Goal: Task Accomplishment & Management: Manage account settings

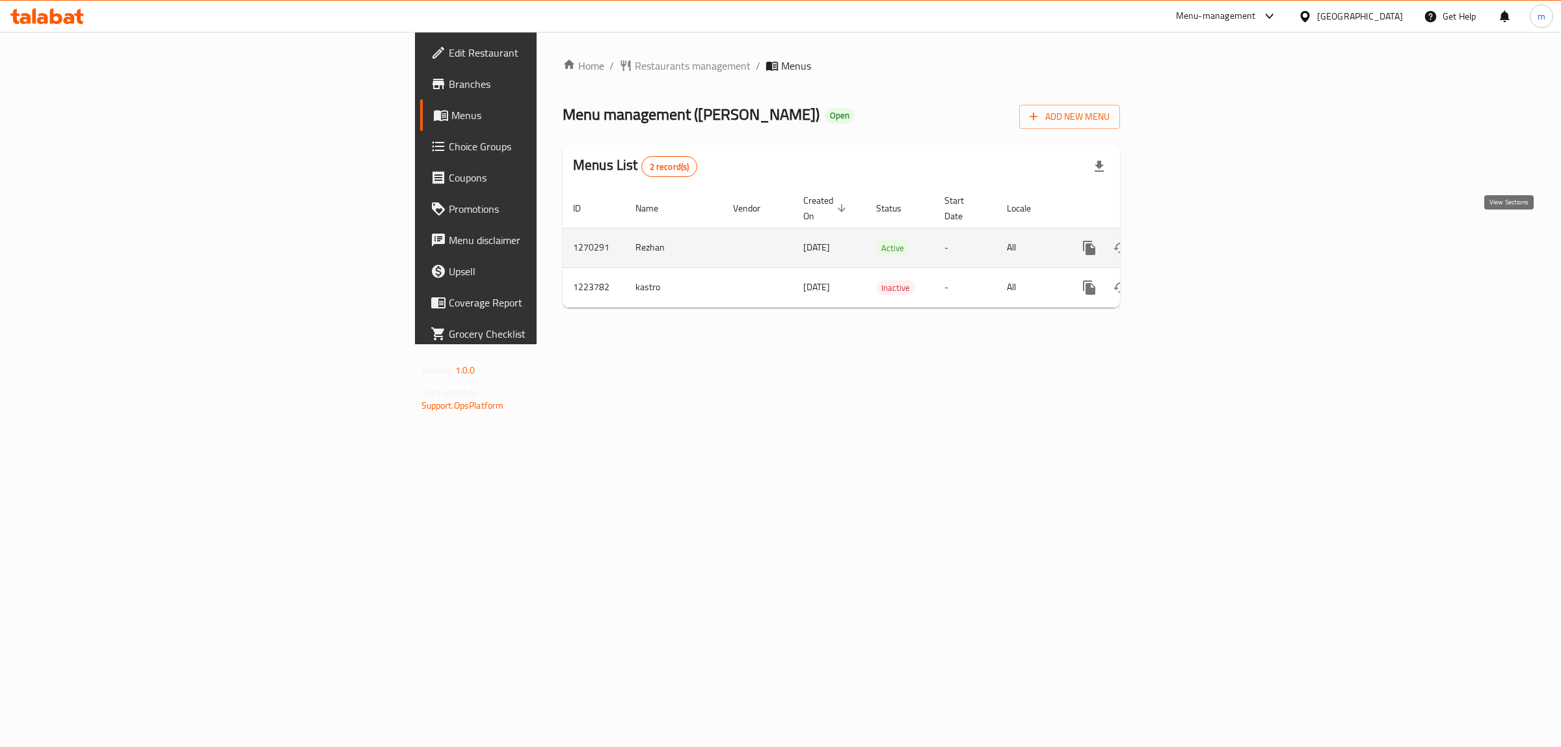
click at [1191, 240] on icon "enhanced table" at bounding box center [1183, 248] width 16 height 16
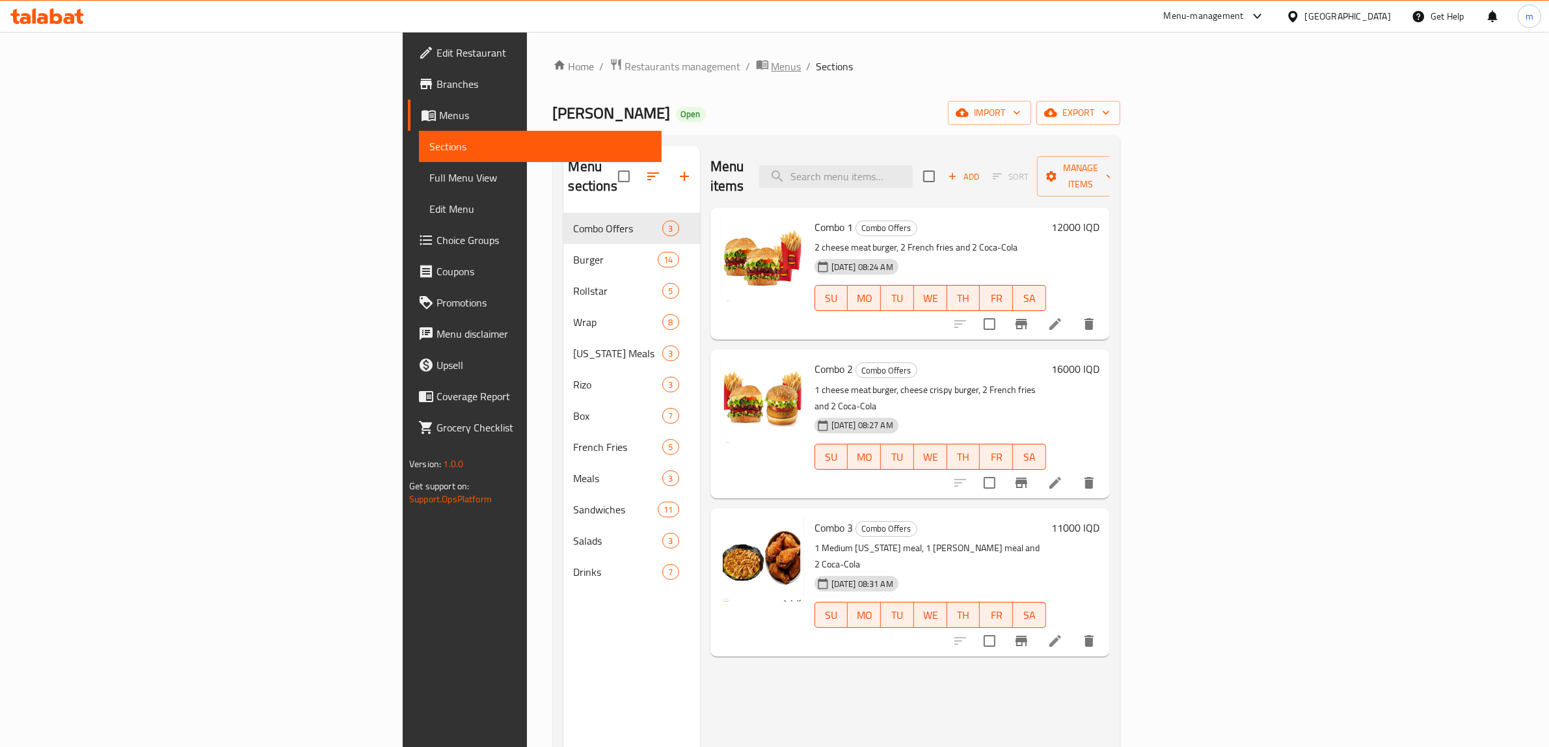
click at [771, 62] on span "Menus" at bounding box center [786, 67] width 30 height 16
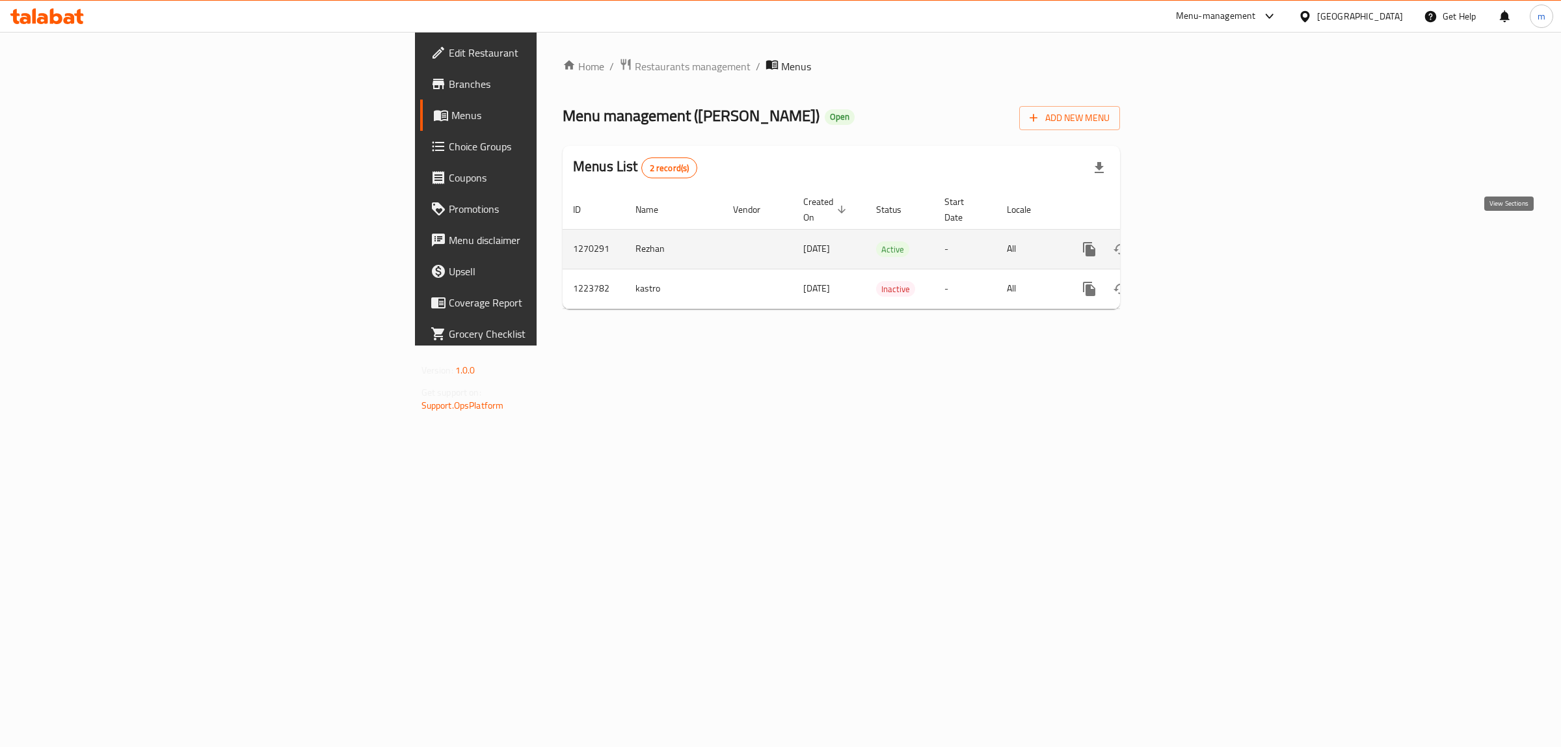
click at [1191, 241] on icon "enhanced table" at bounding box center [1183, 249] width 16 height 16
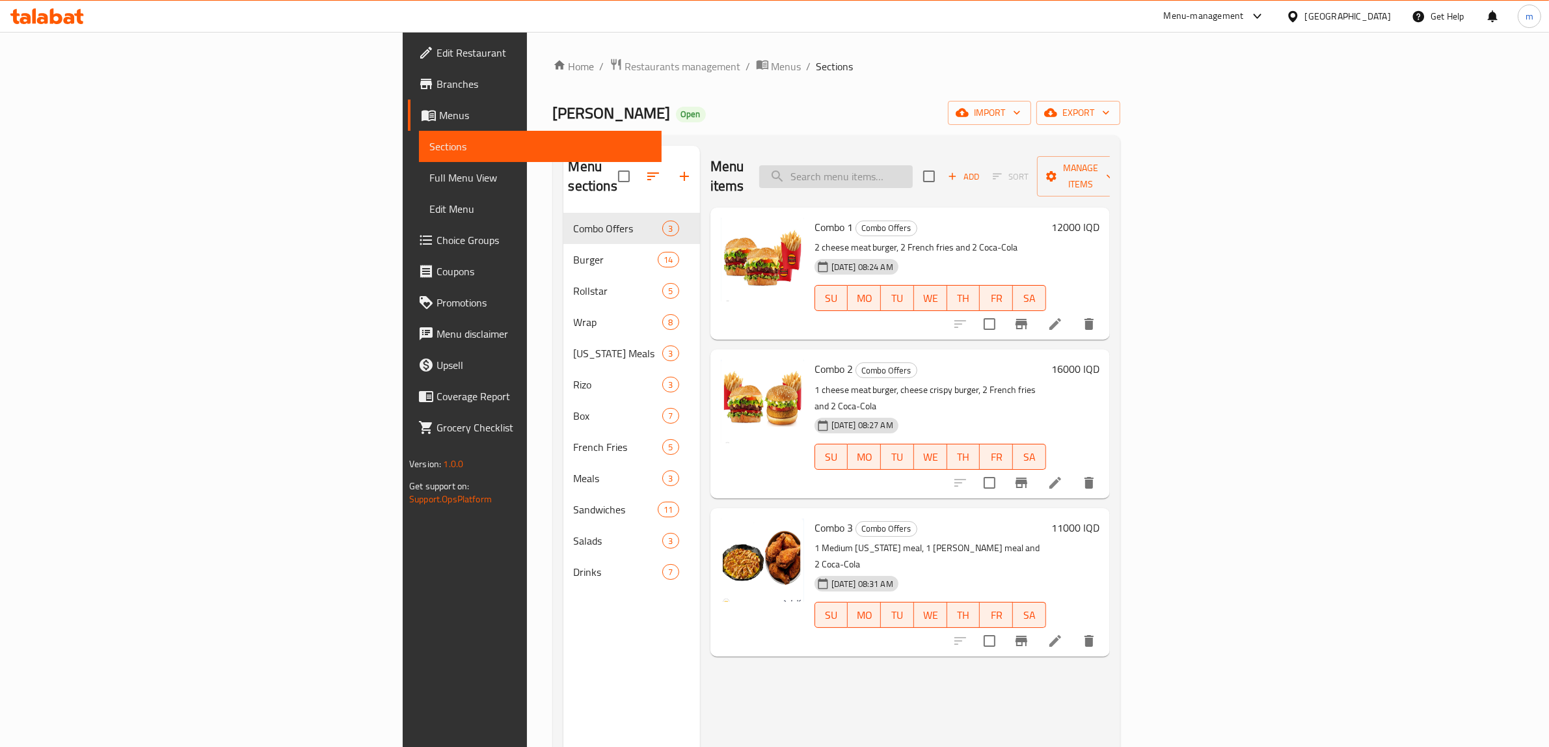
click at [913, 167] on input "search" at bounding box center [835, 176] width 153 height 23
paste input "Barbecue"
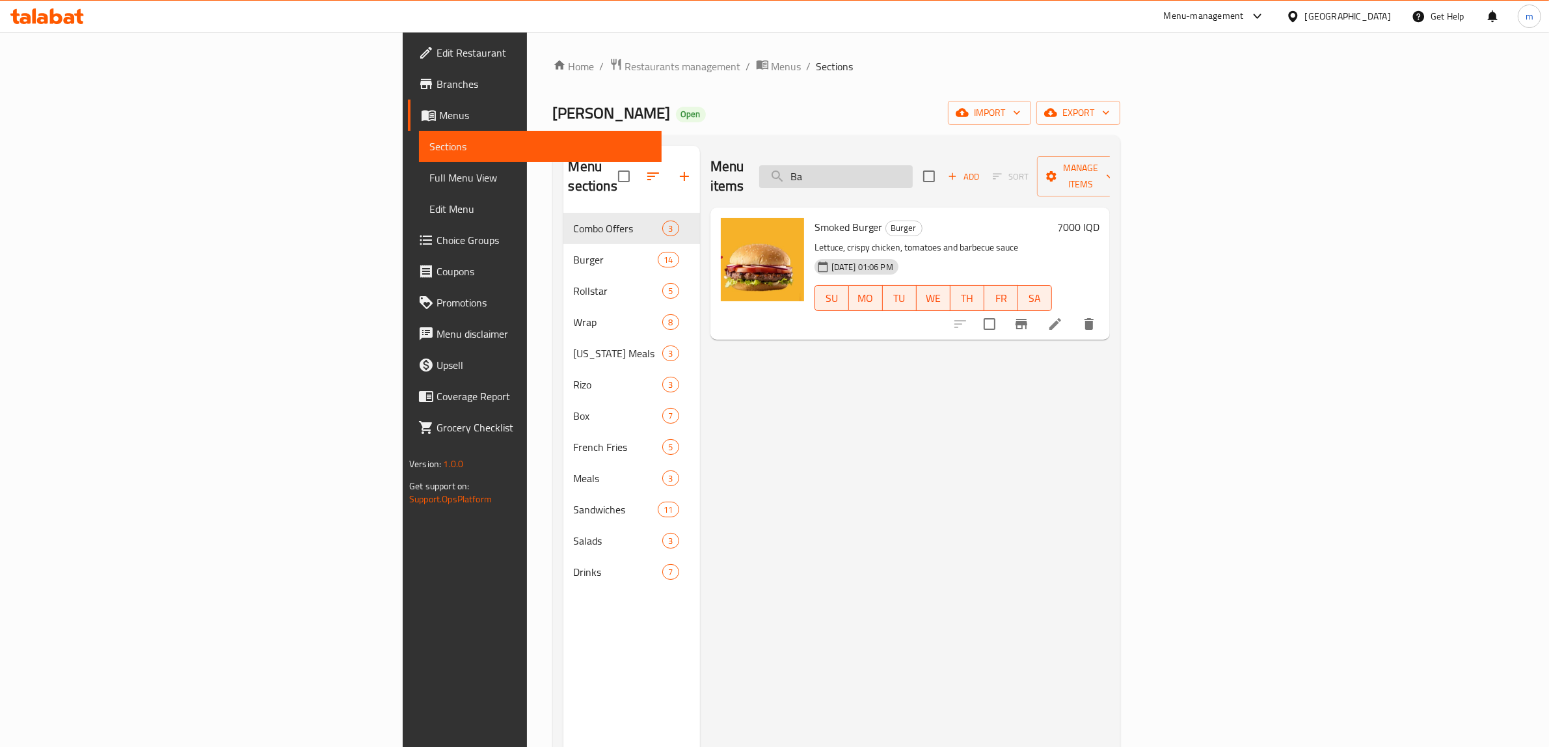
type input "B"
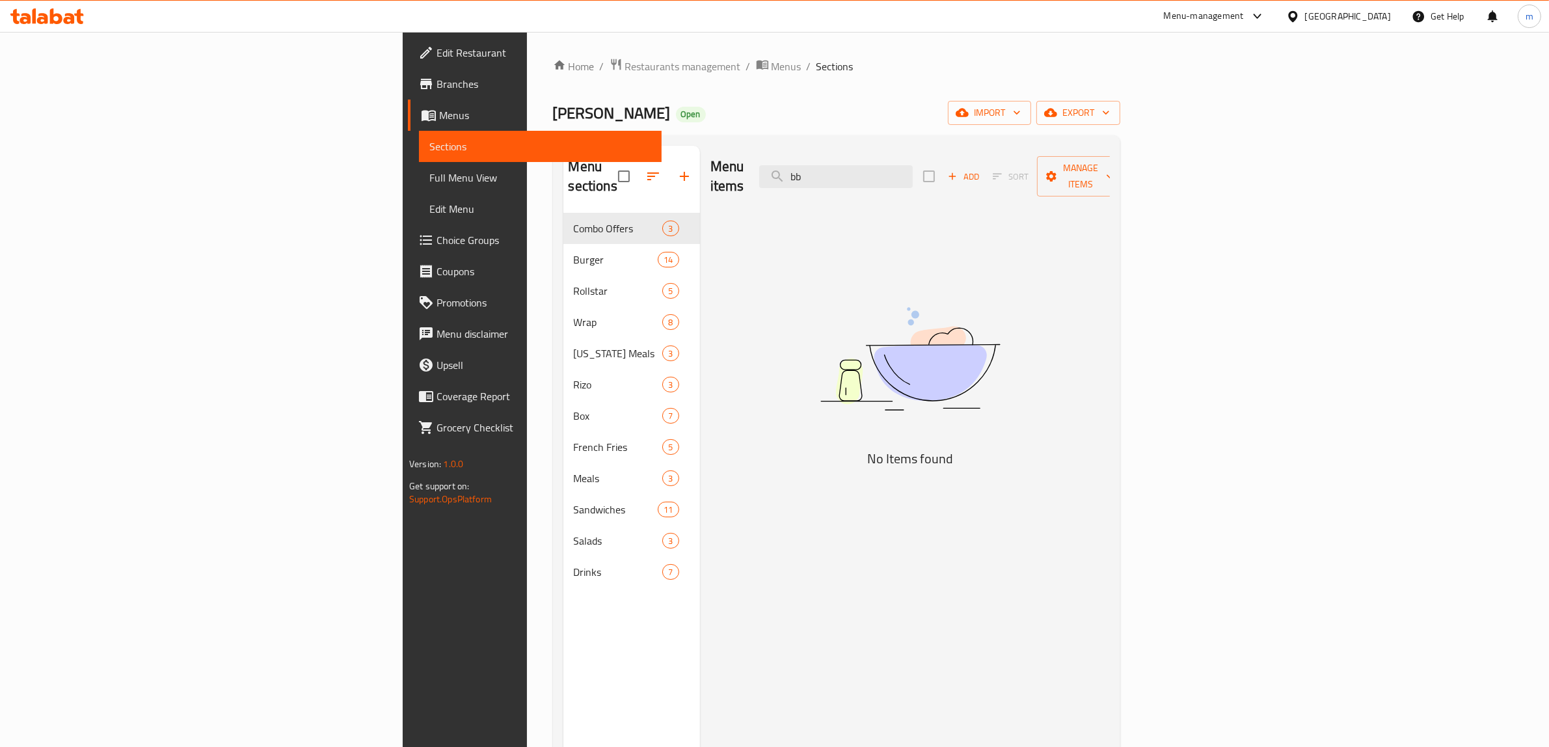
type input "b"
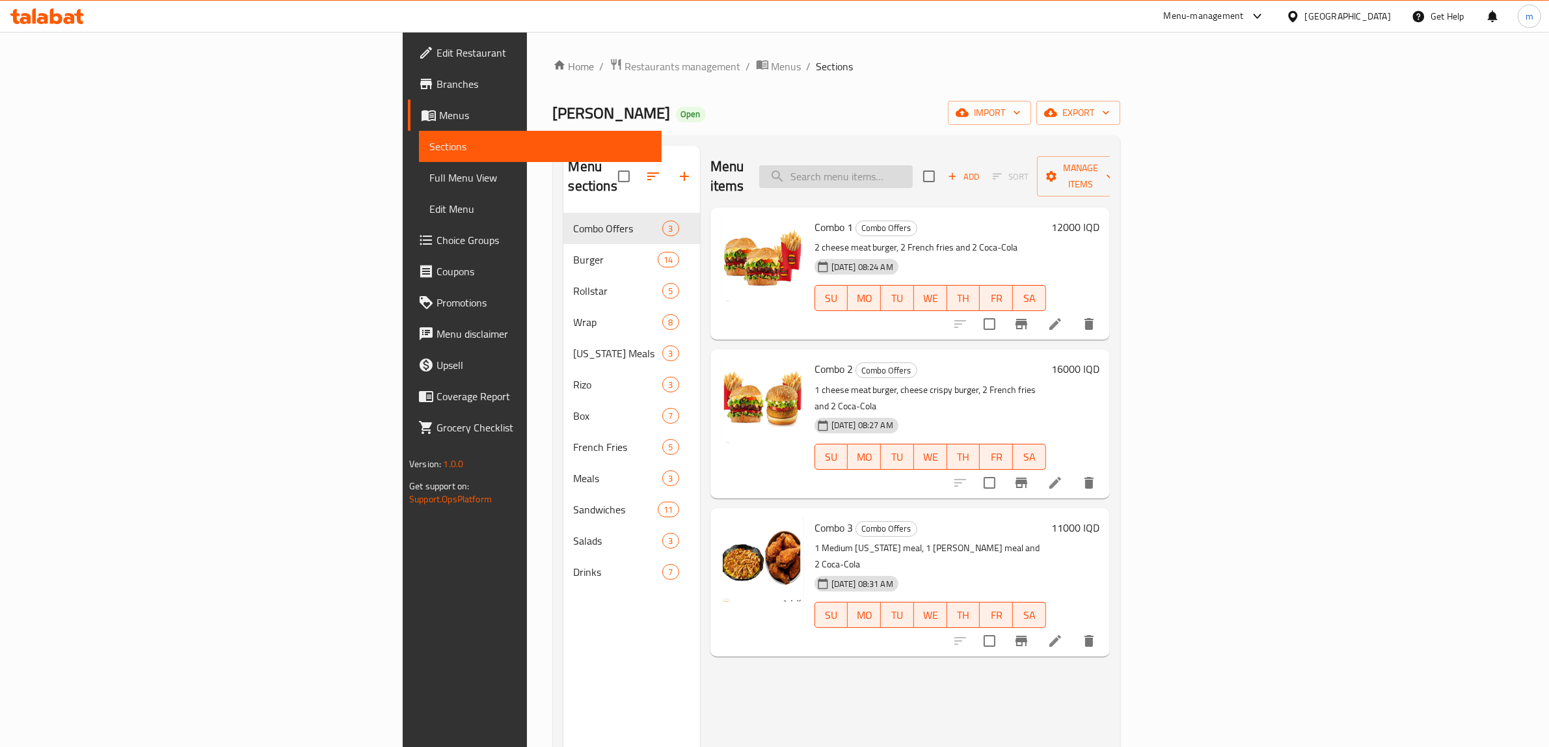
click at [913, 165] on input "search" at bounding box center [835, 176] width 153 height 23
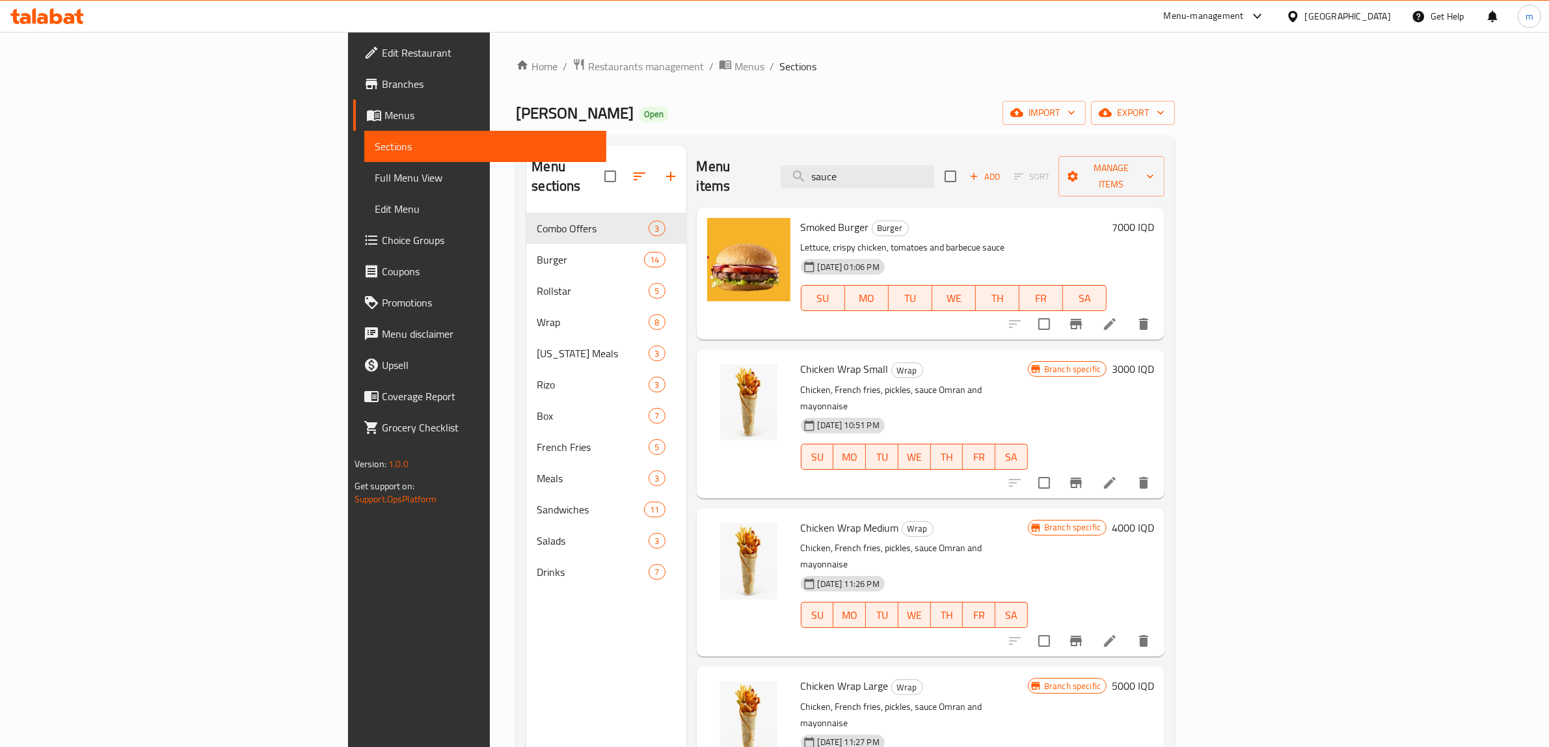
type input "sauce"
click at [663, 169] on icon "button" at bounding box center [671, 176] width 16 height 16
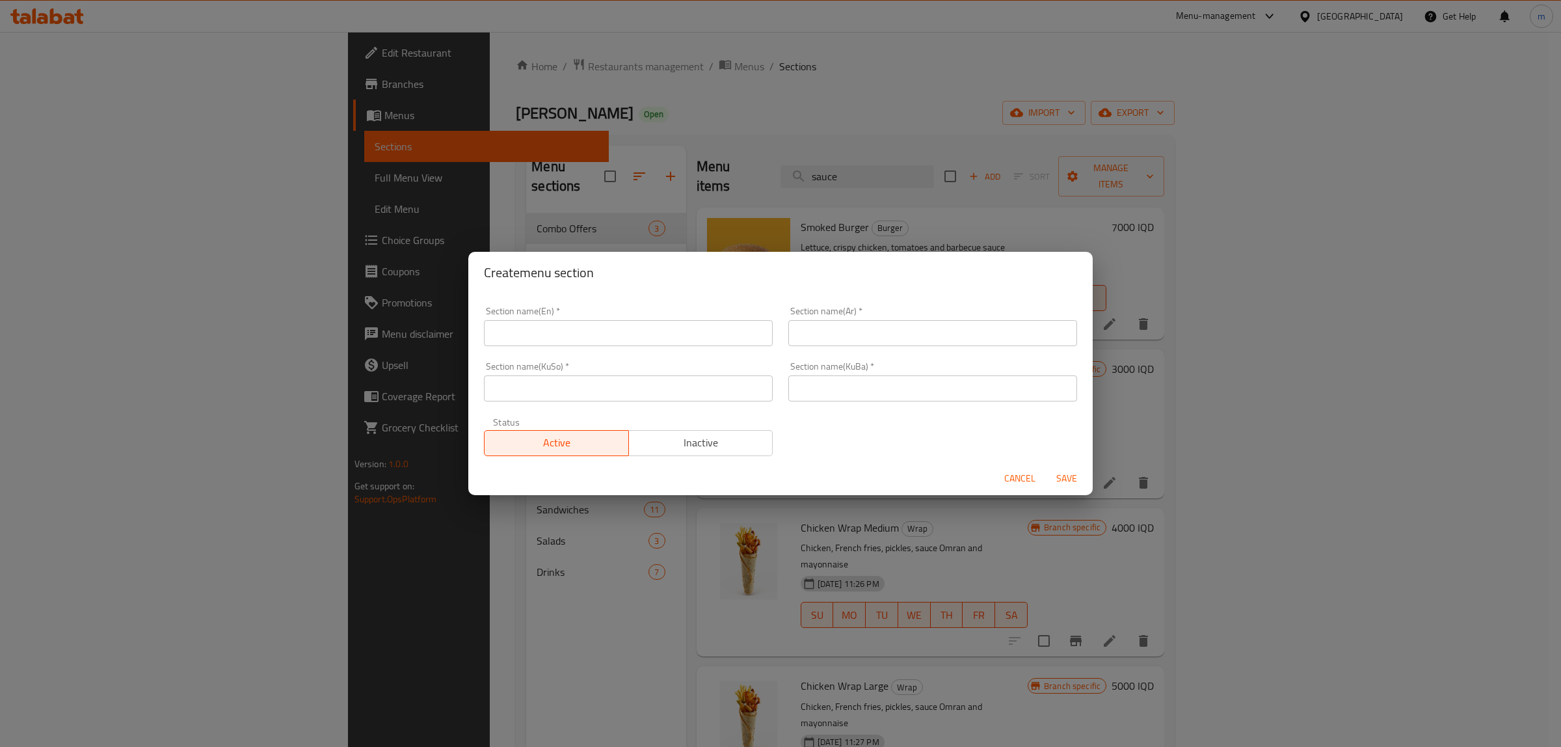
click at [580, 336] on input "text" at bounding box center [628, 333] width 289 height 26
type input "Sauce"
click at [851, 322] on input "text" at bounding box center [932, 333] width 289 height 26
type input "الصوصات"
type input "سۆسەکان"
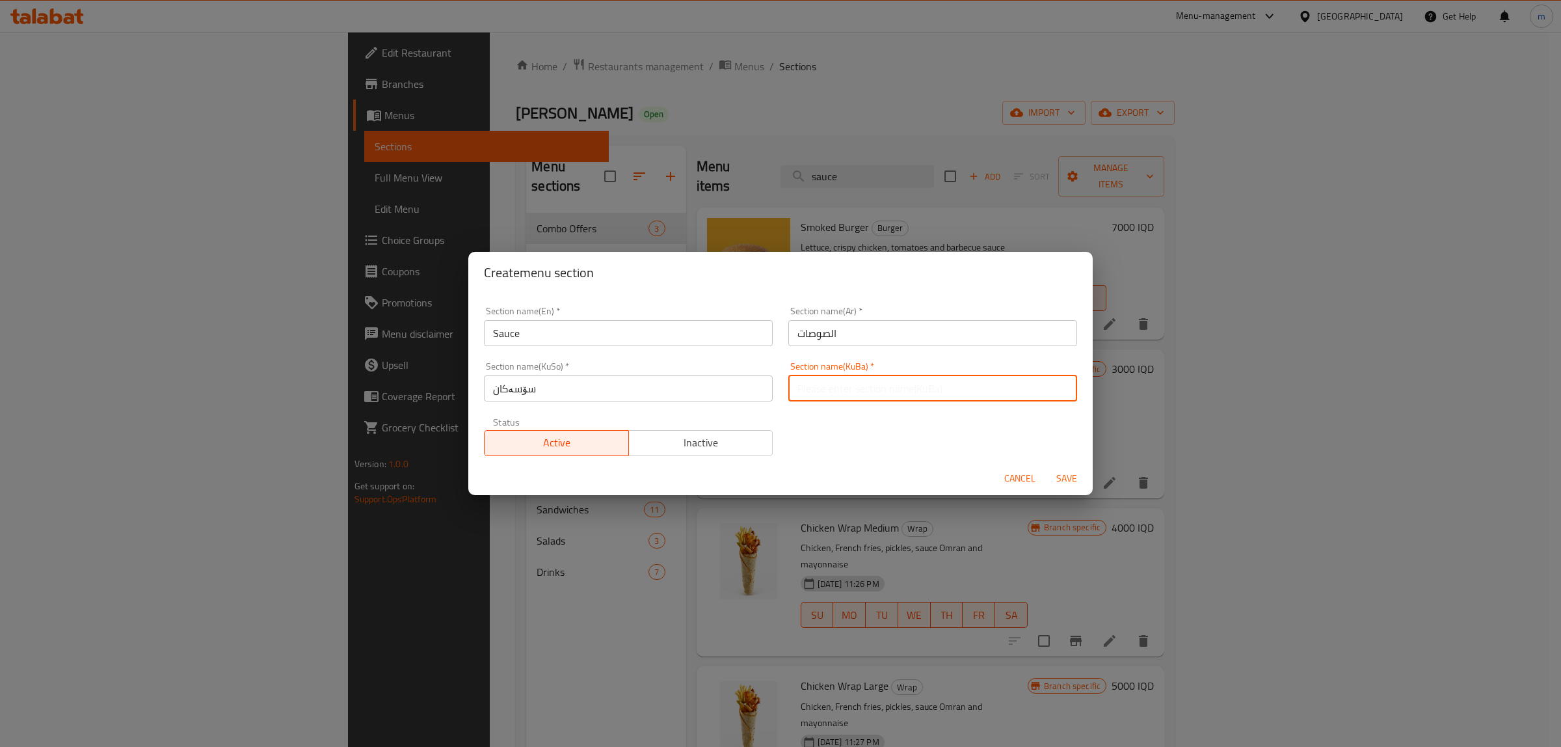
paste input "سۆسەکان"
type input "سۆسەکان"
click at [1067, 472] on span "Save" at bounding box center [1066, 478] width 31 height 16
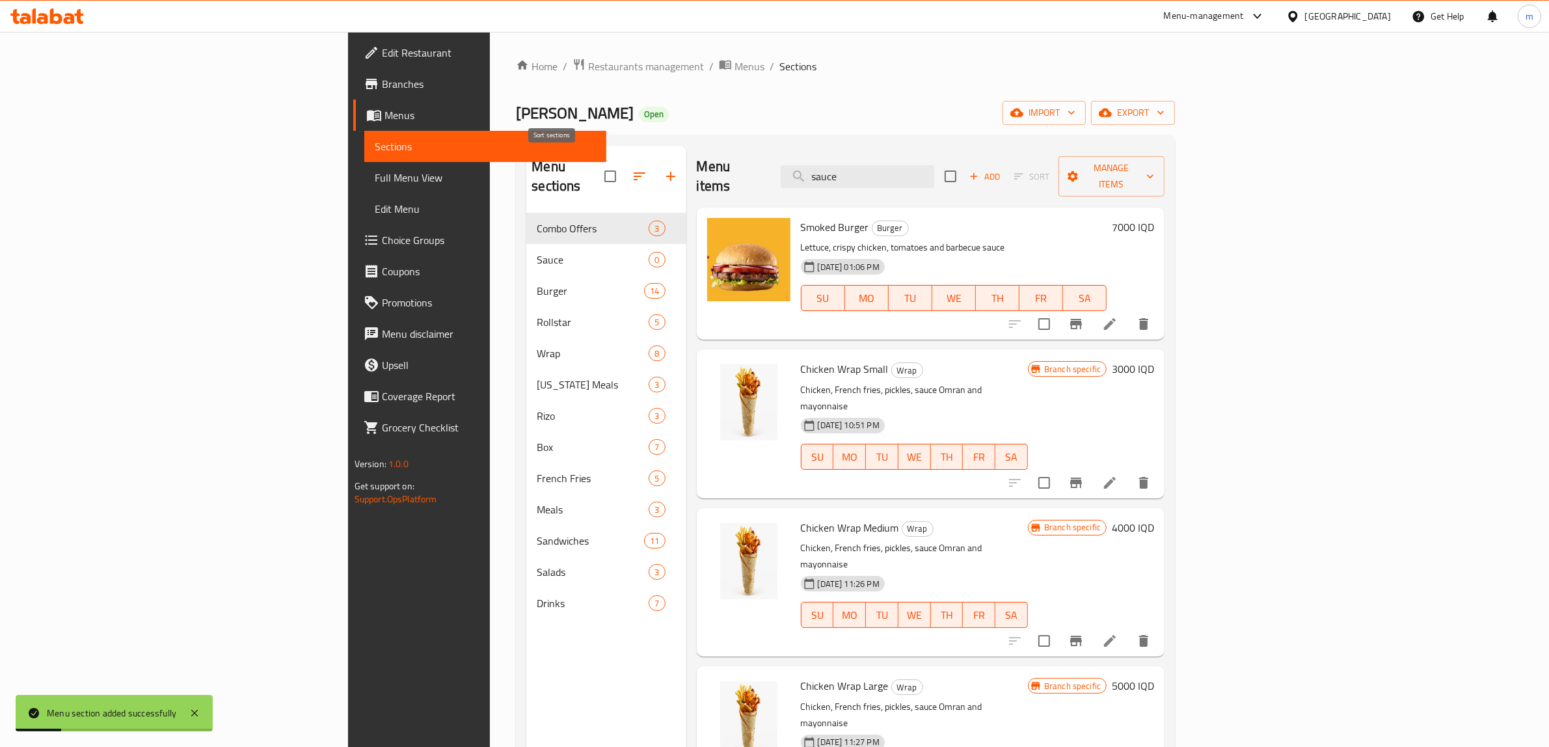
click at [624, 176] on button "button" at bounding box center [639, 176] width 31 height 31
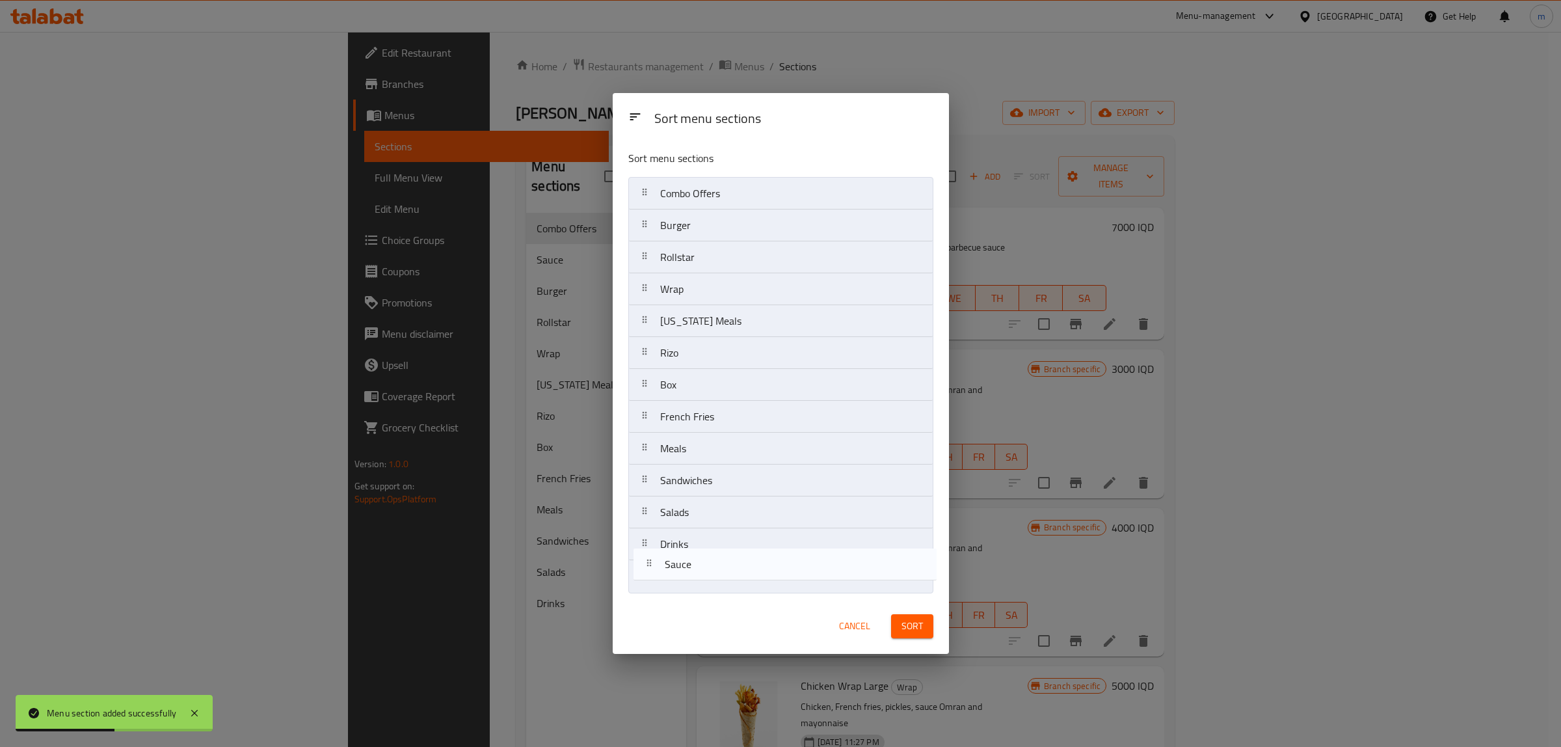
drag, startPoint x: 649, startPoint y: 228, endPoint x: 657, endPoint y: 576, distance: 347.4
click at [656, 576] on nav "Combo Offers Sauce Burger Rollstar Wrap [US_STATE] Meals [PERSON_NAME] Box Fren…" at bounding box center [780, 385] width 305 height 416
drag, startPoint x: 649, startPoint y: 561, endPoint x: 650, endPoint y: 544, distance: 17.0
click at [650, 544] on nav "Combo Offers Burger Rollstar Wrap [US_STATE] Meals [PERSON_NAME] Box French Fri…" at bounding box center [780, 385] width 305 height 416
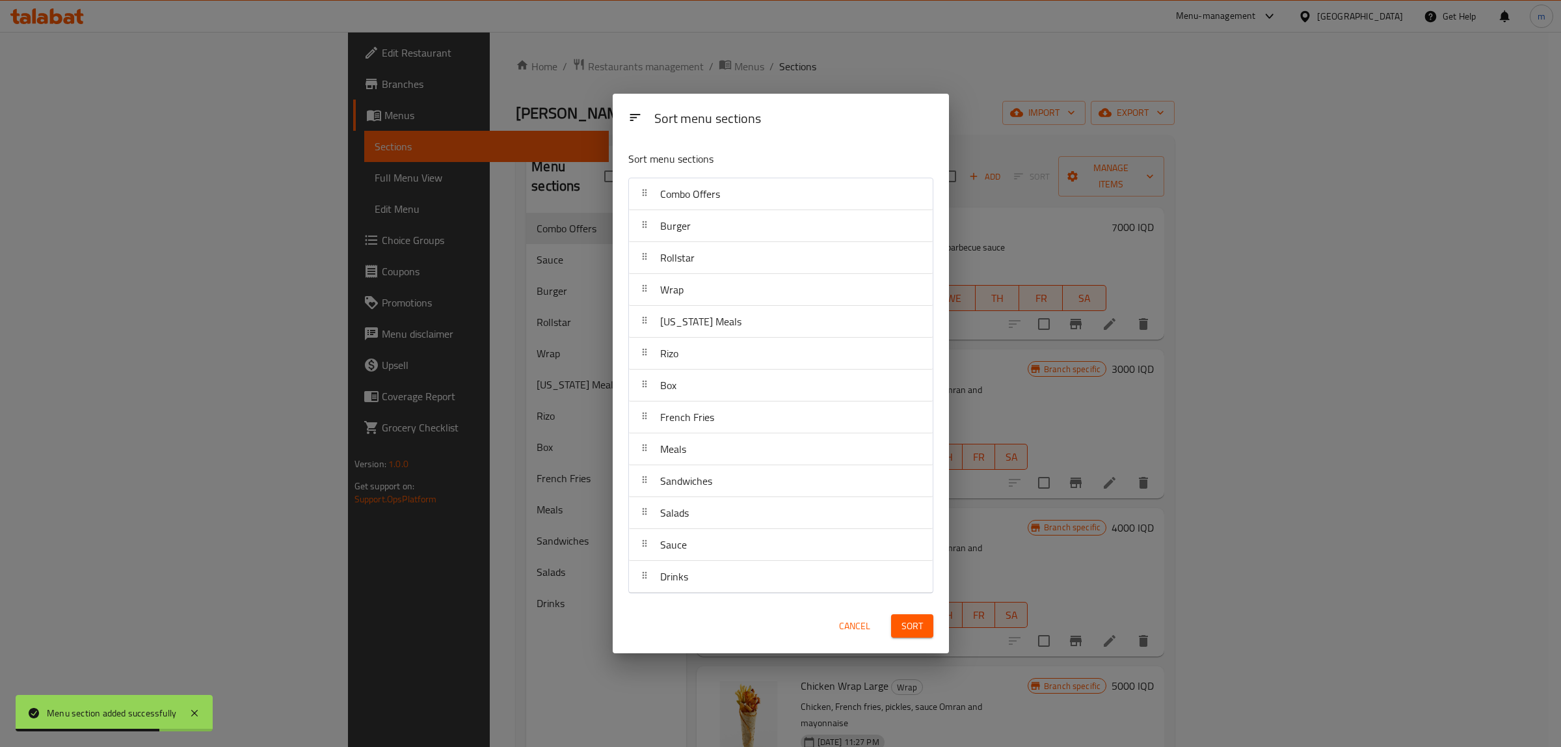
click at [913, 628] on span "Sort" at bounding box center [911, 626] width 21 height 16
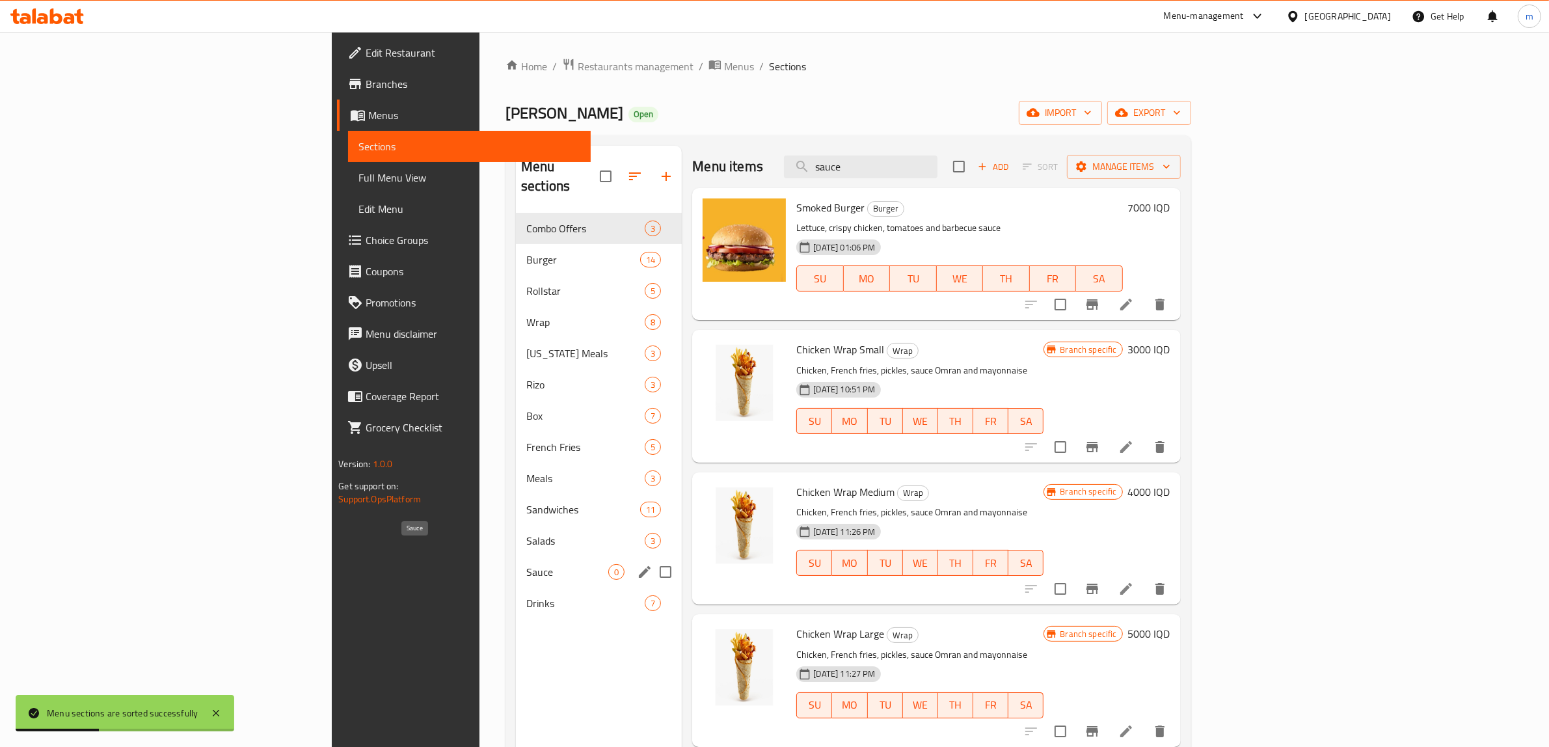
click at [526, 564] on span "Sauce" at bounding box center [567, 572] width 82 height 16
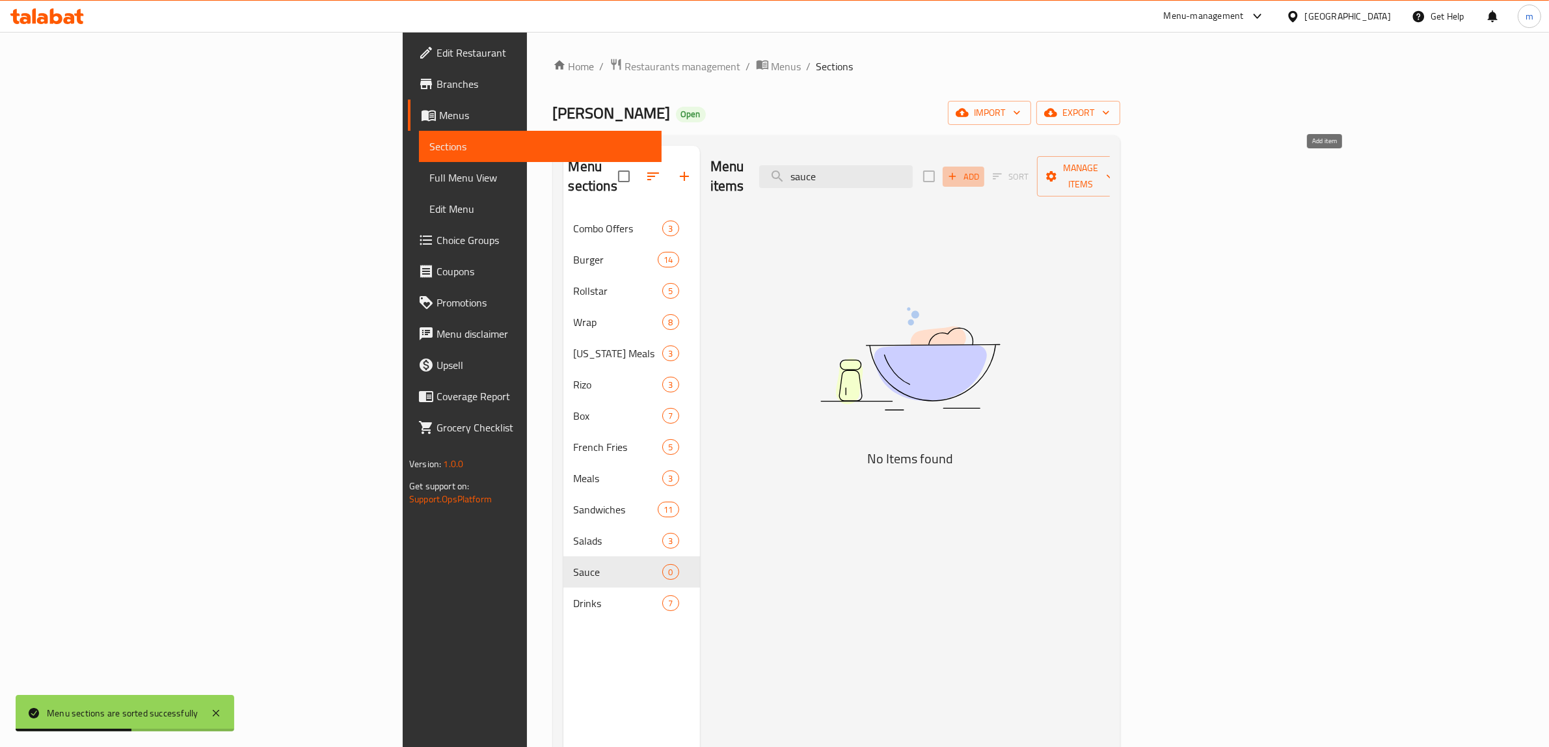
click at [981, 169] on span "Add" at bounding box center [963, 176] width 35 height 15
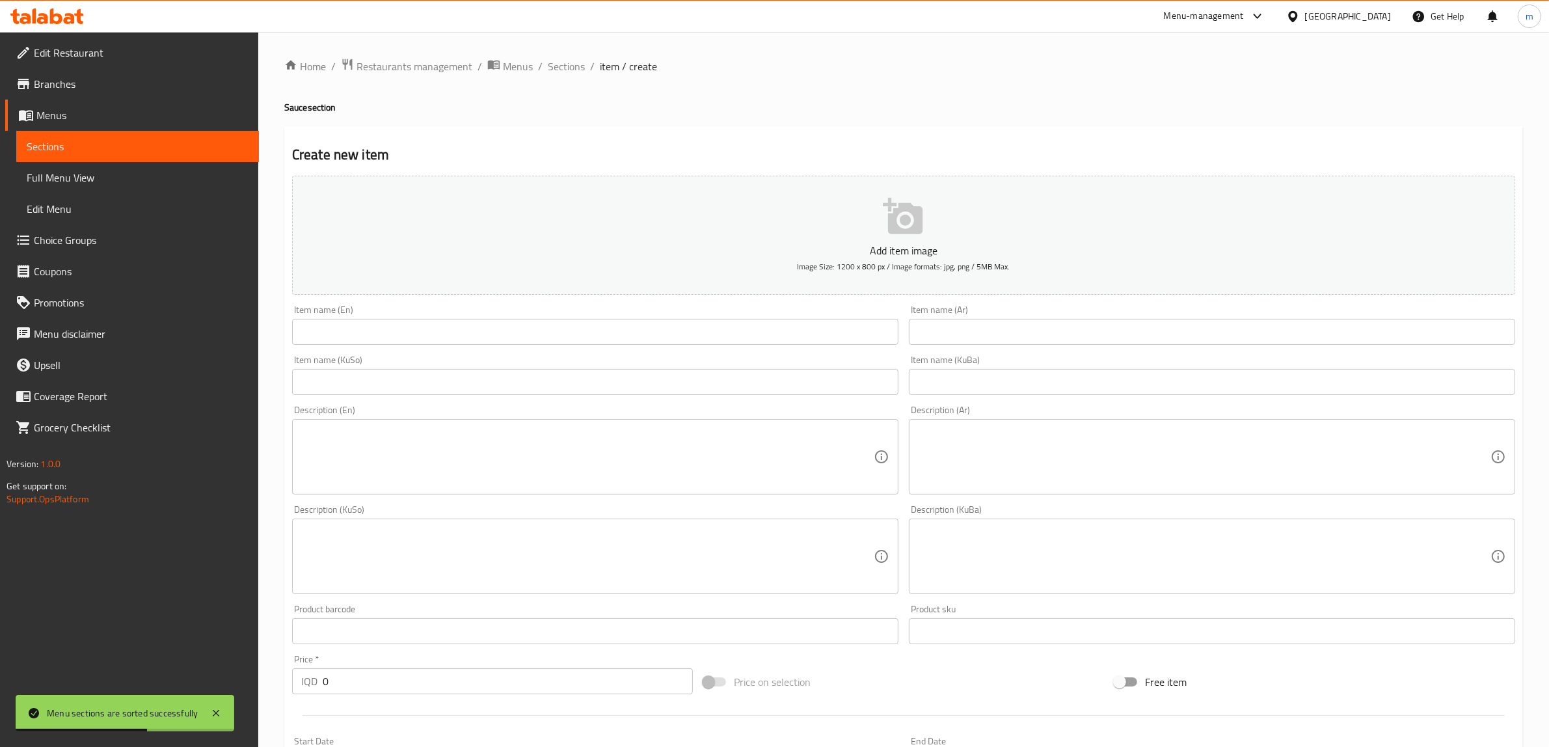
drag, startPoint x: 608, startPoint y: 322, endPoint x: 585, endPoint y: 332, distance: 24.8
click at [608, 322] on input "text" at bounding box center [595, 332] width 606 height 26
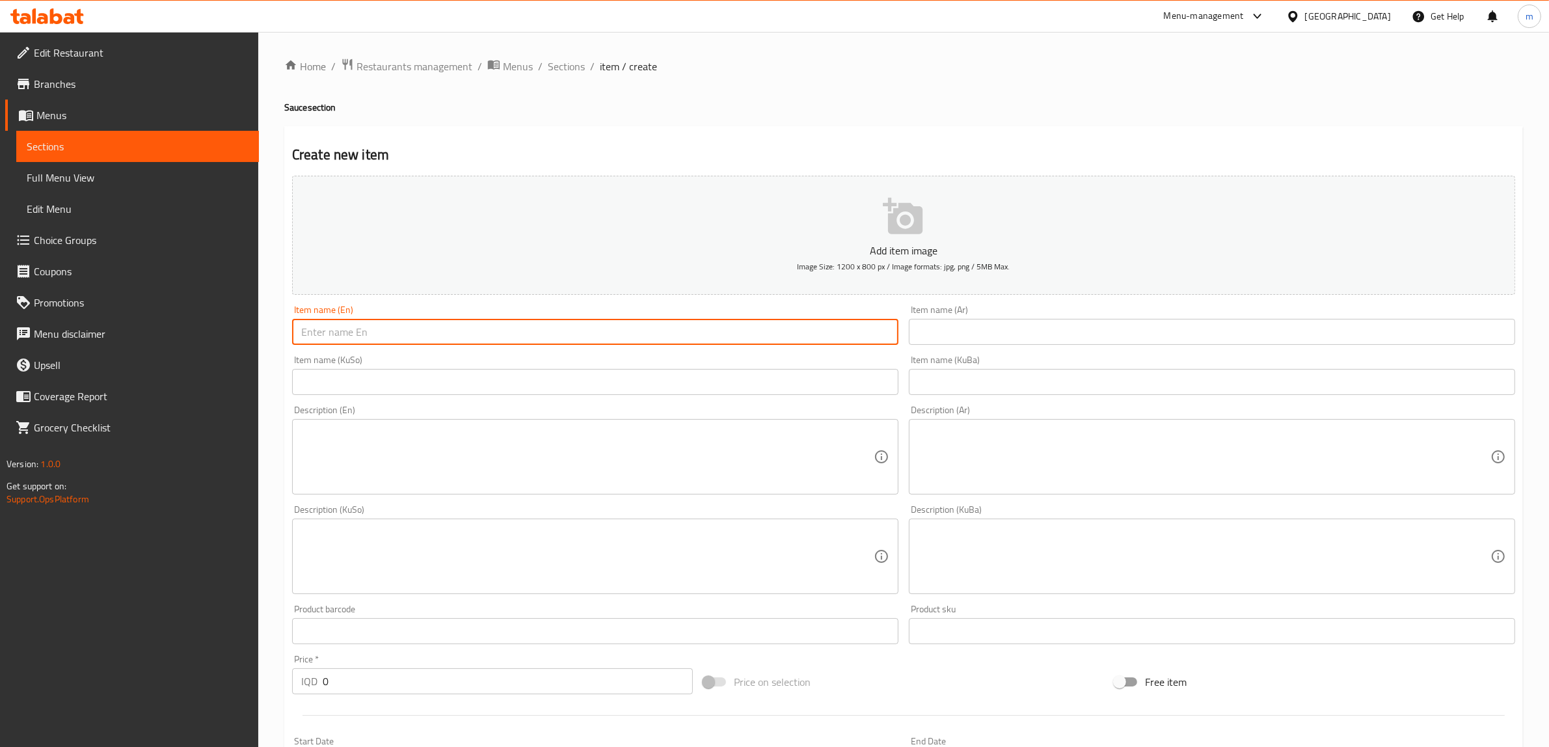
click at [524, 335] on input "text" at bounding box center [595, 332] width 606 height 26
paste input "Sauce"
click at [303, 330] on input "Sauce" at bounding box center [595, 332] width 606 height 26
paste input "Barbeque"
type input "Barbeque Sauce"
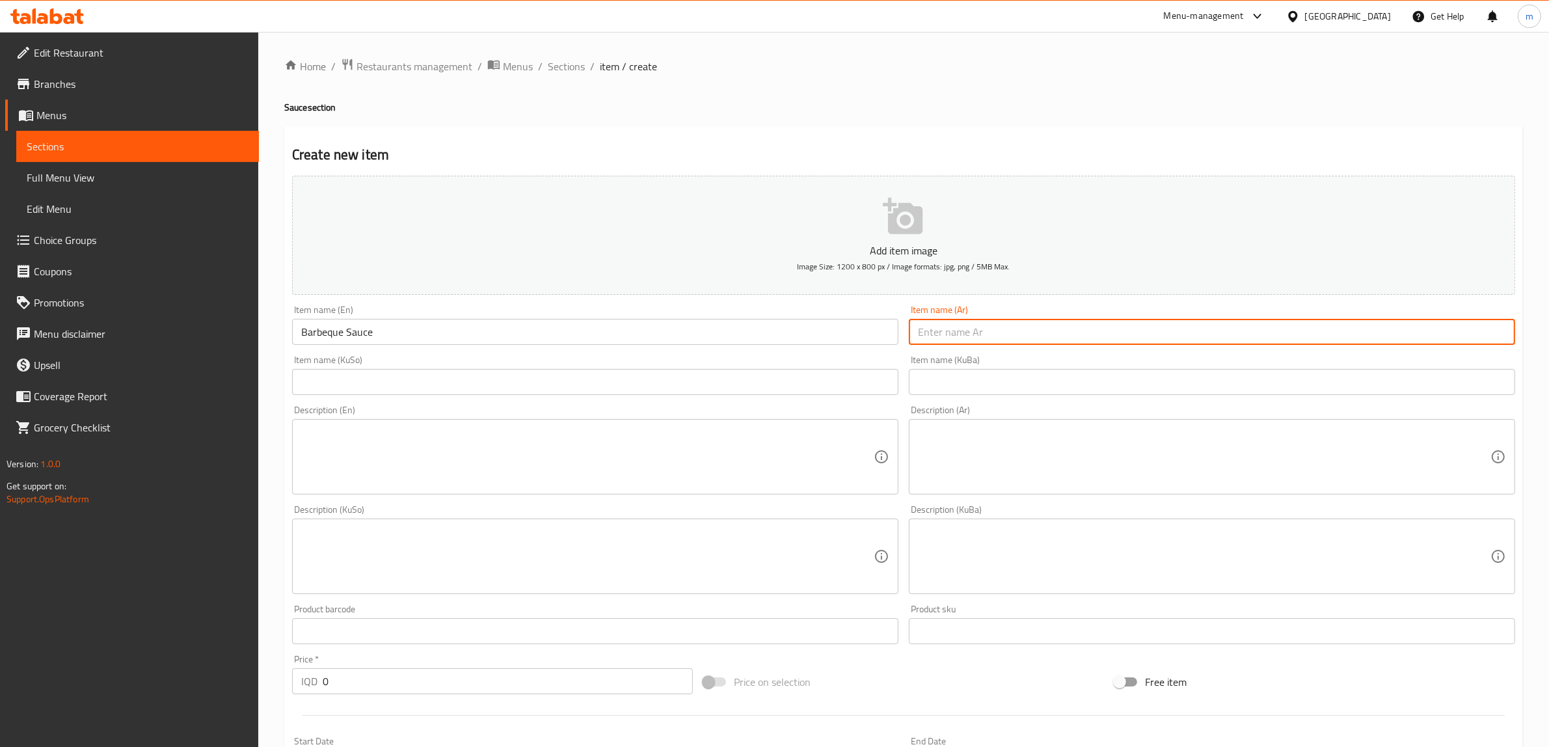
click at [986, 330] on input "text" at bounding box center [1212, 332] width 606 height 26
paste input "صوص باربيكيو"
type input "صوص باربيكيو"
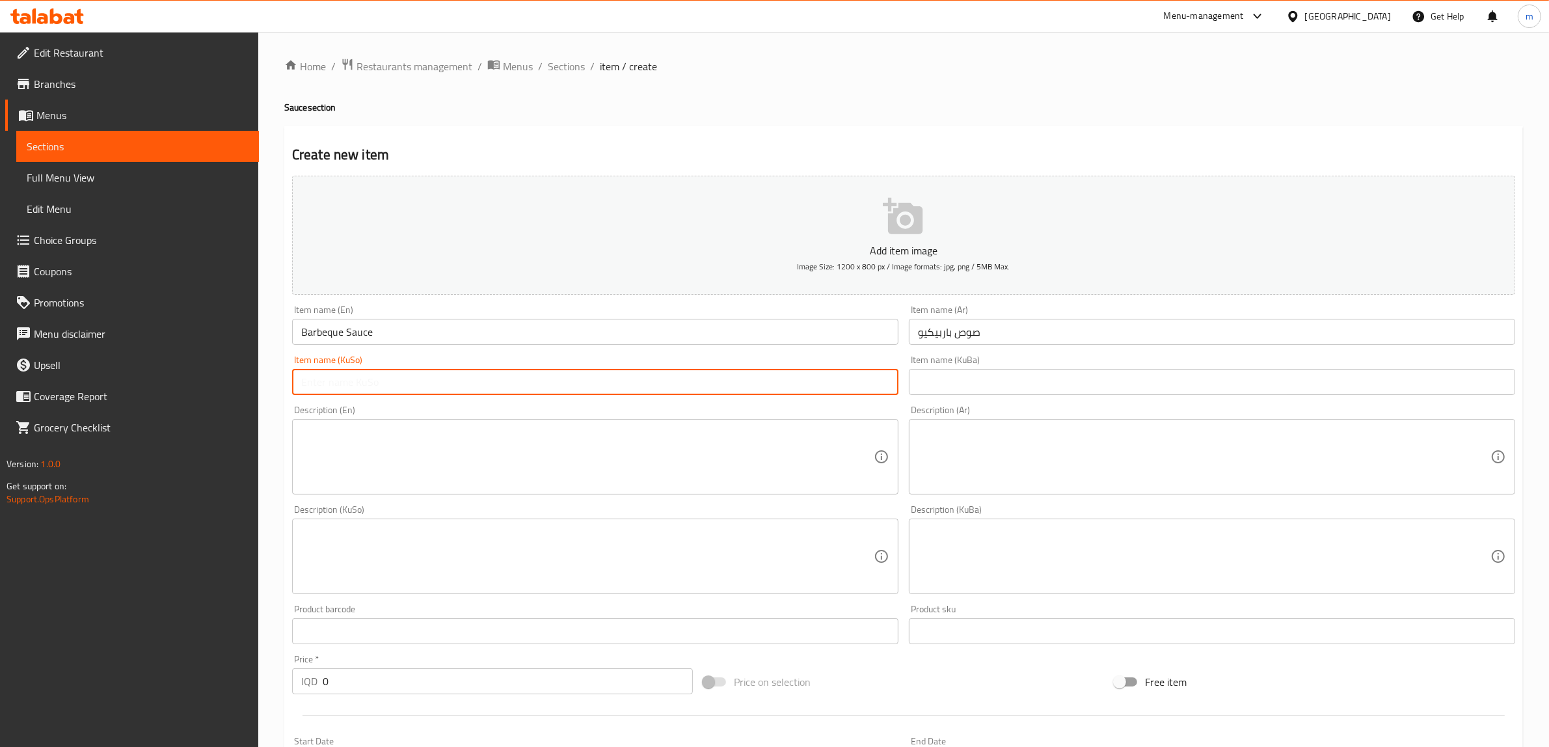
drag, startPoint x: 748, startPoint y: 384, endPoint x: 728, endPoint y: 388, distance: 19.8
click at [748, 384] on input "text" at bounding box center [595, 382] width 606 height 26
paste input "ساسی باڕبیکیو"
type input "ساسی باڕبیکیو"
click at [1062, 378] on input "text" at bounding box center [1212, 382] width 606 height 26
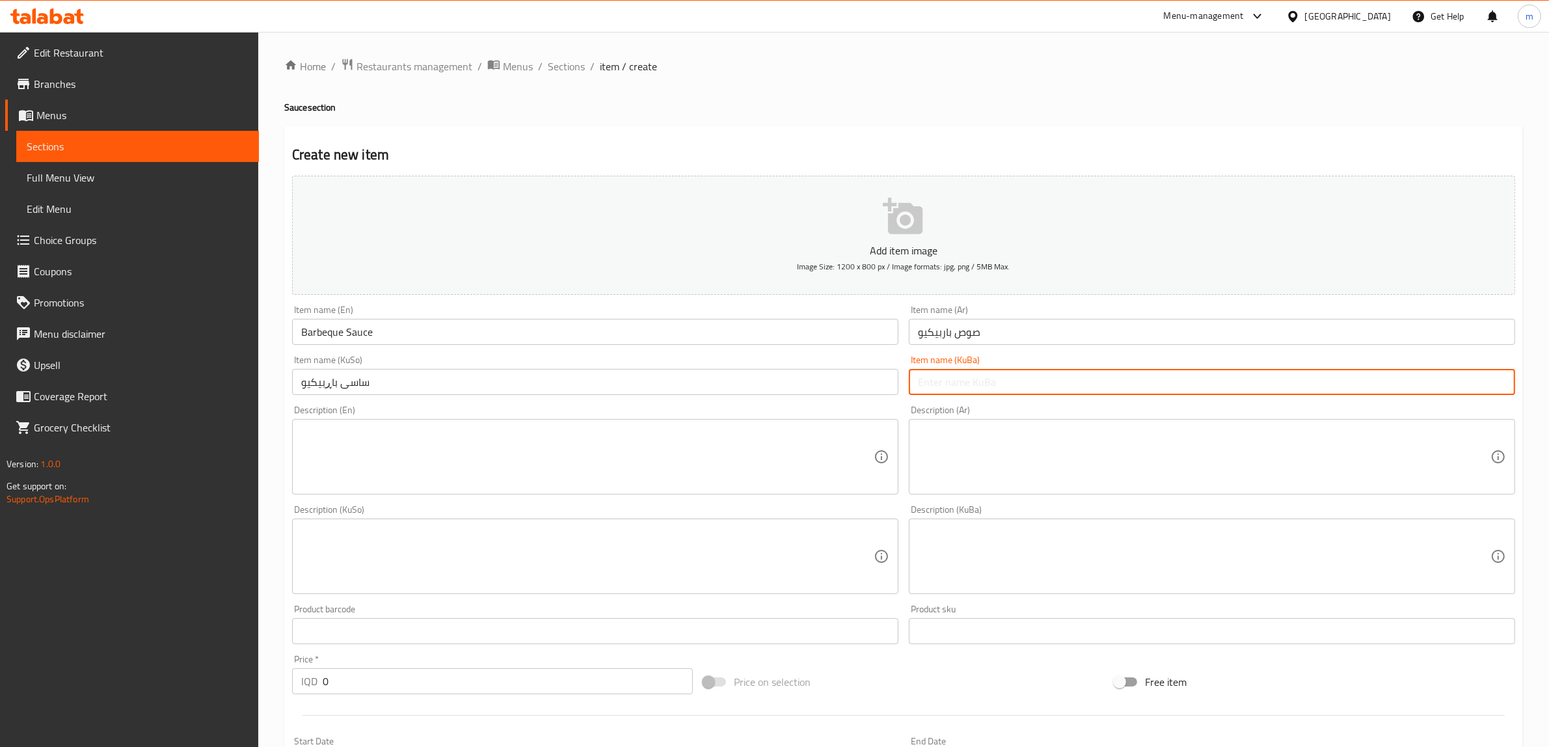
paste input "ساسی باڕبیکیو"
type input "ساسی باڕبیکیو"
click at [341, 674] on input "0" at bounding box center [508, 681] width 370 height 26
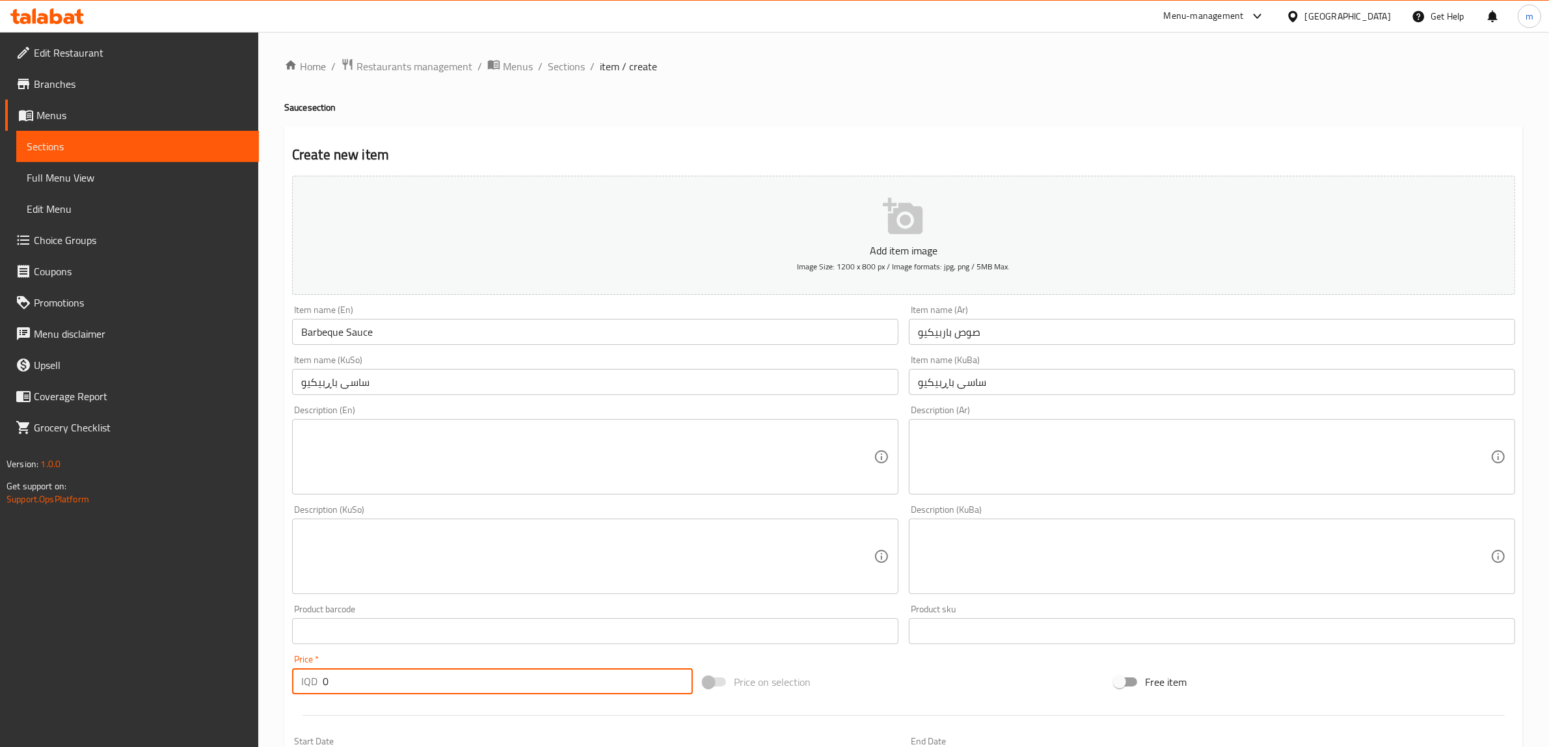
click at [341, 674] on input "0" at bounding box center [508, 681] width 370 height 26
type input "500"
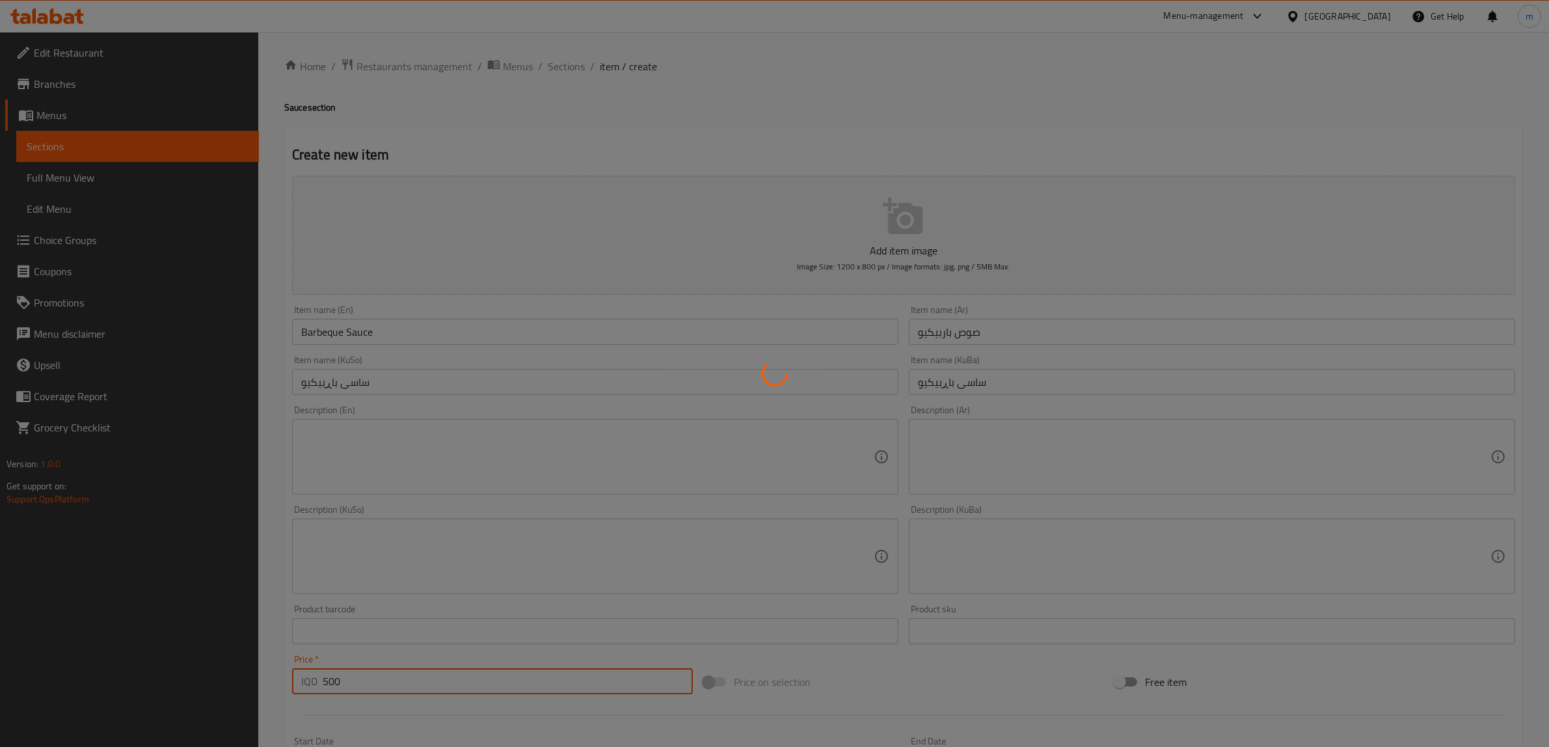
type input "0"
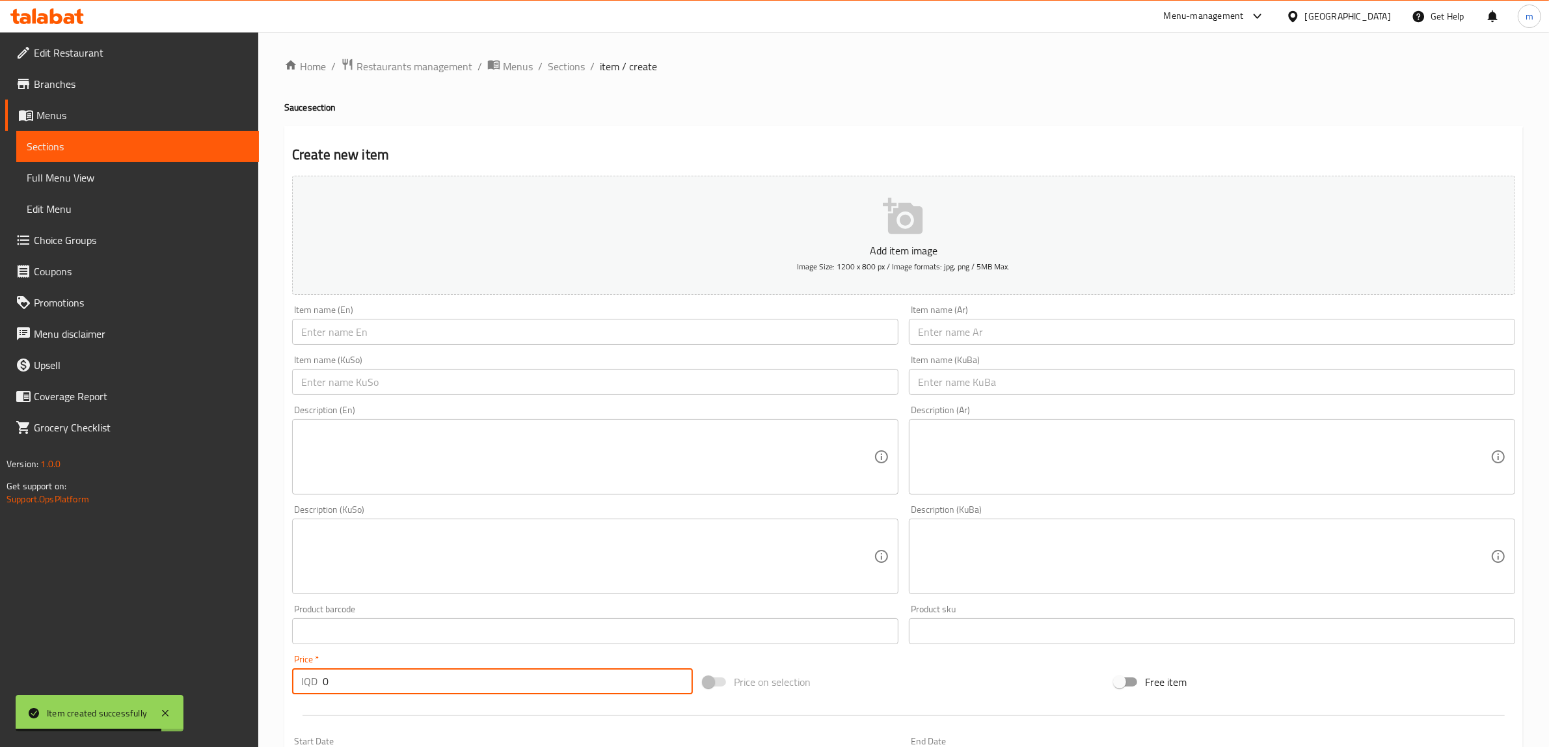
click at [466, 329] on input "text" at bounding box center [595, 332] width 606 height 26
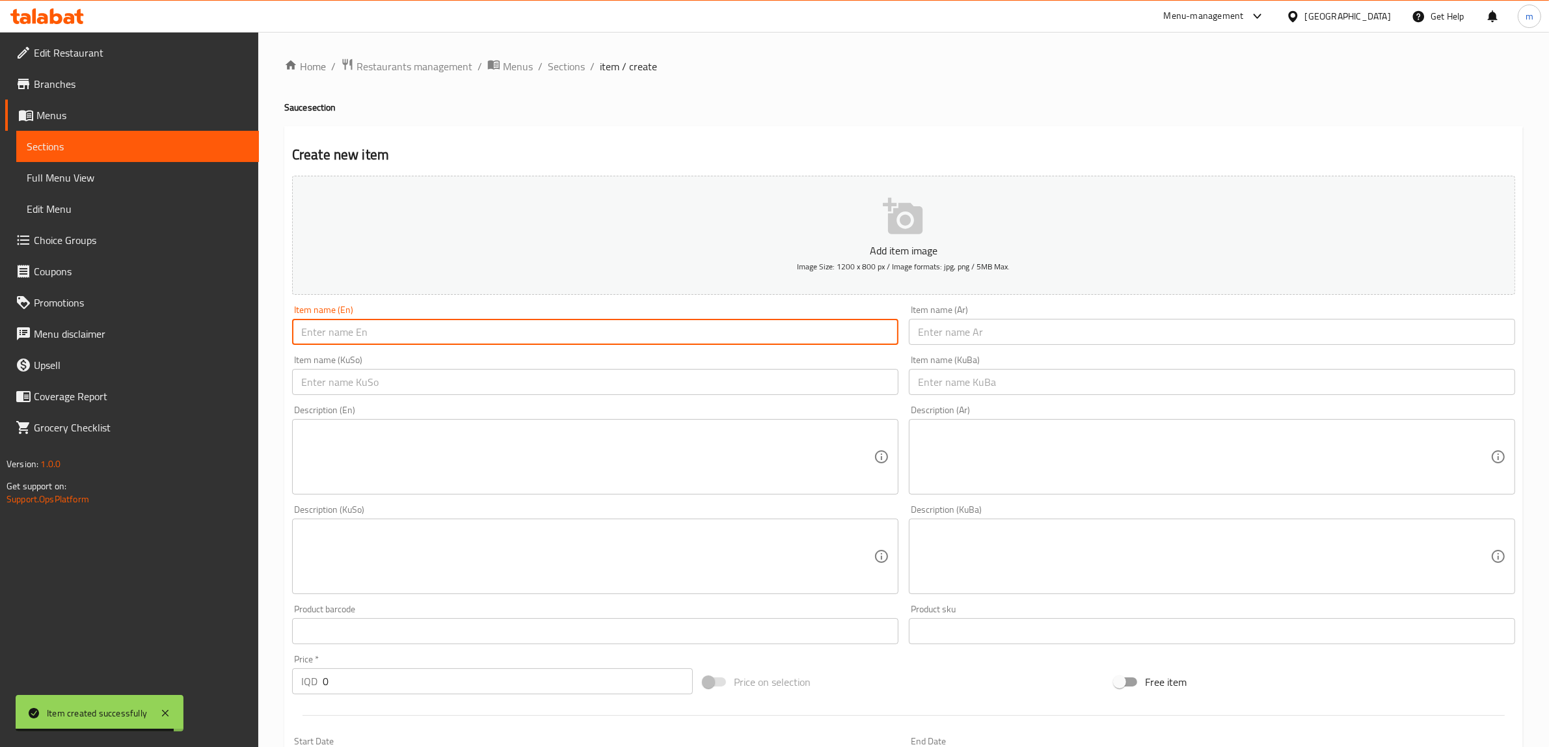
paste input "Chili Sauce"
type input "Chili Sauce"
click at [965, 334] on input "text" at bounding box center [1212, 332] width 606 height 26
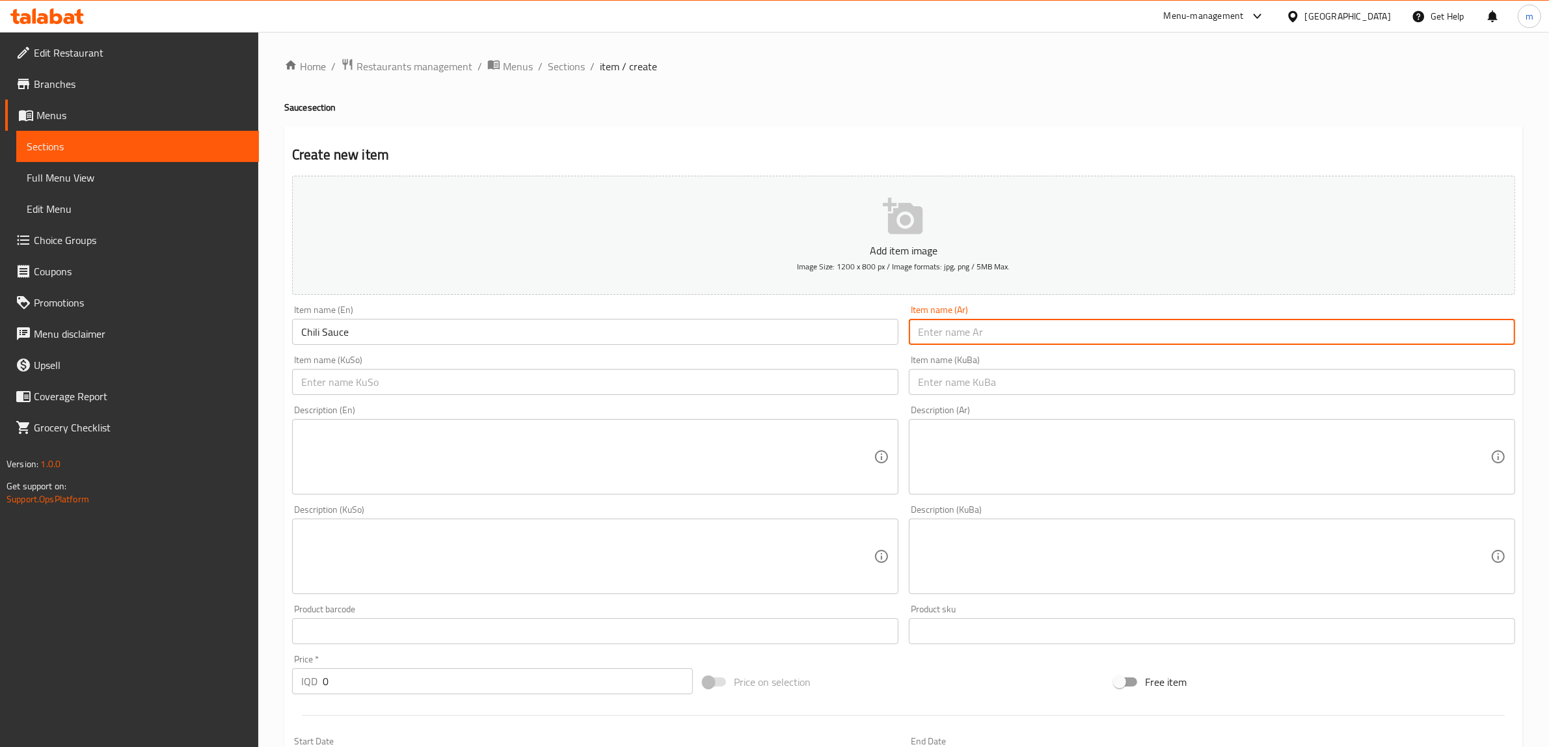
paste input "صوص فلفل حار"
type input "صوص فلفل حار"
click at [638, 406] on div "Description (En) Description (En)" at bounding box center [595, 449] width 606 height 89
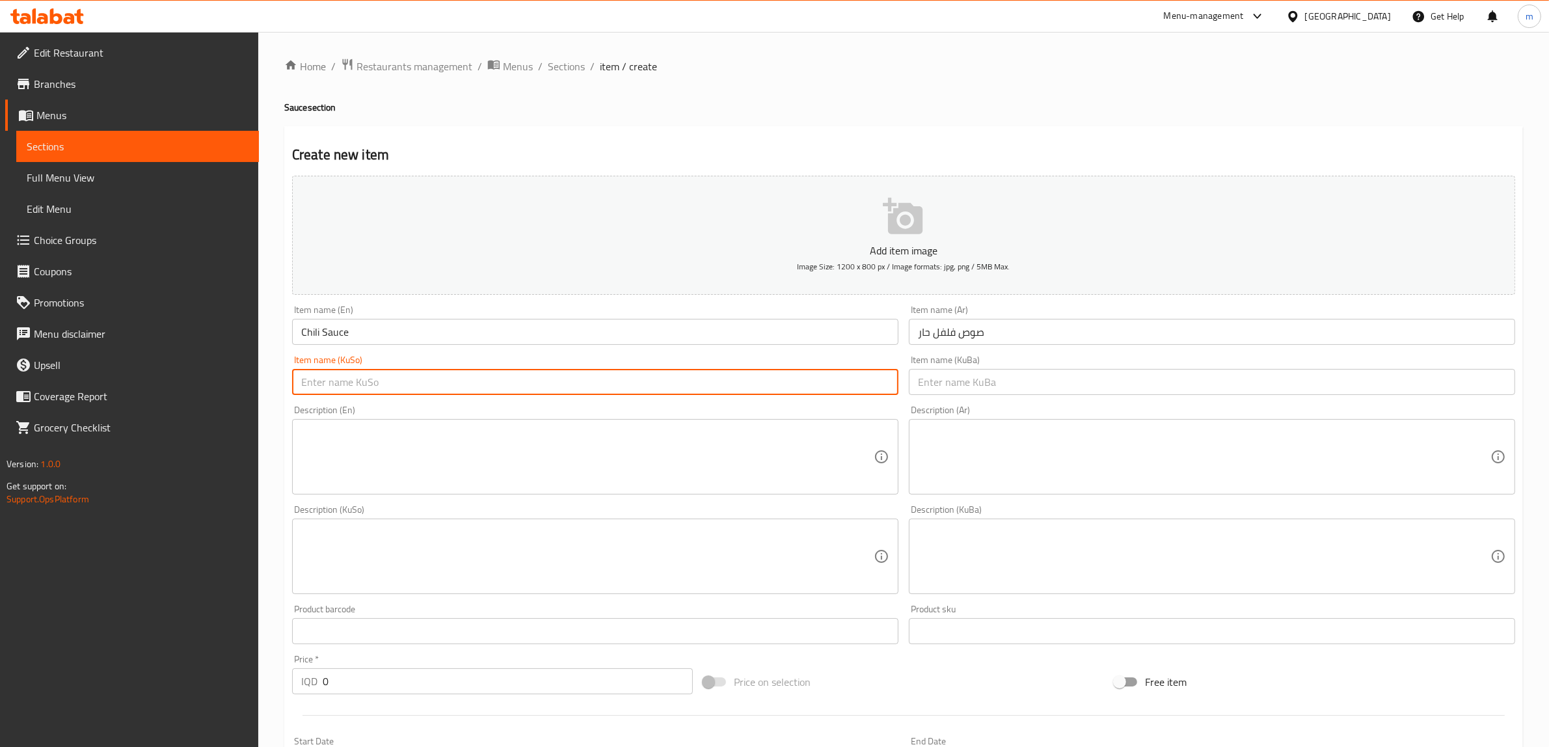
click at [629, 380] on input "text" at bounding box center [595, 382] width 606 height 26
paste input "ساسی بیبەری تیژ"
type input "ساسی بیبەری تیژ"
click at [974, 384] on input "text" at bounding box center [1212, 382] width 606 height 26
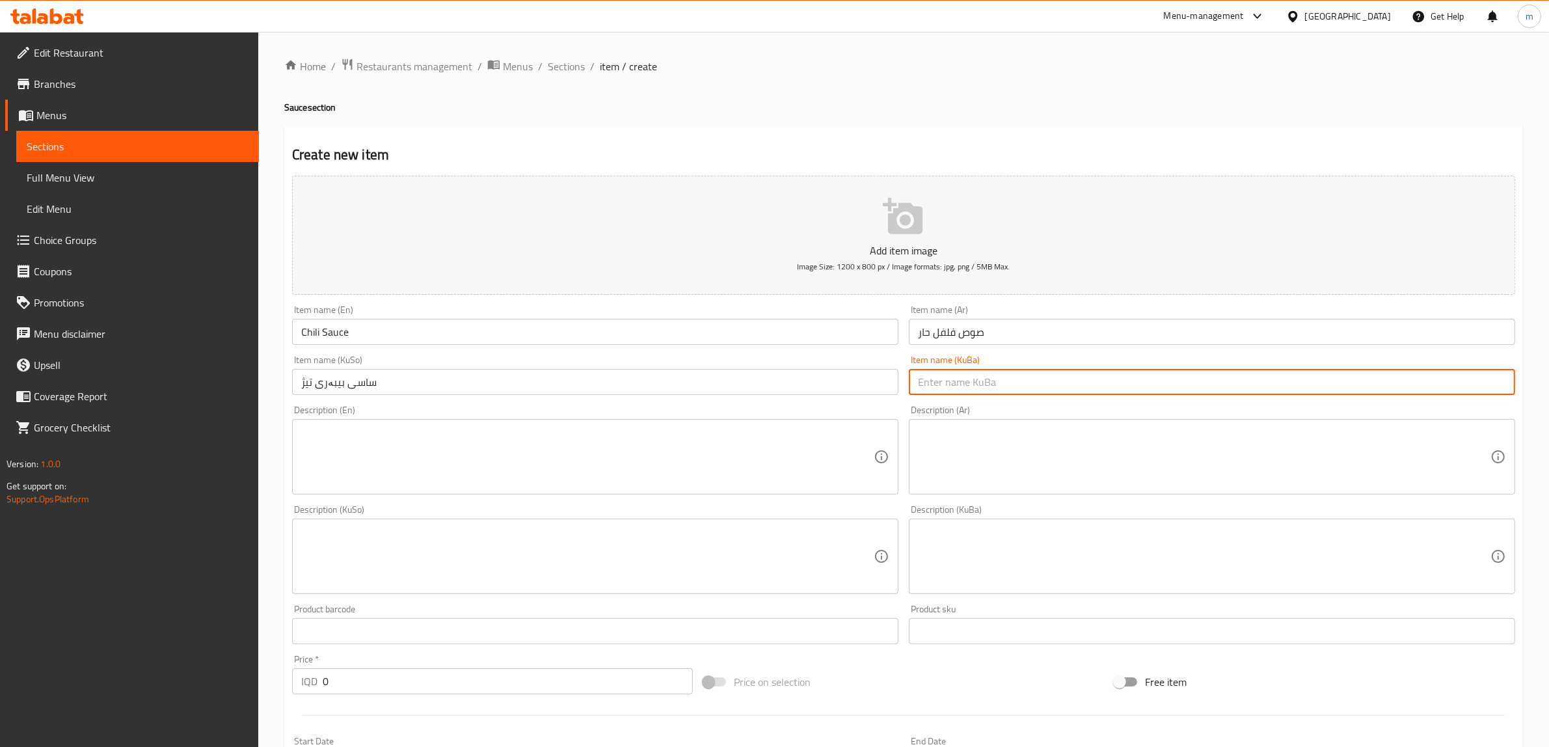
paste input "ساسی بیبەری تیژ"
type input "ساسی بیبەری تیژ"
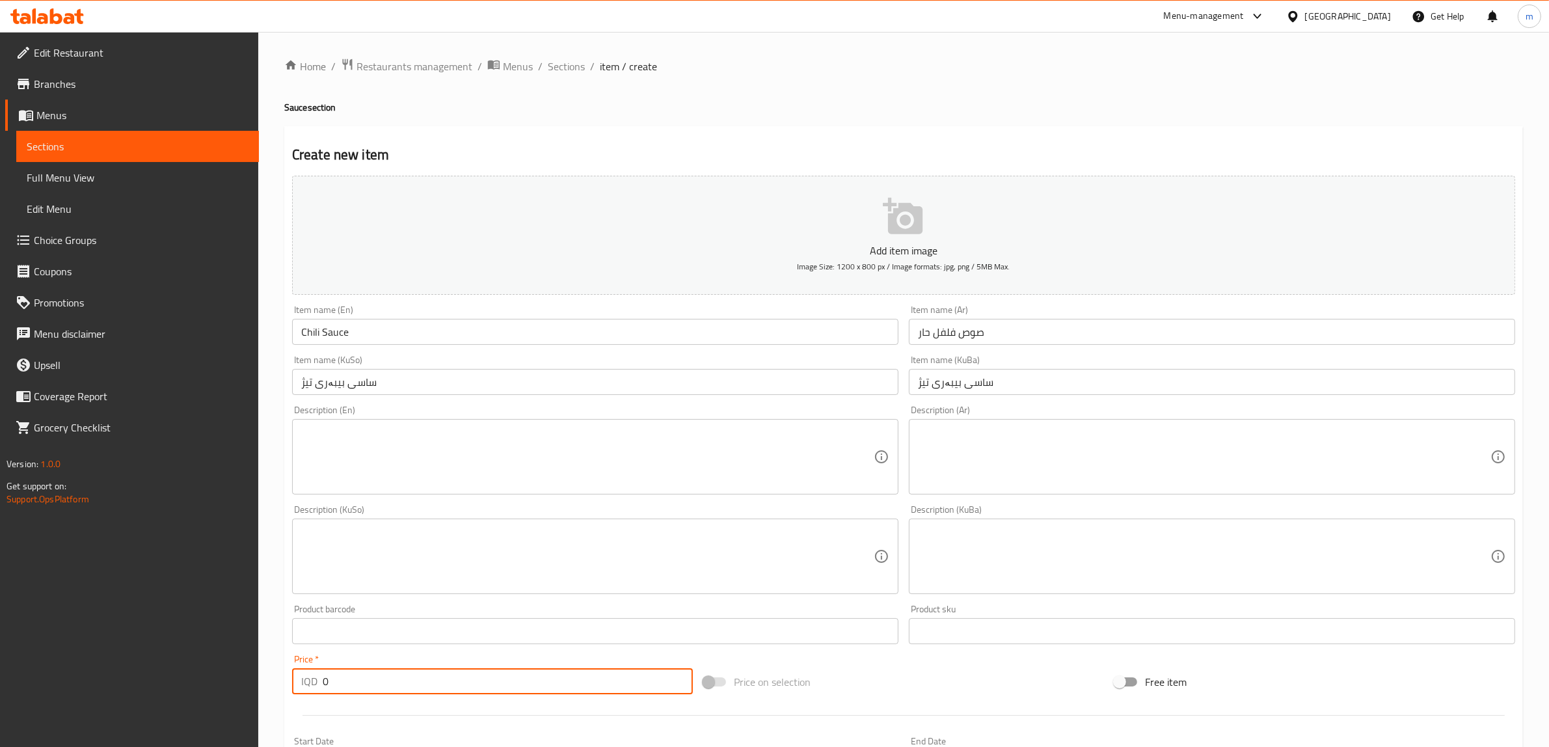
click at [339, 674] on input "0" at bounding box center [508, 681] width 370 height 26
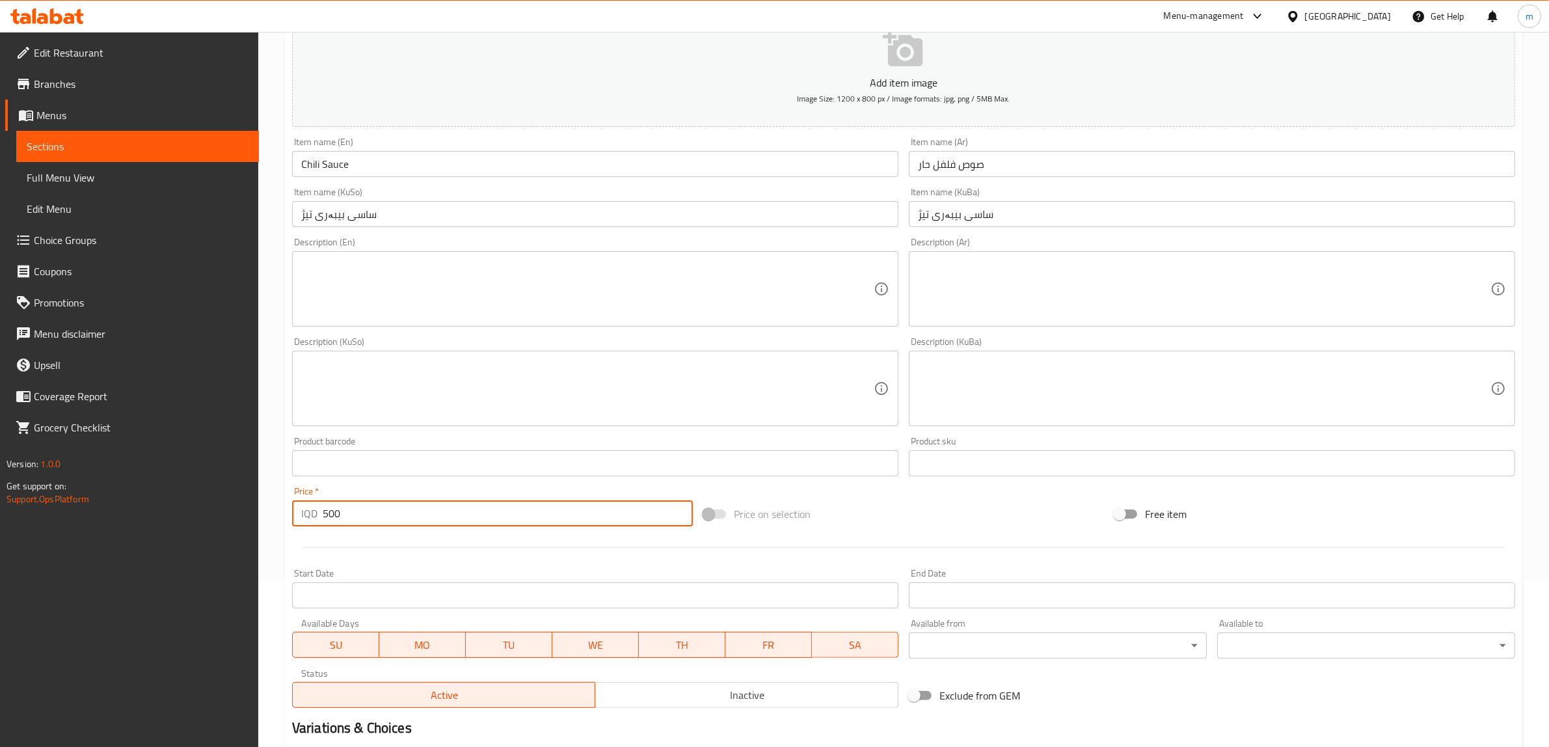
scroll to position [319, 0]
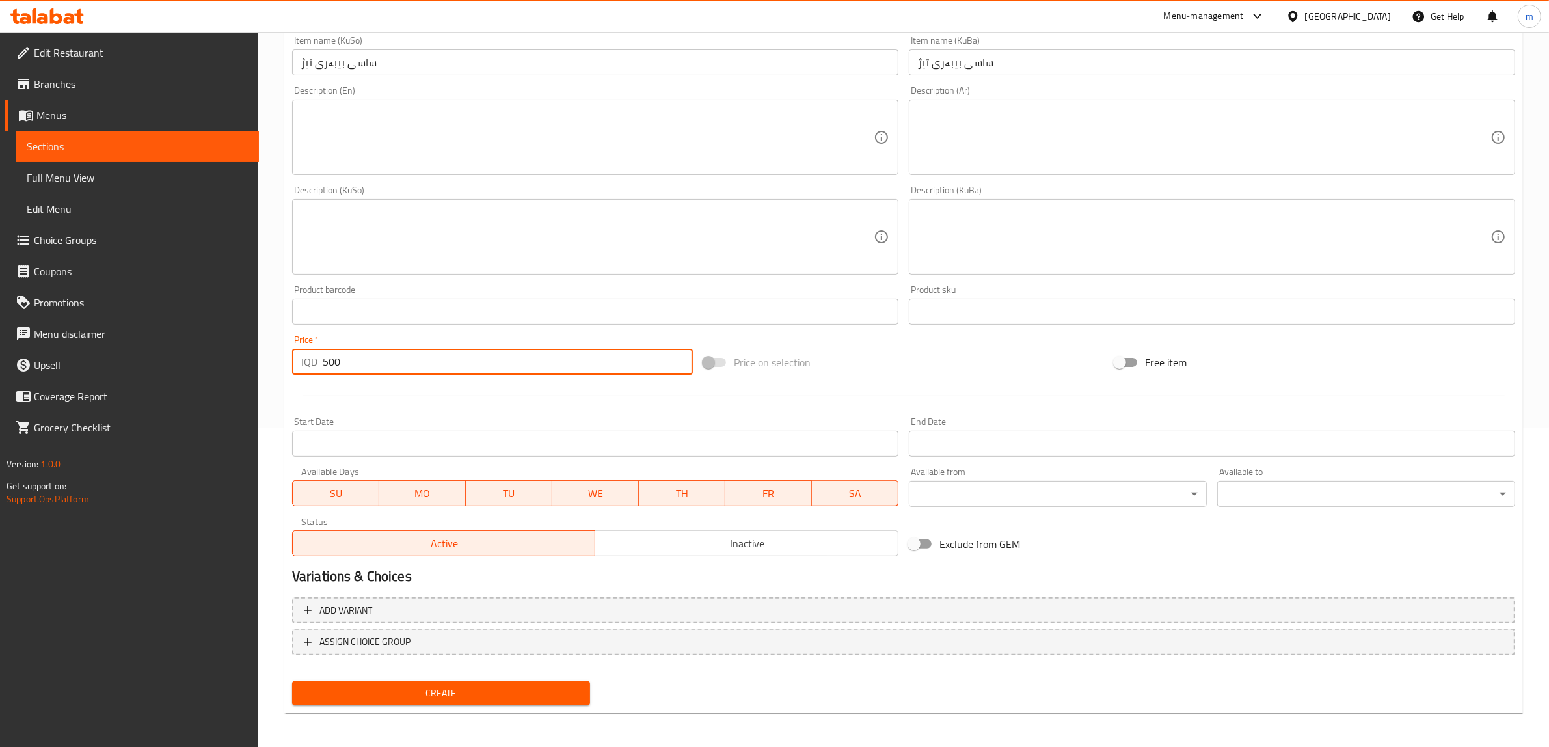
type input "500"
click at [429, 696] on span "Create" at bounding box center [440, 693] width 277 height 16
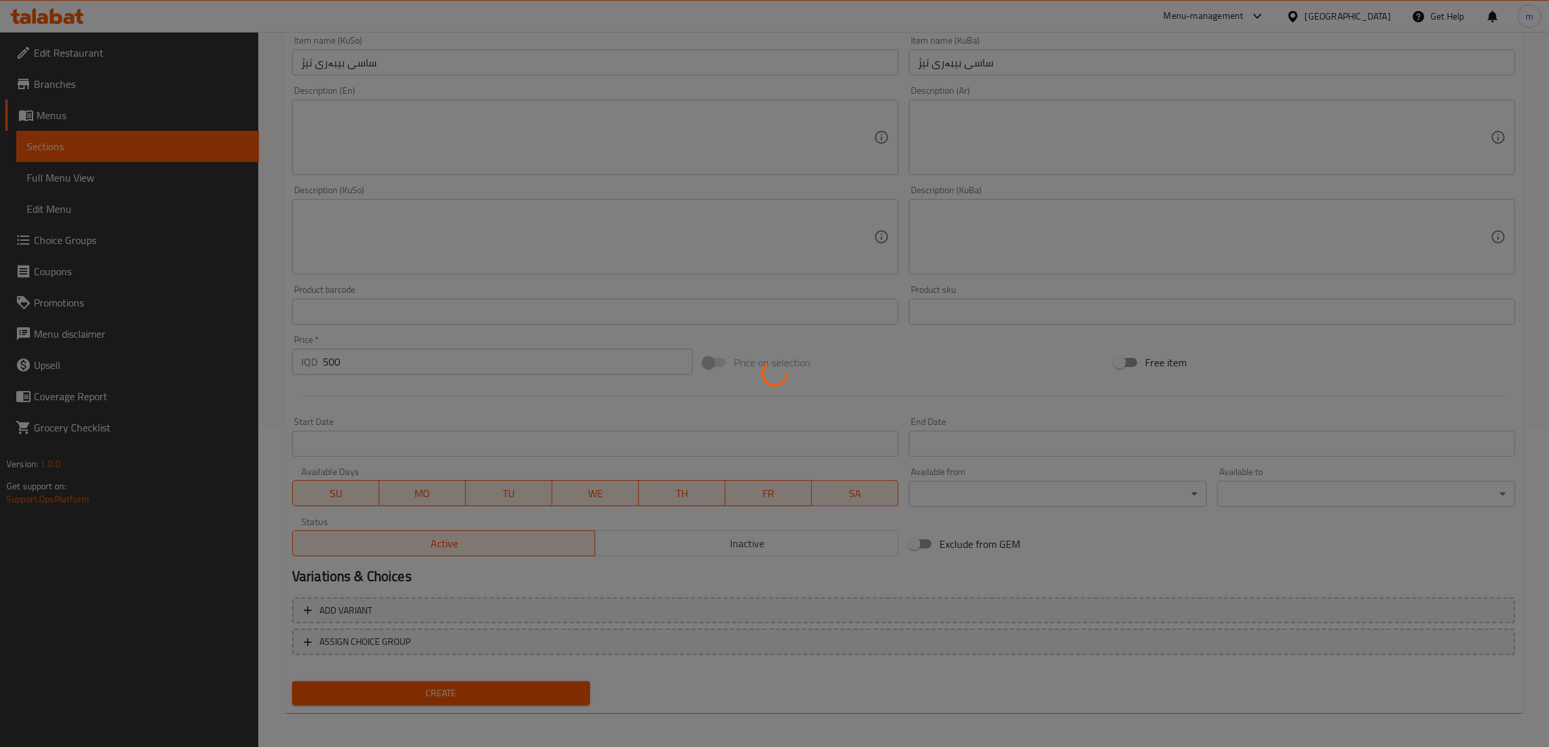
type input "0"
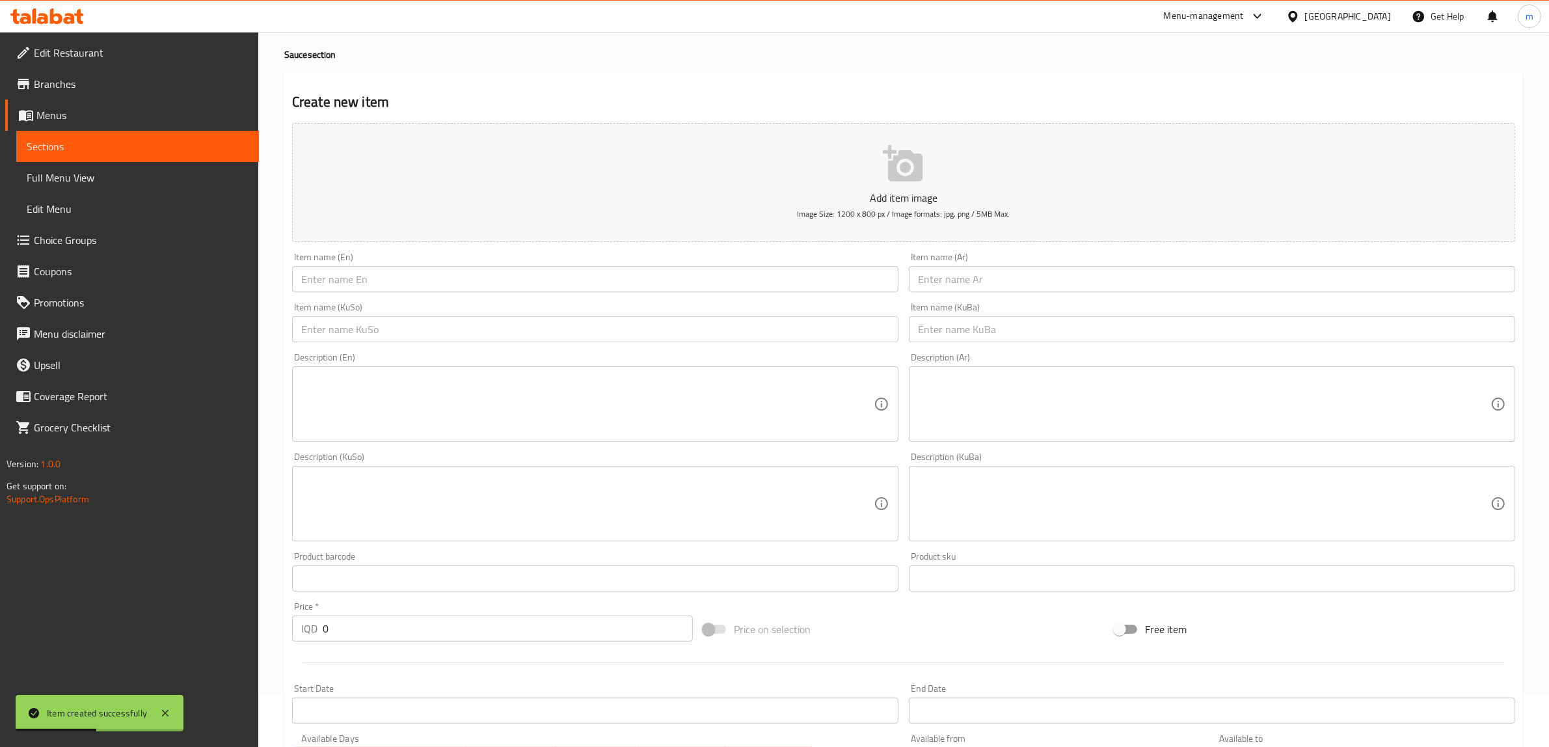
scroll to position [0, 0]
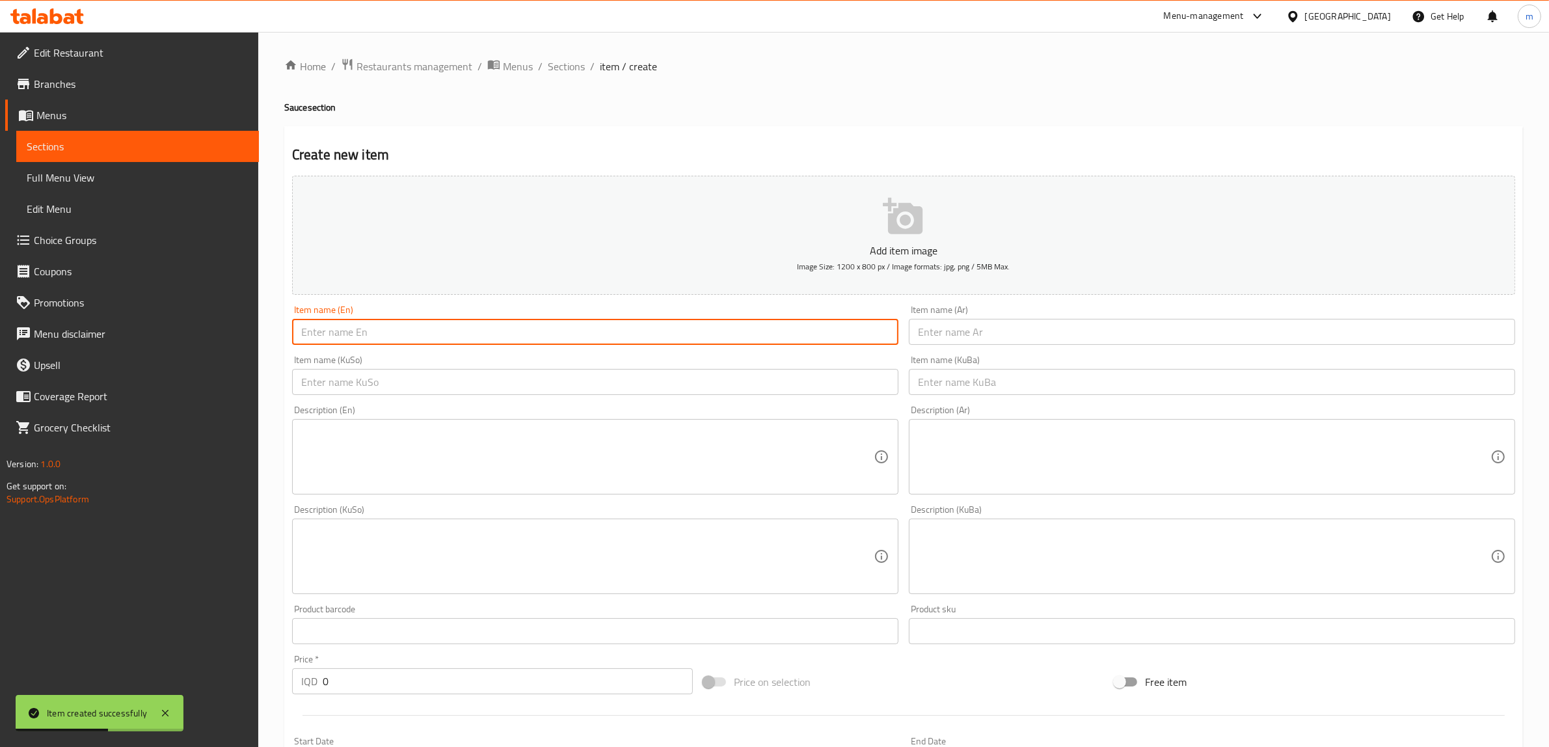
click at [362, 326] on input "text" at bounding box center [595, 332] width 606 height 26
paste input "Honey Mustard Sauce"
type input "Honey Mustard Sauce"
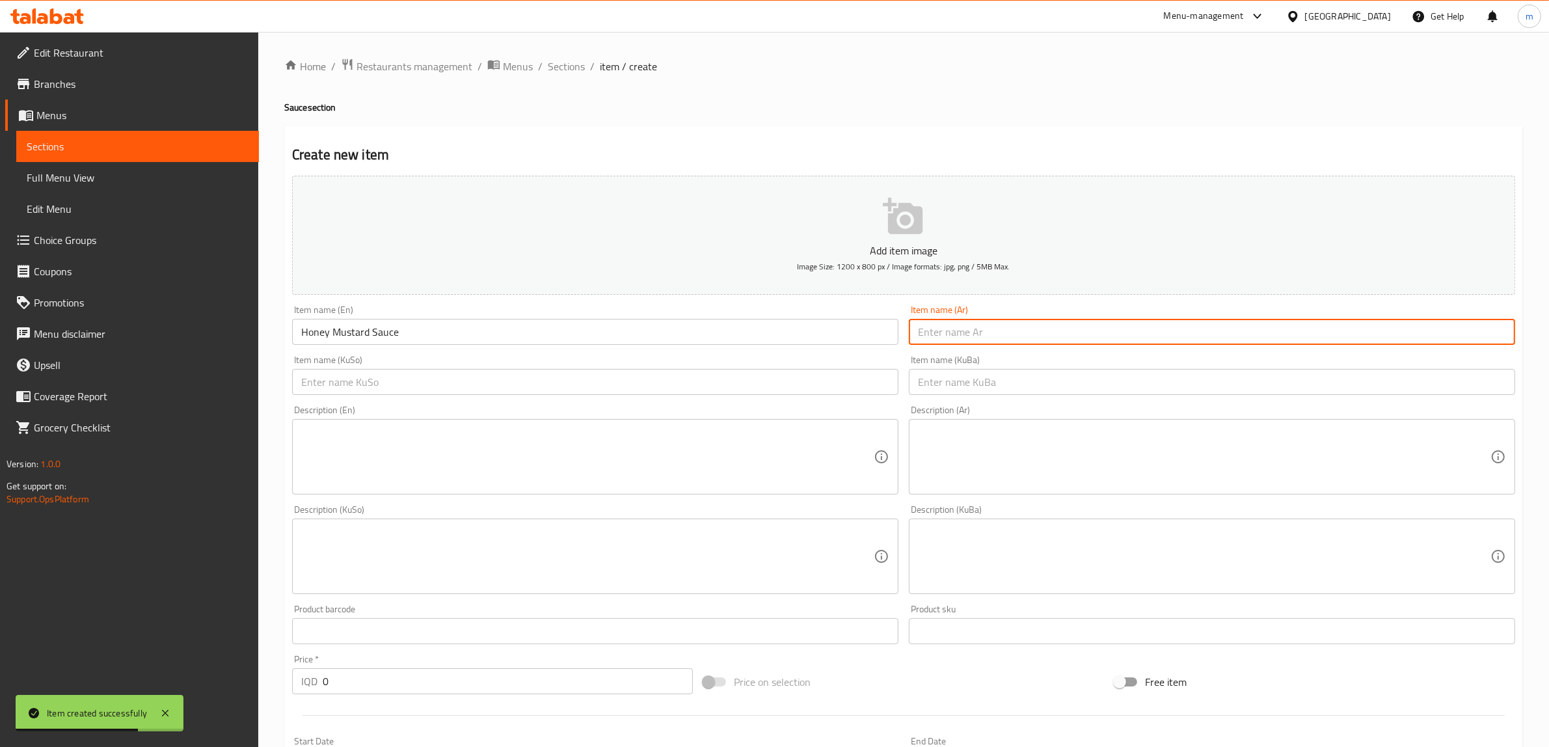
drag, startPoint x: 940, startPoint y: 329, endPoint x: 934, endPoint y: 333, distance: 7.0
click at [940, 329] on input "text" at bounding box center [1212, 332] width 606 height 26
paste input "صوص مستردة بالعسل"
type input "صوص مستردة بالعسل"
click at [693, 382] on input "text" at bounding box center [595, 382] width 606 height 26
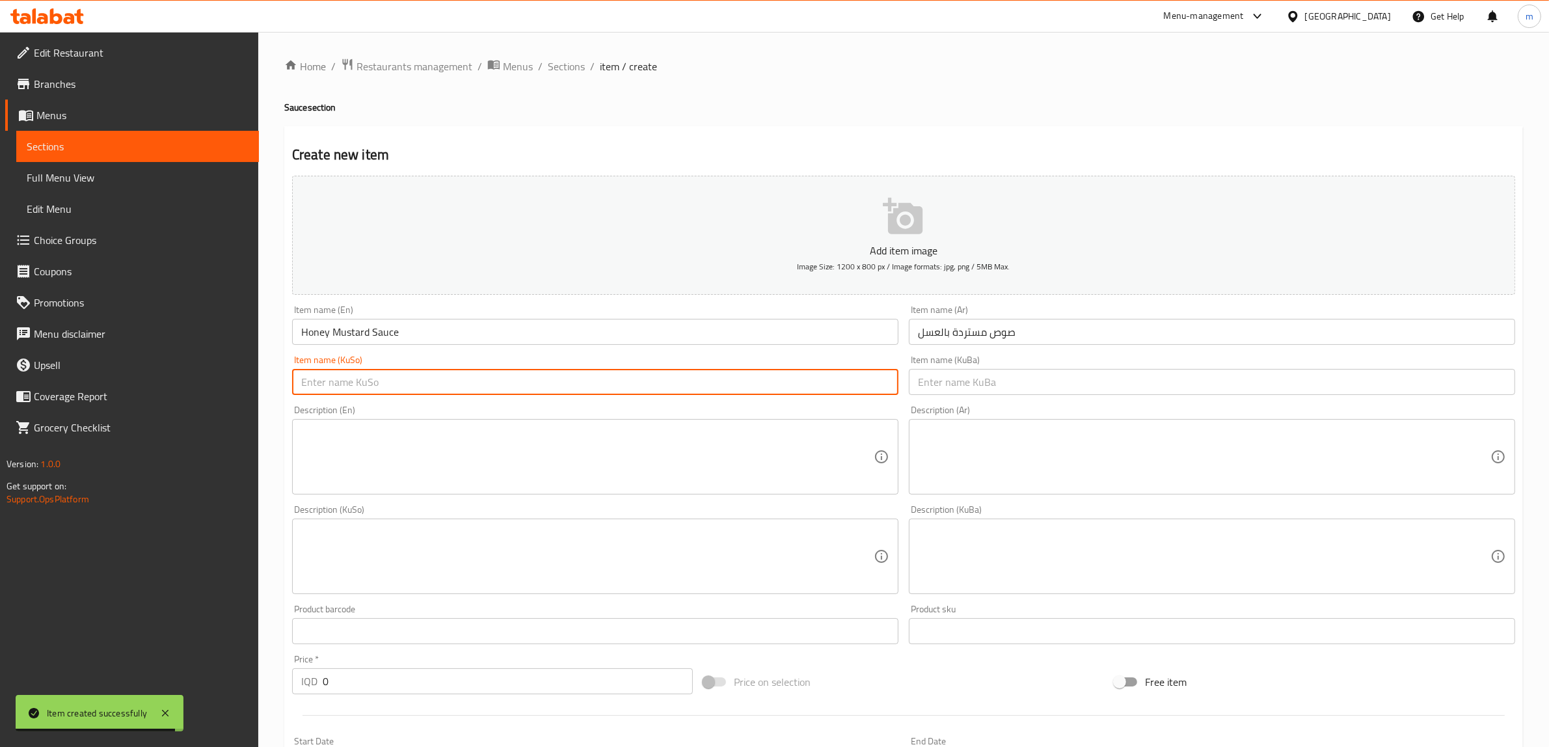
paste input "ساسی خەردەل بە هەنگوین"
type input "ساسی خەردەل بە هەنگوین"
click at [1006, 373] on input "text" at bounding box center [1212, 382] width 606 height 26
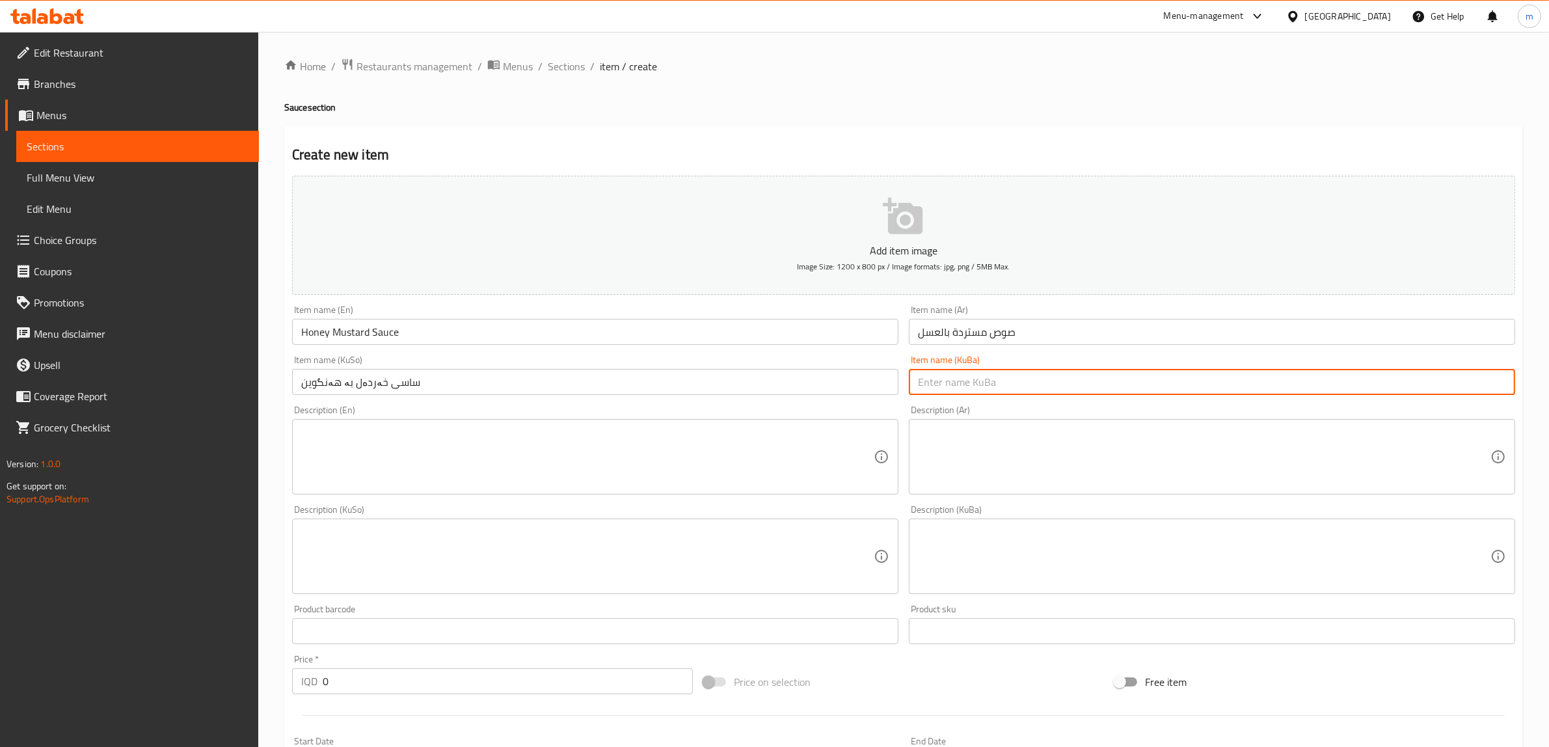
paste input "ساسی خەردەل بە هەنگوین"
type input "ساسی خەردەل بە هەنگوین"
click at [350, 689] on input "0" at bounding box center [508, 681] width 370 height 26
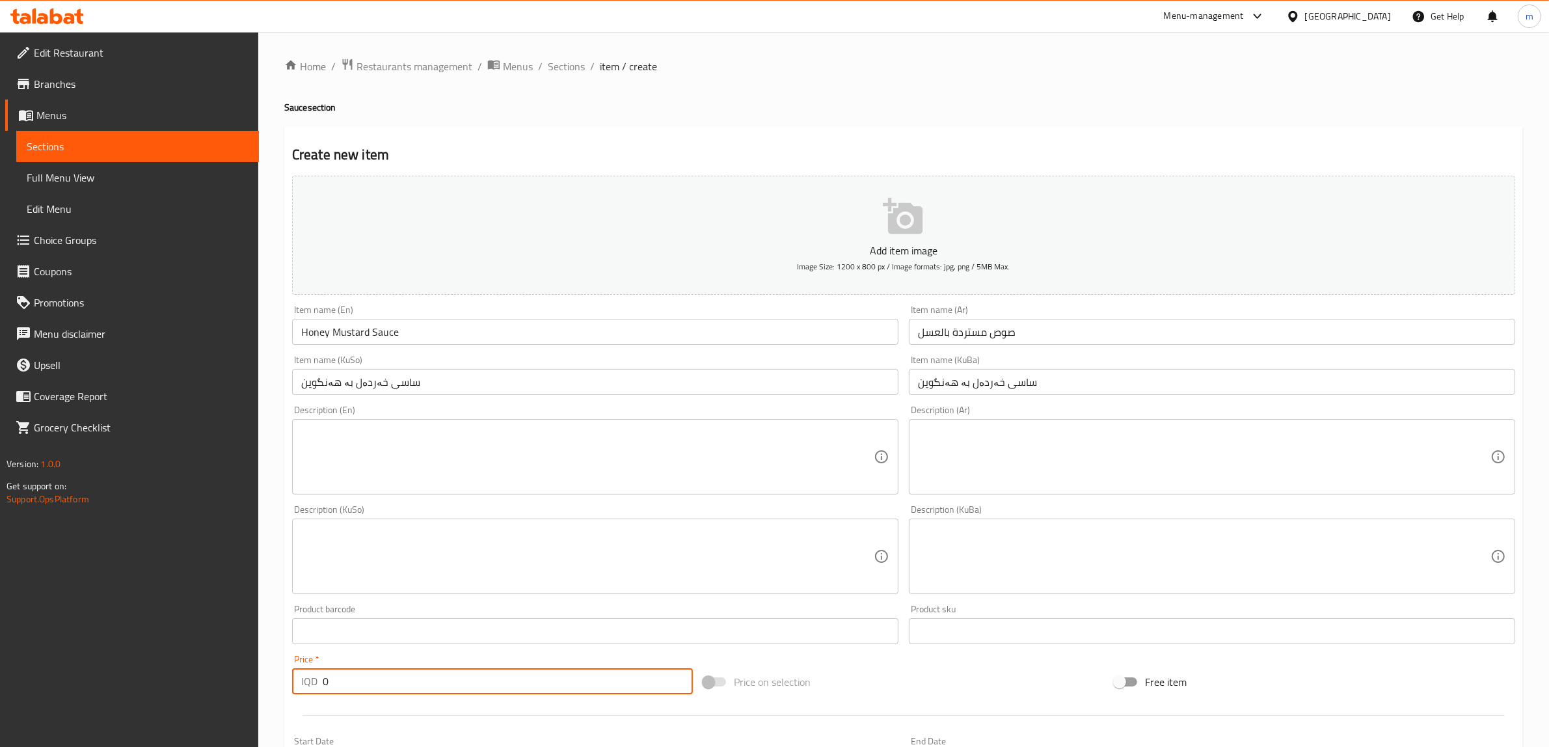
click at [350, 689] on input "0" at bounding box center [508, 681] width 370 height 26
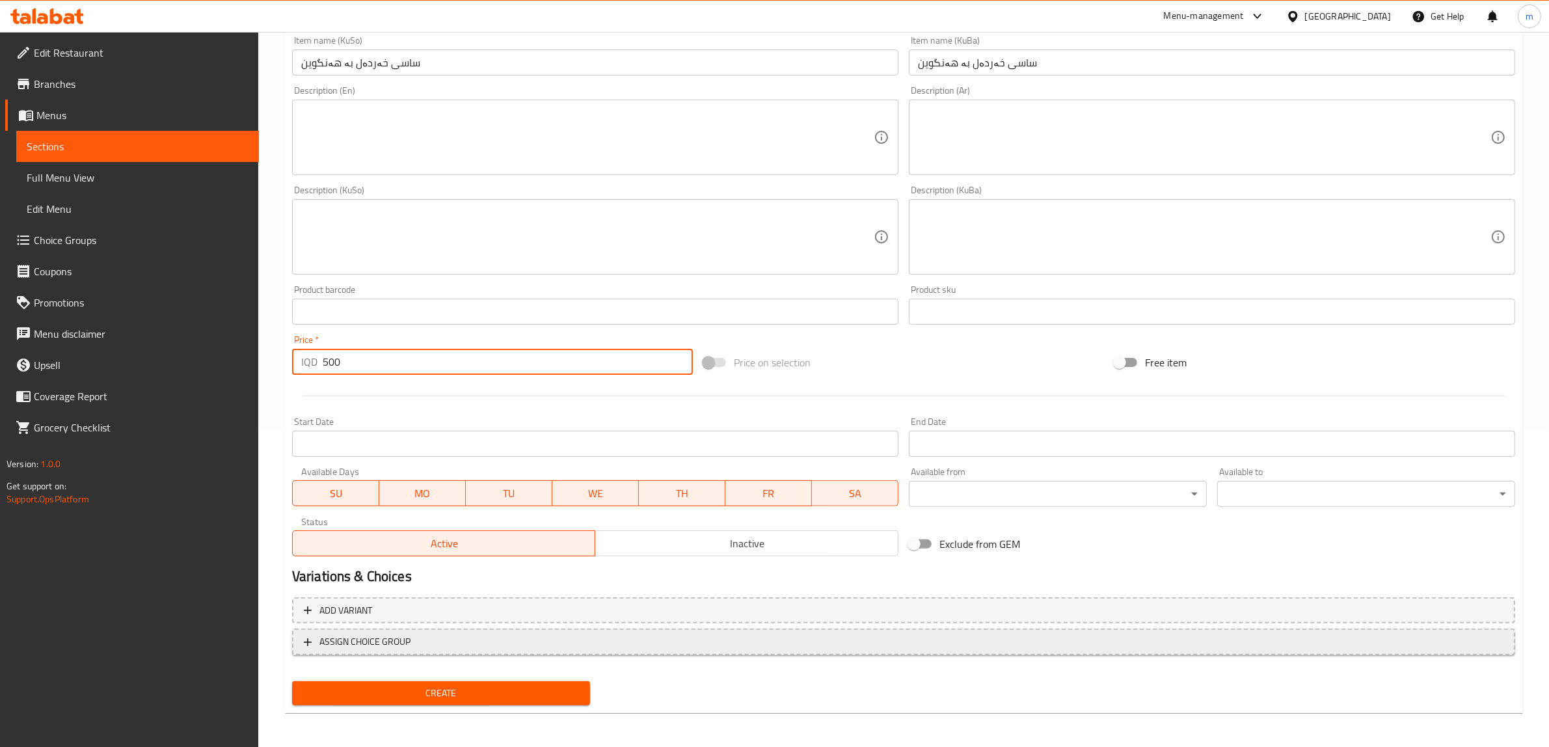
type input "500"
click at [292, 681] on button "Create" at bounding box center [441, 693] width 298 height 24
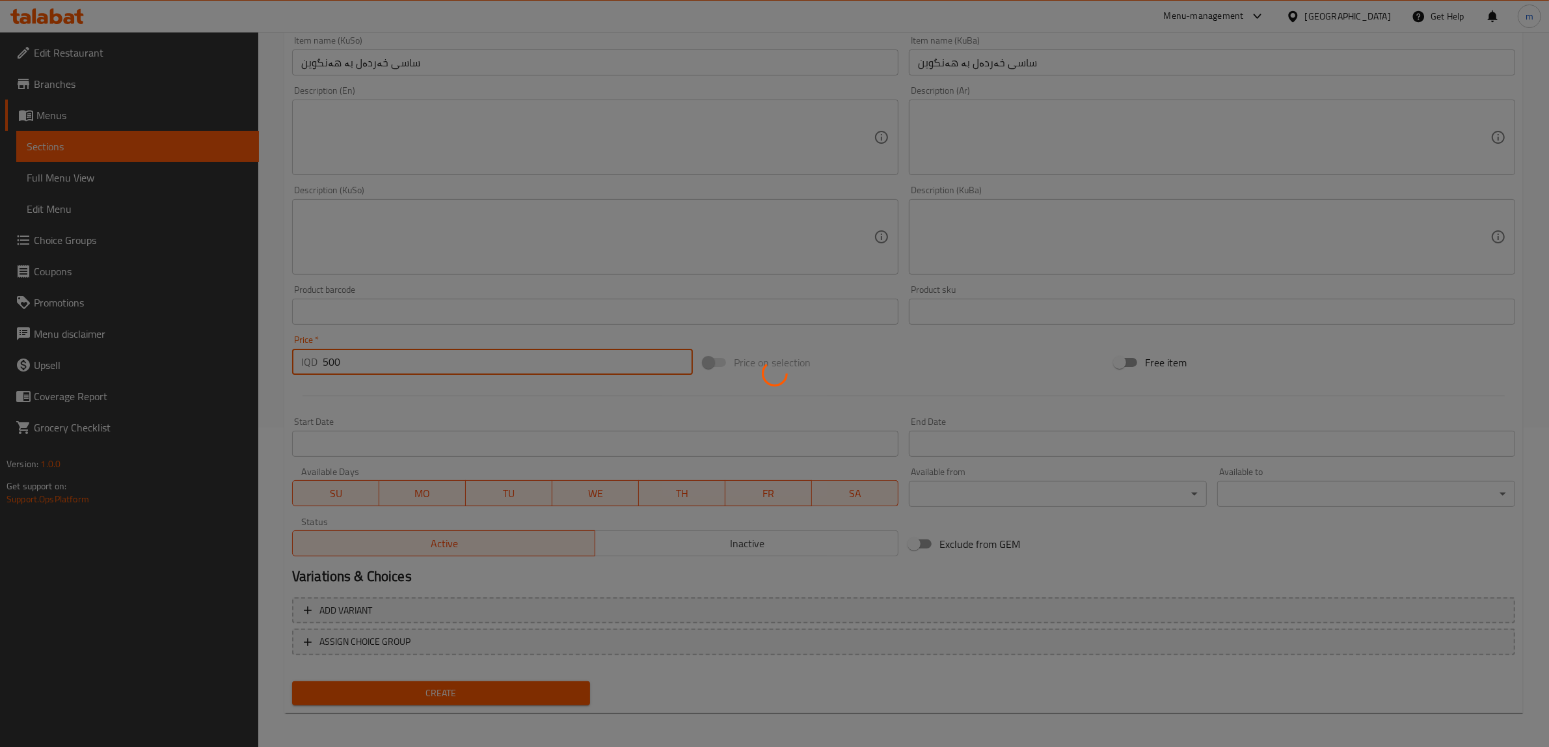
type input "0"
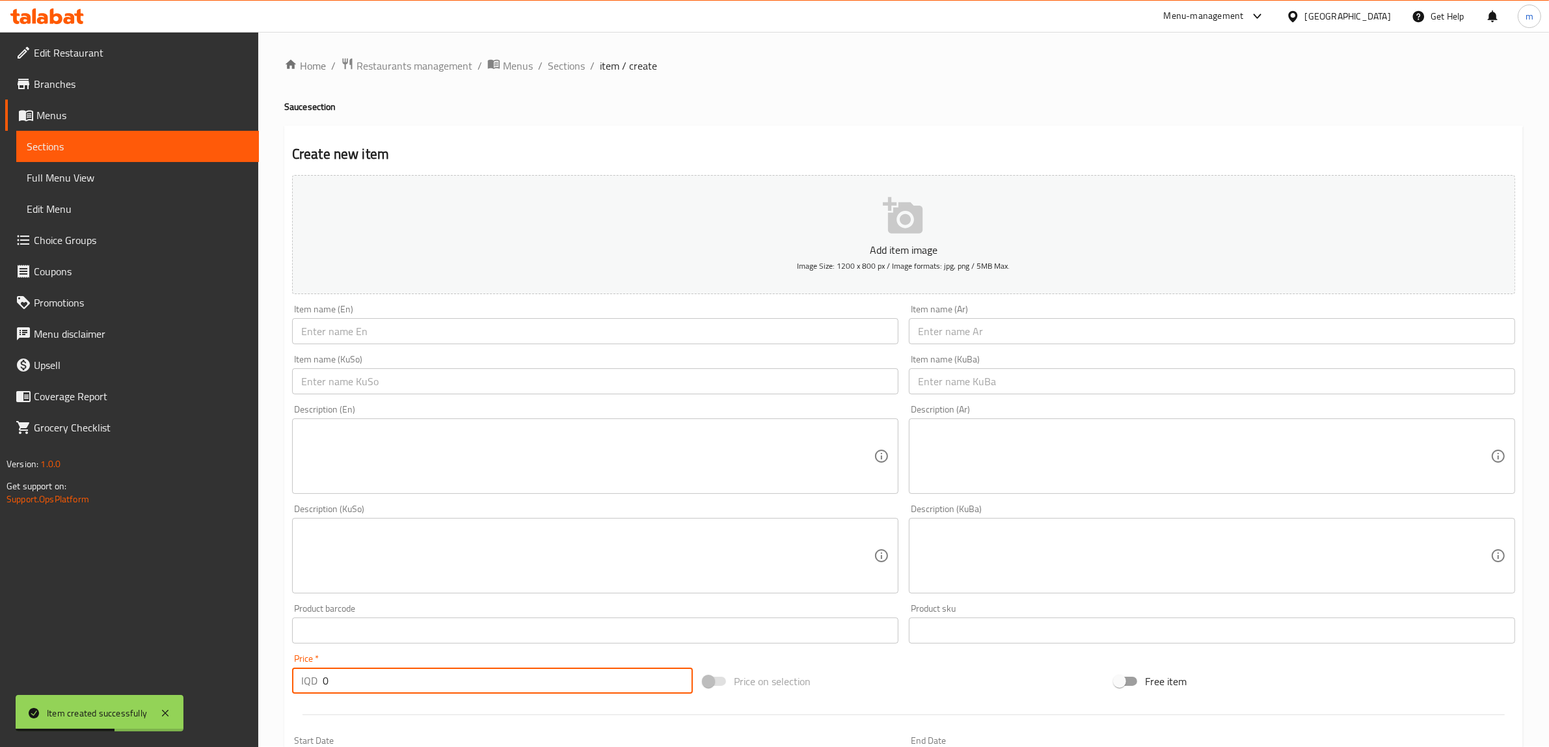
scroll to position [0, 0]
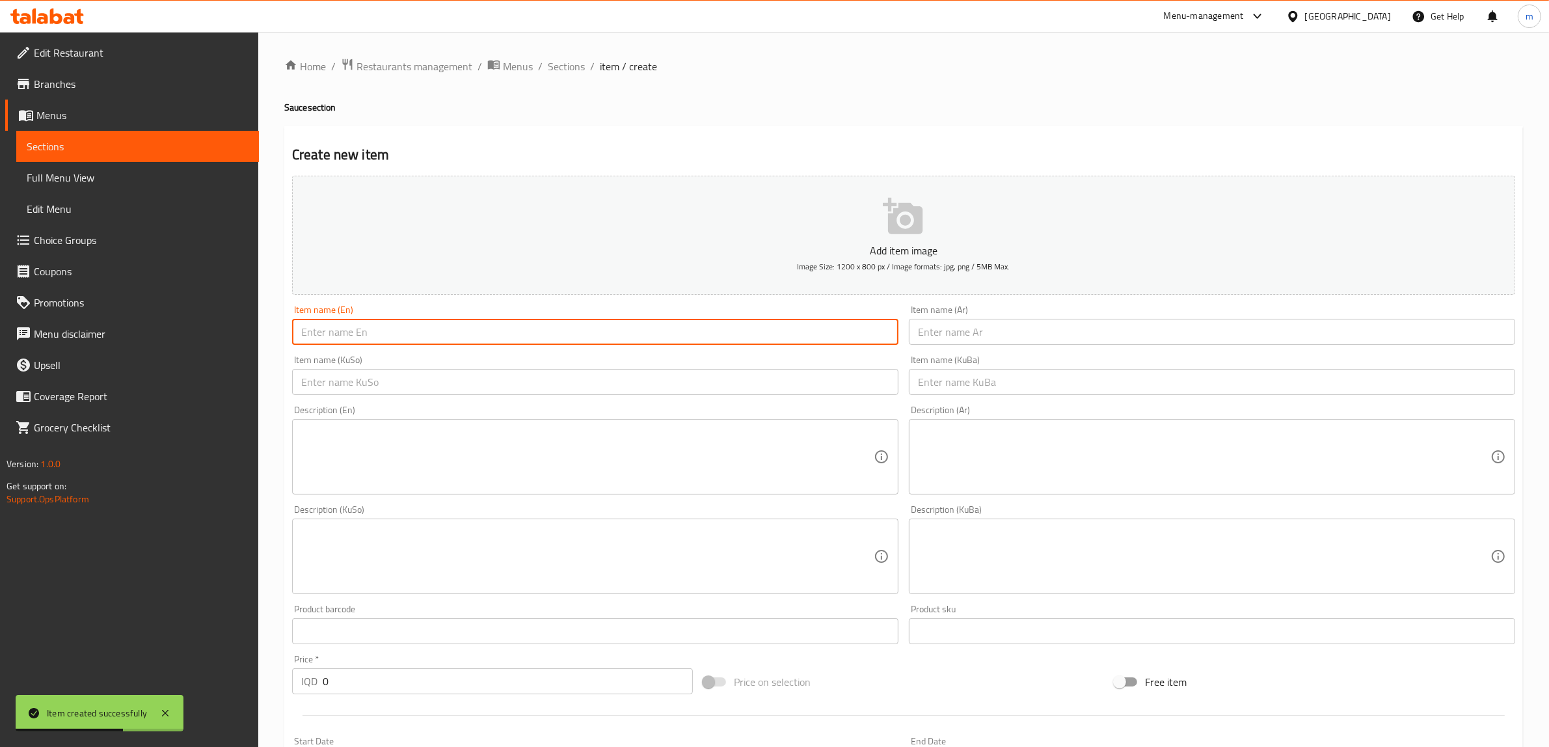
click at [391, 332] on input "text" at bounding box center [595, 332] width 606 height 26
paste input "Ranch Sauce"
type input "Ranch Sauce"
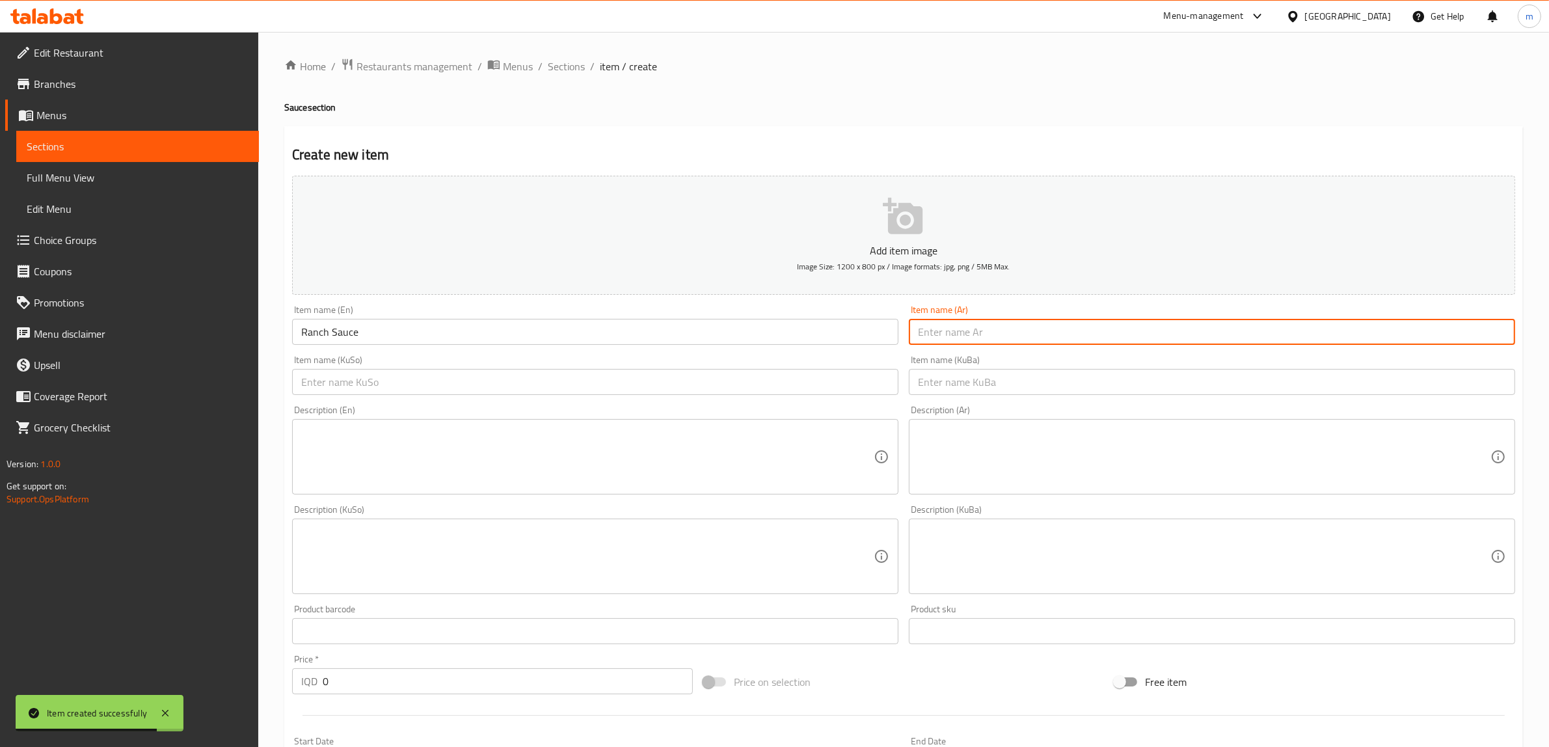
click at [996, 333] on input "text" at bounding box center [1212, 332] width 606 height 26
paste input "صوص رانش"
type input "صوص رانش"
click at [693, 369] on input "text" at bounding box center [595, 382] width 606 height 26
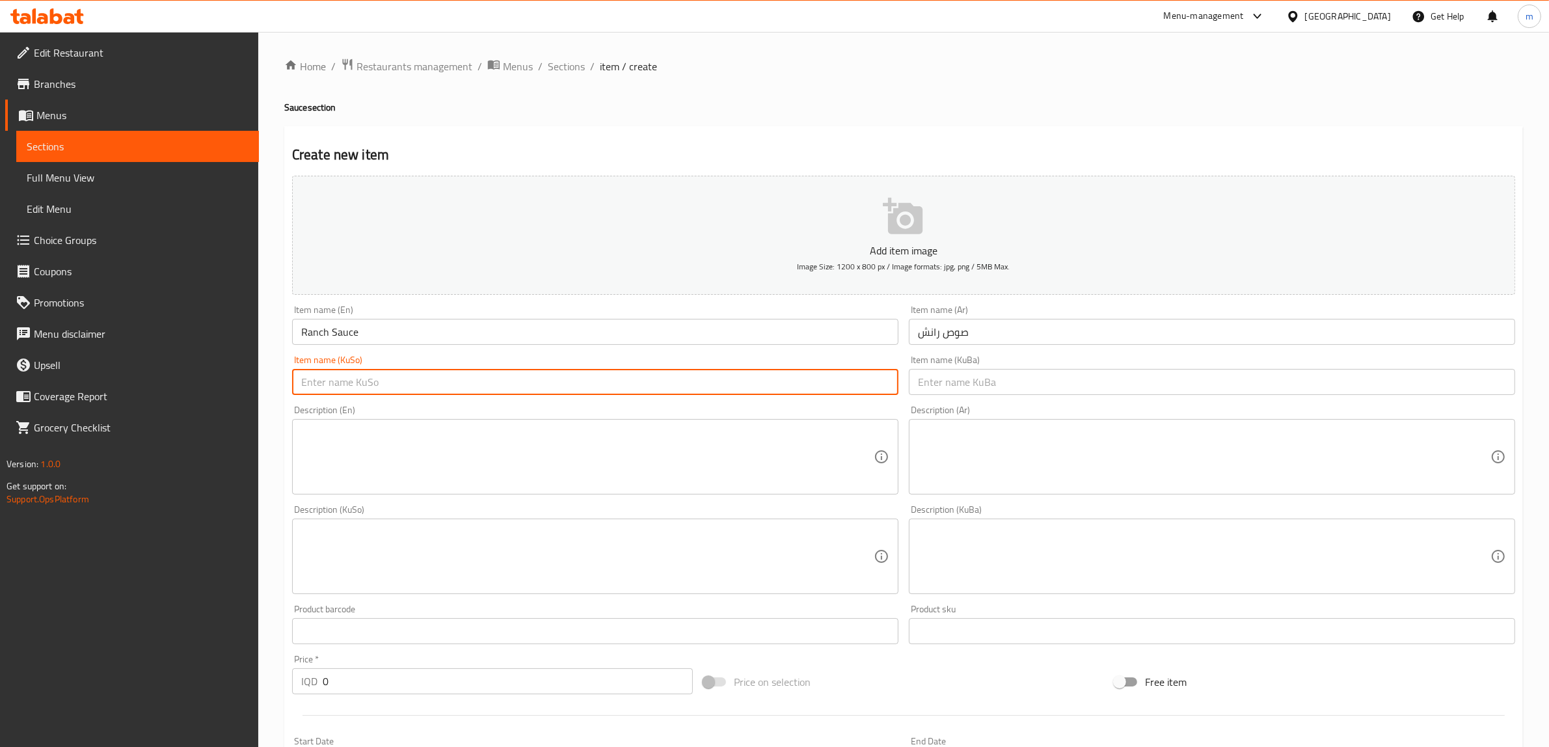
paste input "ساسی ڕانچ"
type input "ساسی ڕانچ"
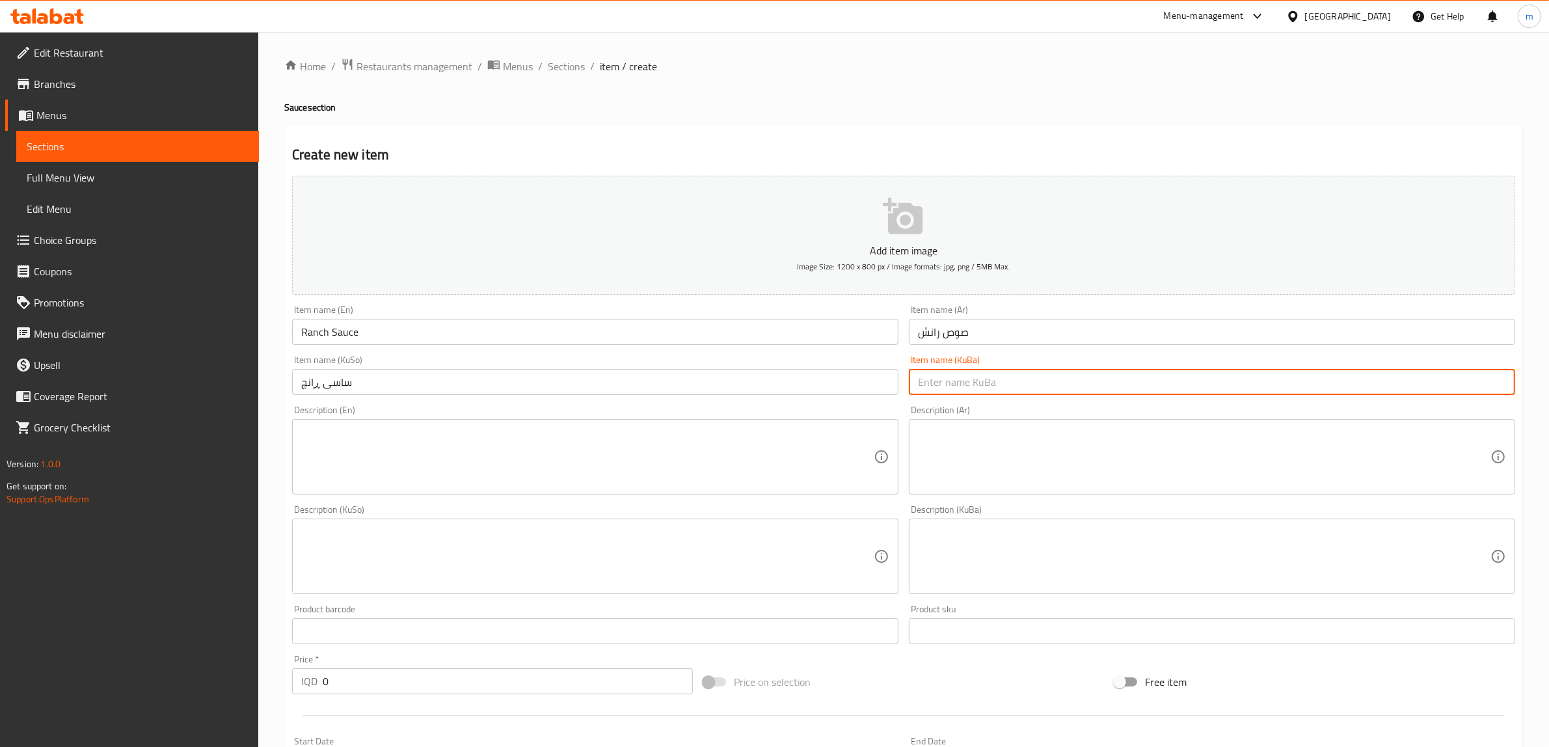
click at [1022, 377] on input "text" at bounding box center [1212, 382] width 606 height 26
paste input "ساسی ڕانچ"
type input "ساسی ڕانچ"
click at [379, 693] on input "0" at bounding box center [508, 681] width 370 height 26
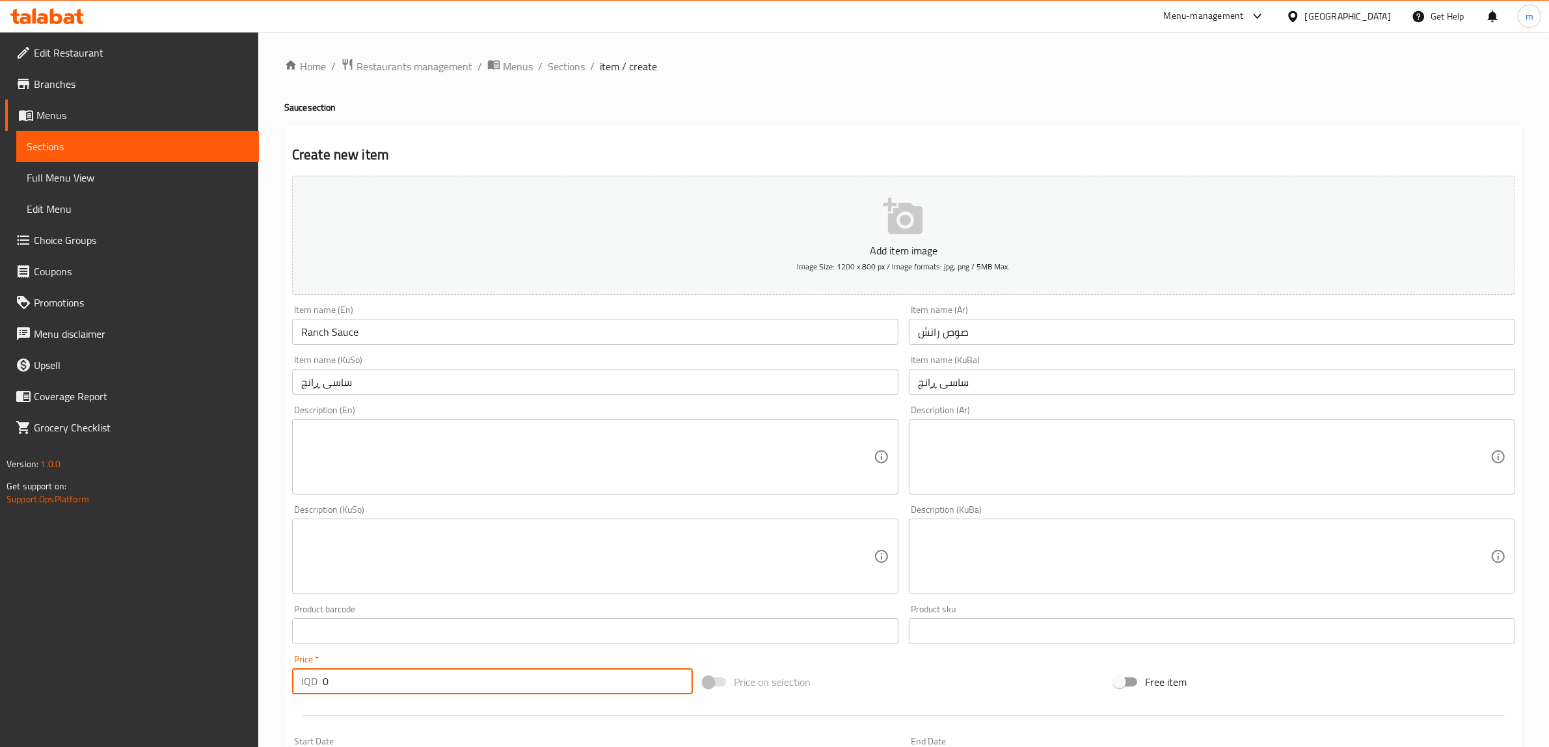
click at [382, 687] on input "0" at bounding box center [508, 681] width 370 height 26
click at [384, 685] on input "0" at bounding box center [508, 681] width 370 height 26
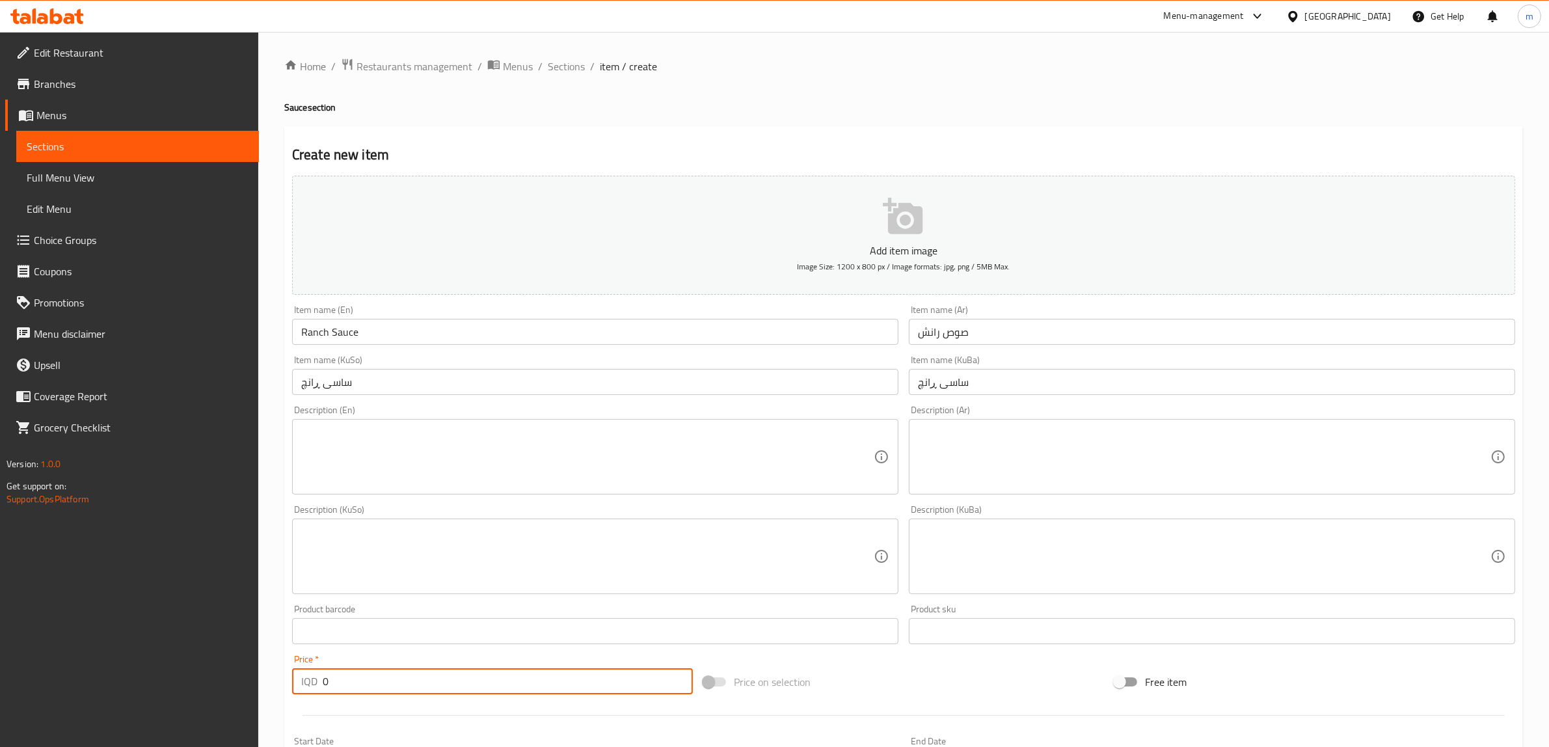
click at [384, 685] on input "0" at bounding box center [508, 681] width 370 height 26
click at [623, 688] on input "0" at bounding box center [508, 681] width 370 height 26
click at [621, 697] on div "Price   * IQD 0 Price *" at bounding box center [492, 674] width 411 height 50
click at [566, 682] on input "0" at bounding box center [508, 681] width 370 height 26
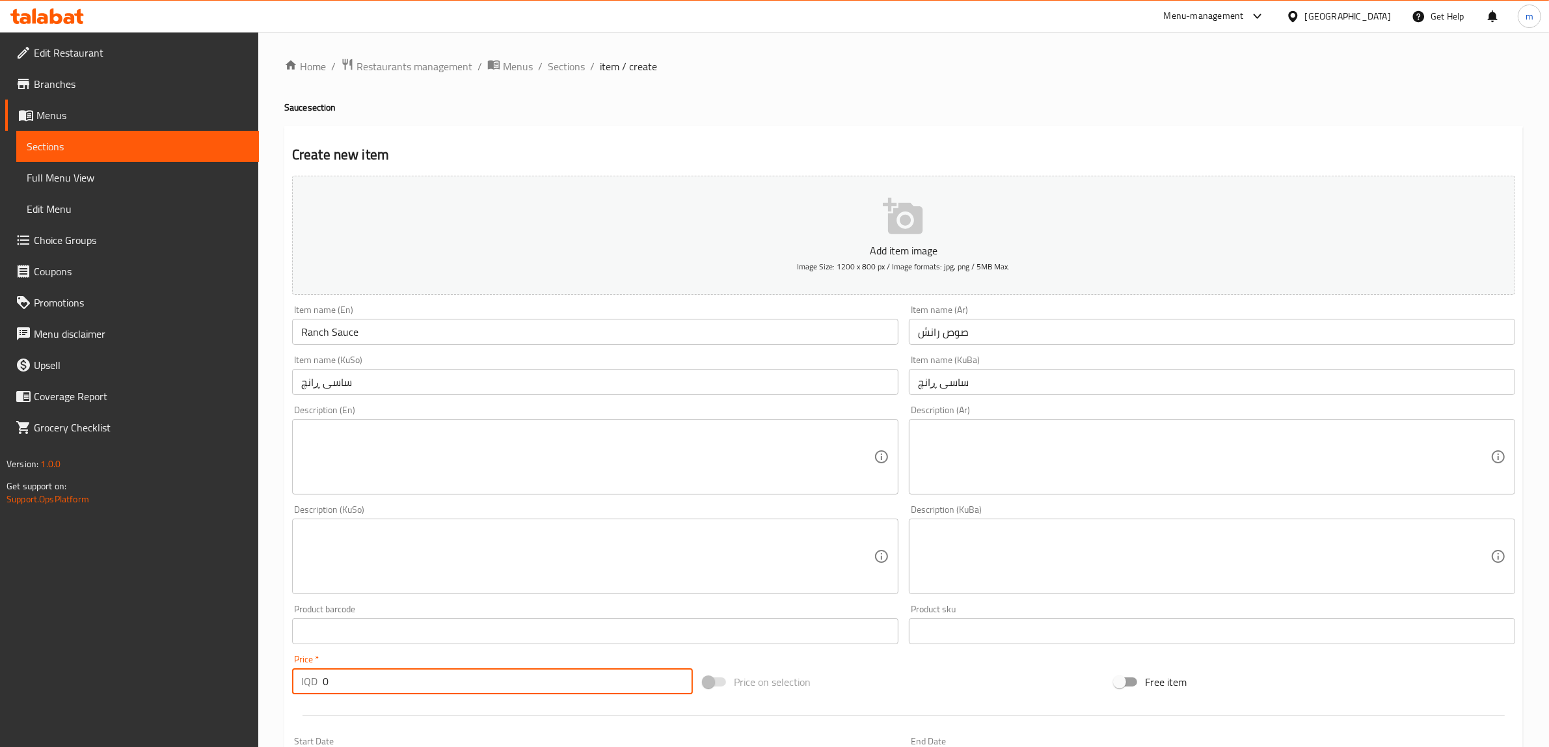
click at [566, 682] on input "0" at bounding box center [508, 681] width 370 height 26
type input "500"
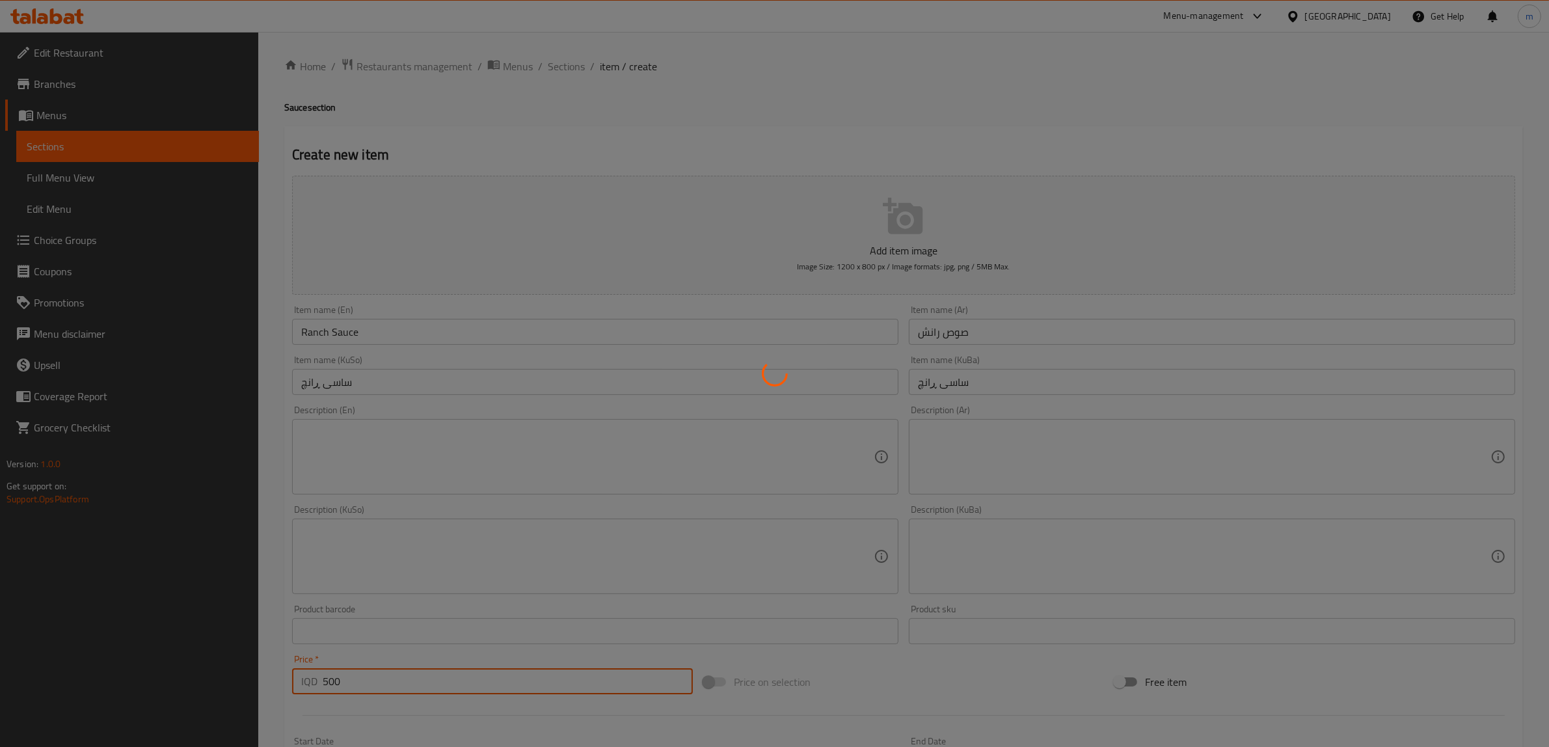
type input "0"
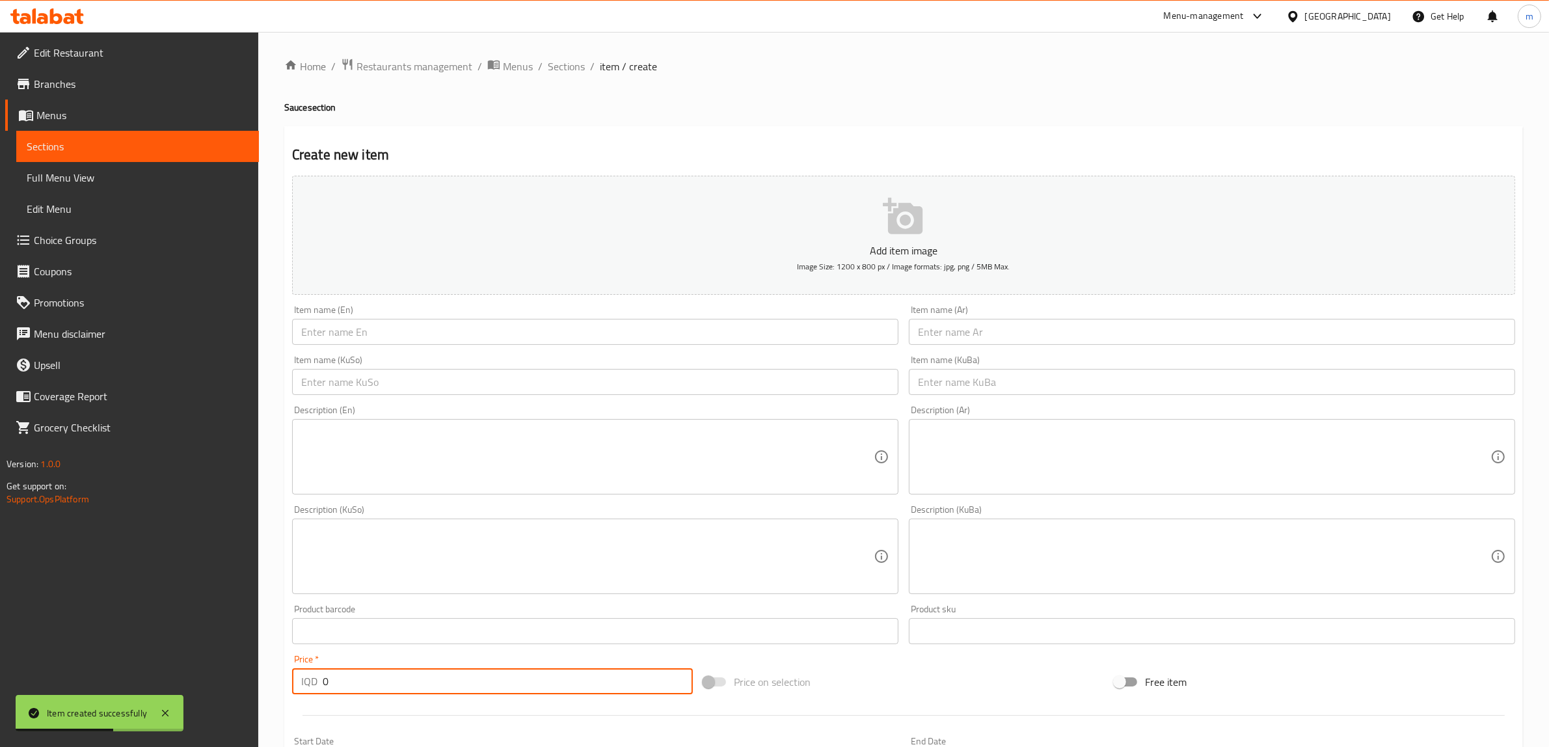
click at [397, 336] on input "text" at bounding box center [595, 332] width 606 height 26
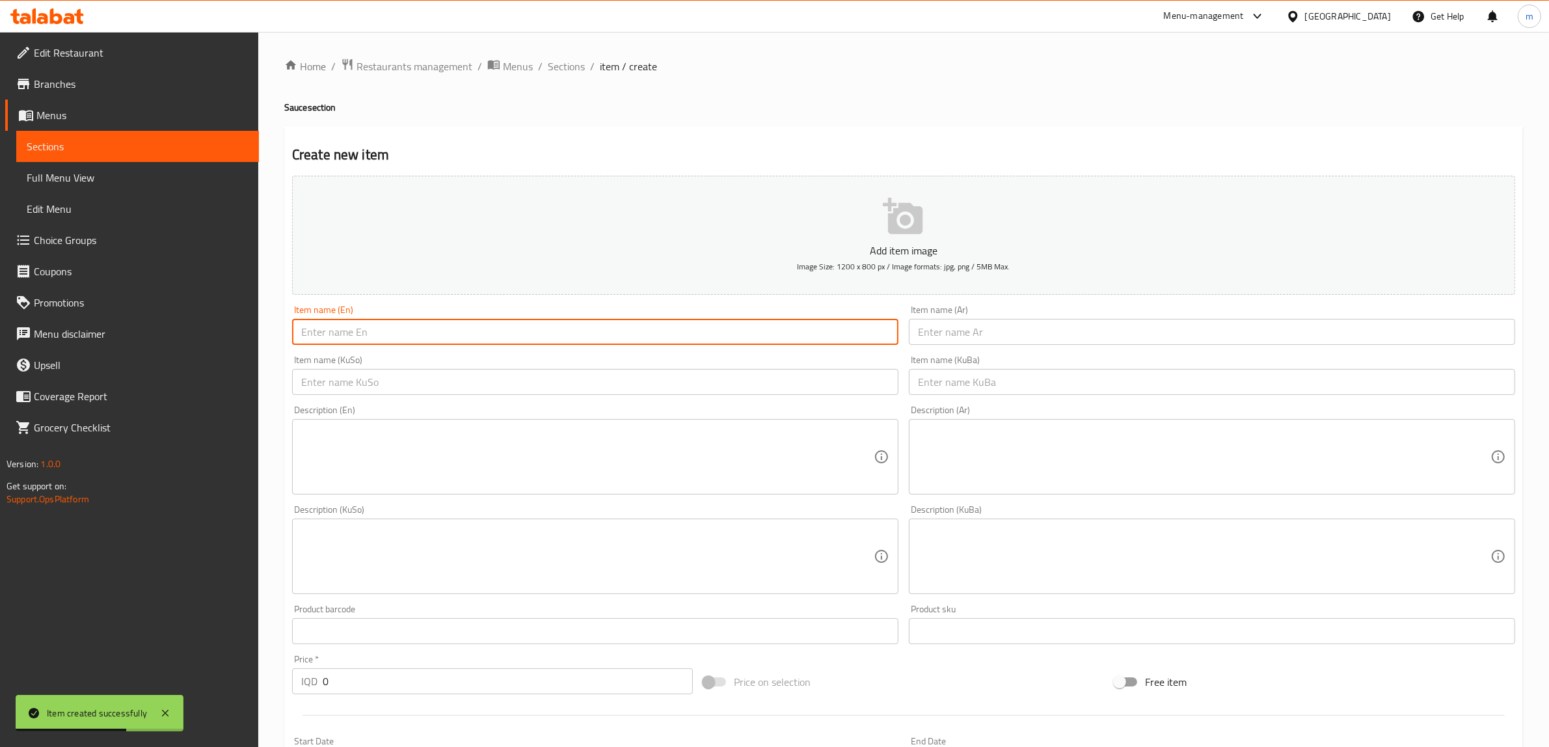
paste input "Cheddar Cheese Sauce"
type input "Cheddar Cheese Sauce"
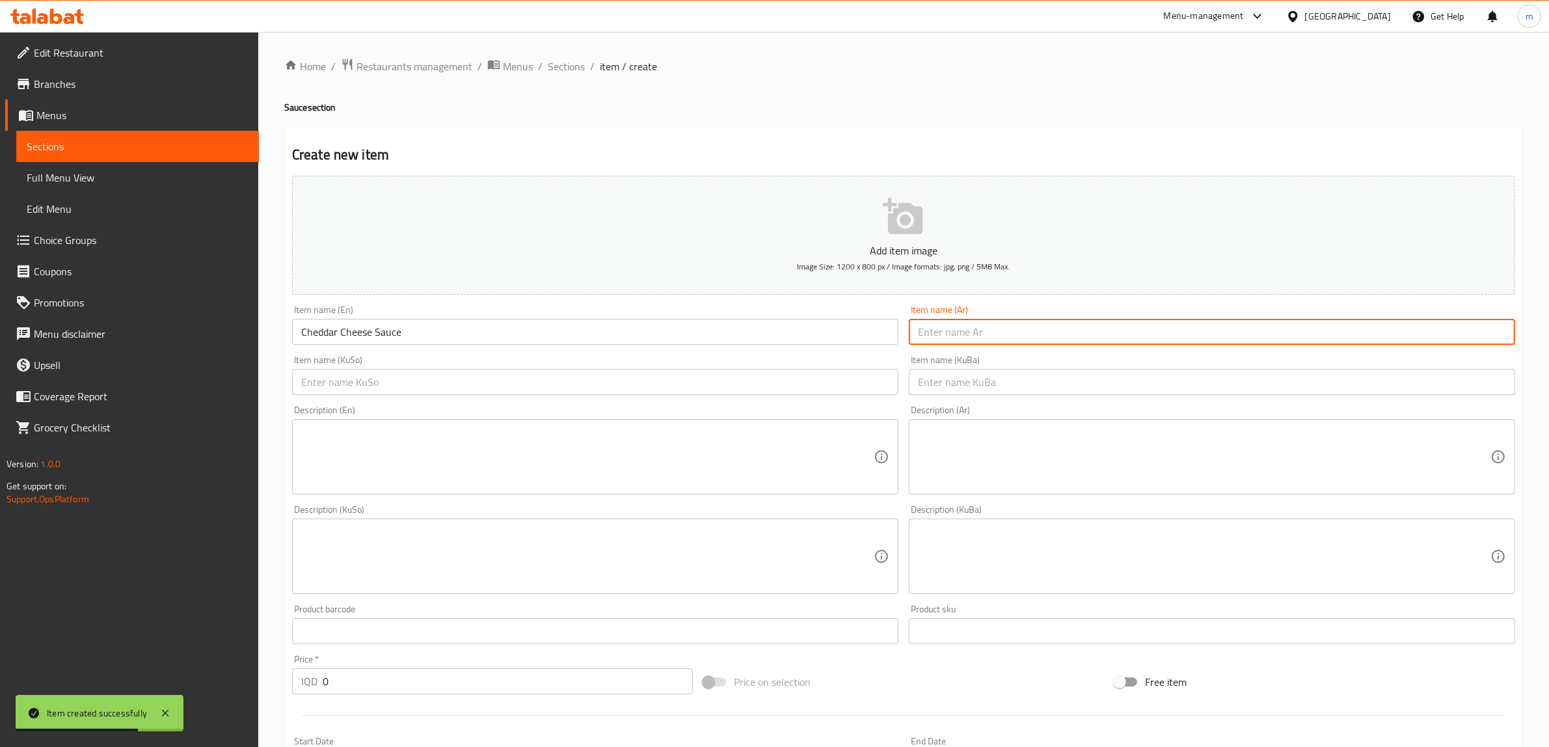
click at [960, 325] on input "text" at bounding box center [1212, 332] width 606 height 26
paste input "صوص جبنة شيدر"
type input "صوص جبنة شيدر"
click at [693, 375] on input "text" at bounding box center [595, 382] width 606 height 26
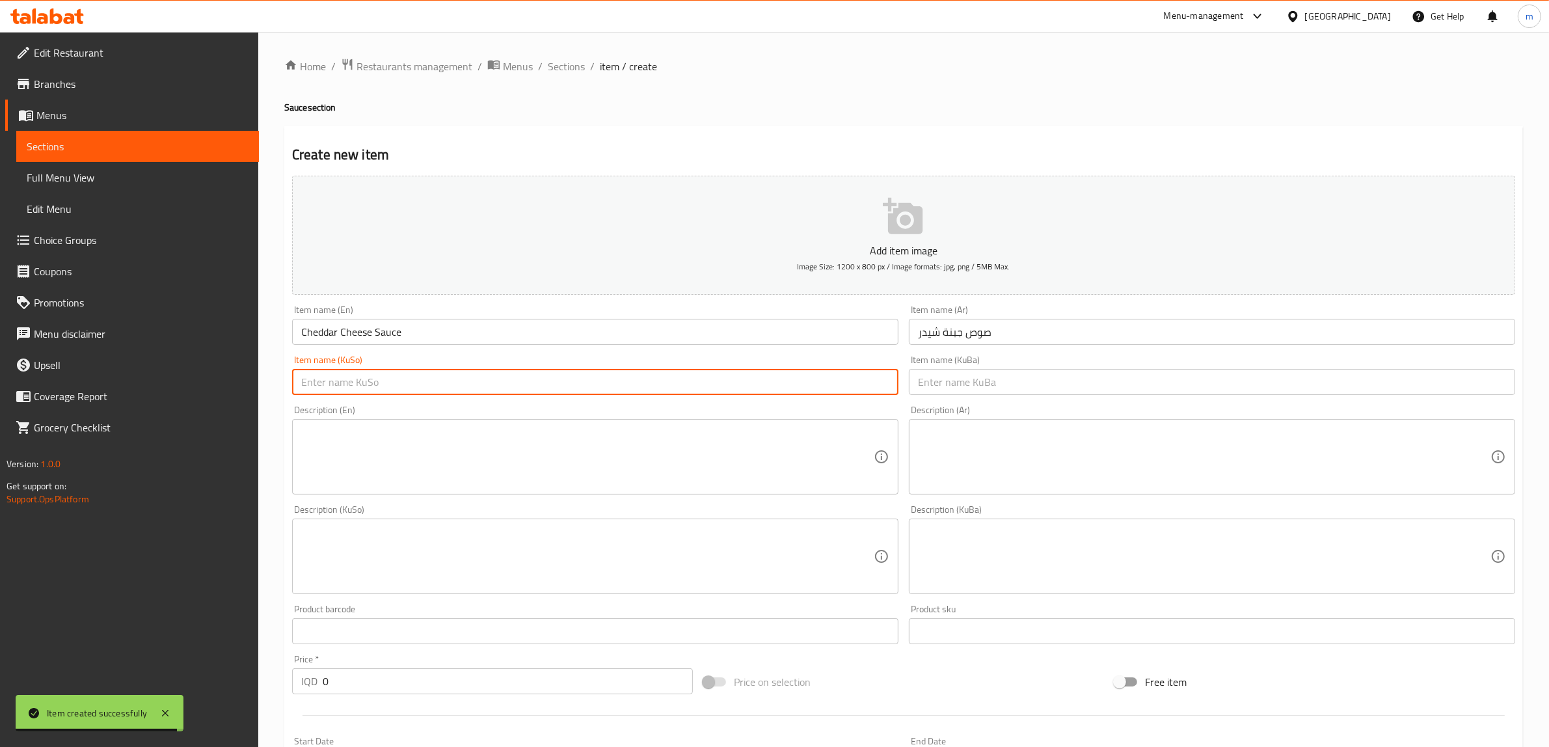
paste input "ساسی پەنیری چێدەر"
type input "ساسی پەنیری چێدەر"
click at [1058, 356] on div "Item name (KuBa) Item name (KuBa)" at bounding box center [1212, 375] width 606 height 40
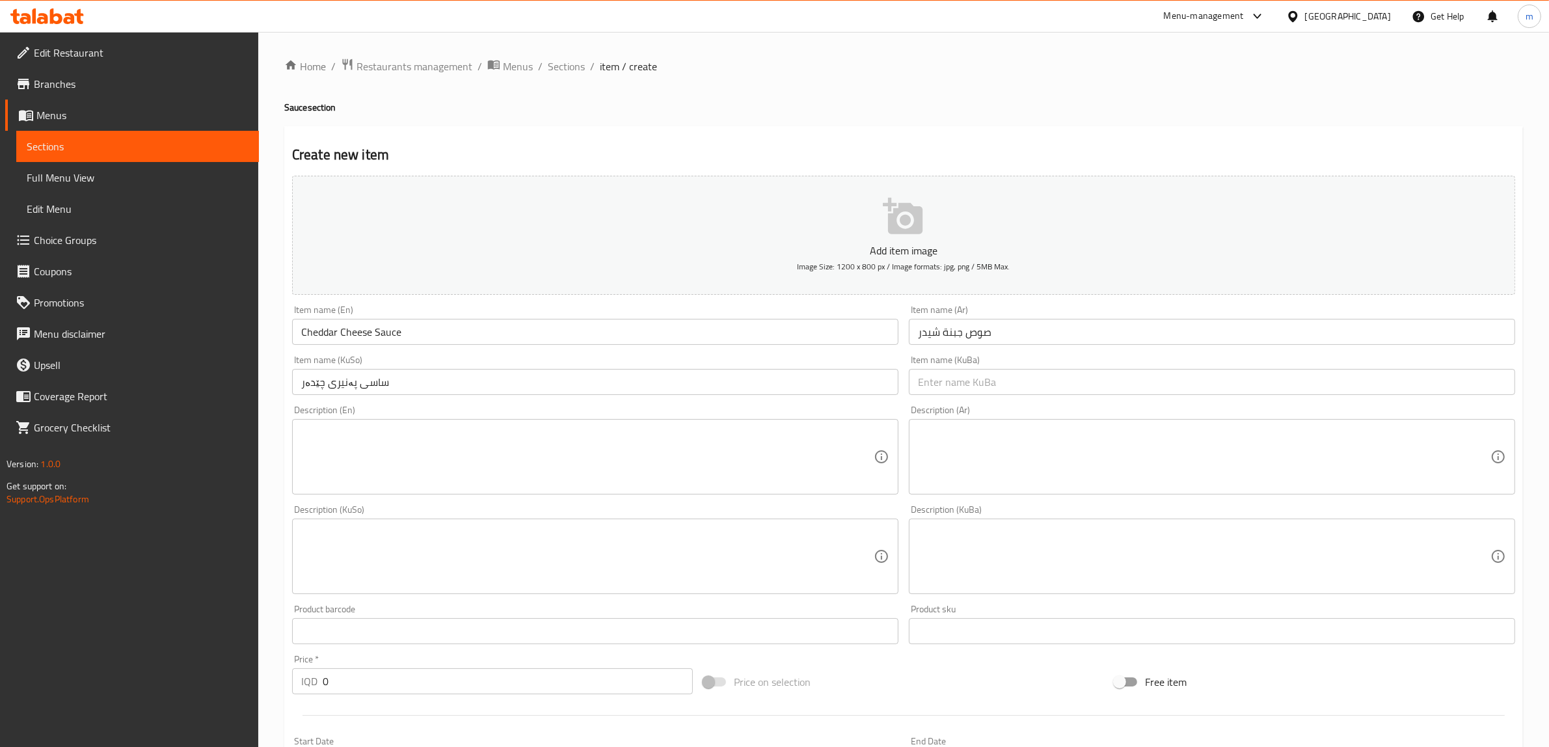
click at [1042, 375] on input "text" at bounding box center [1212, 382] width 606 height 26
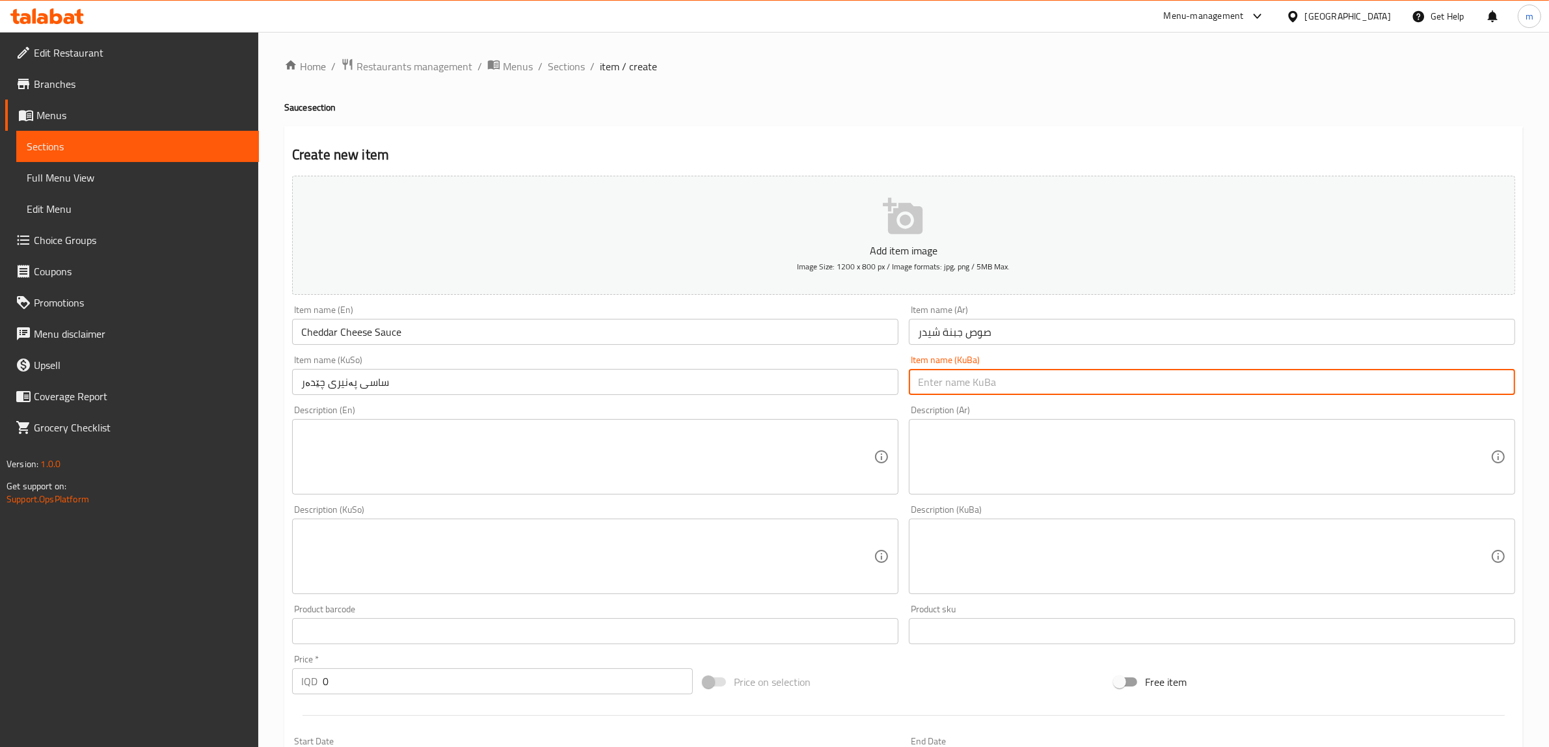
paste input "ساسی پەنیری چێدەر"
type input "ساسی پەنیری چێدەر"
click at [337, 683] on input "0" at bounding box center [508, 681] width 370 height 26
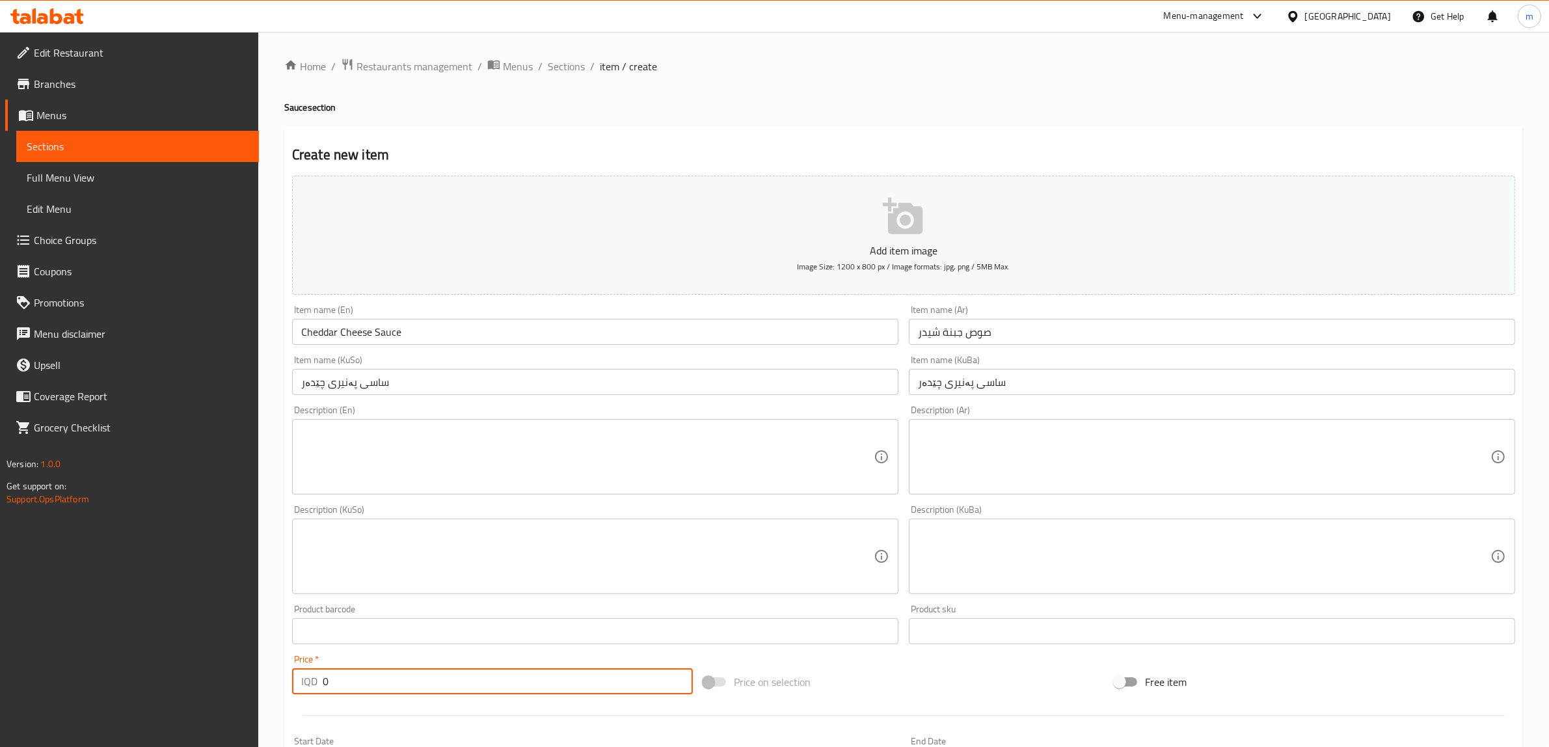
click at [337, 683] on input "0" at bounding box center [508, 681] width 370 height 26
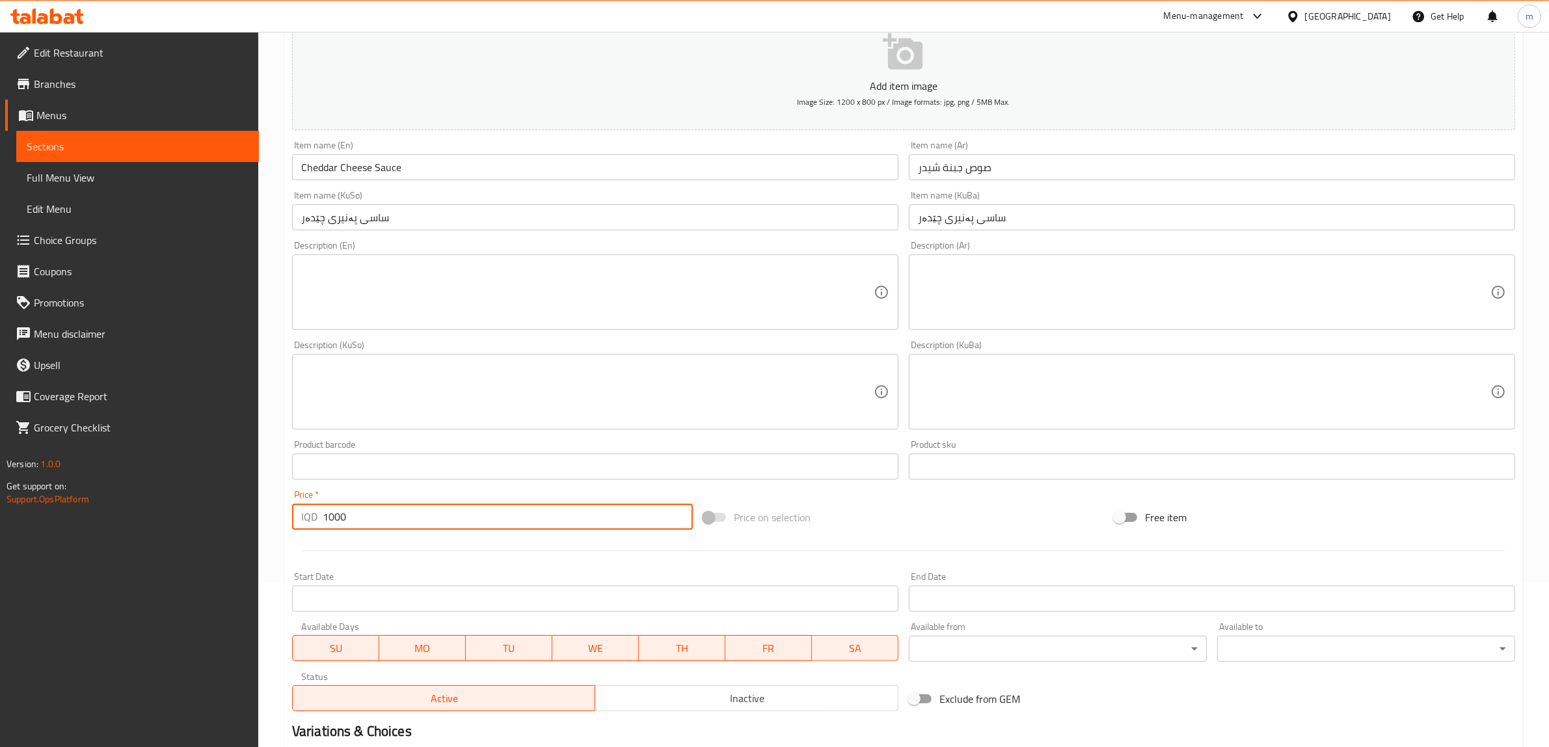
scroll to position [319, 0]
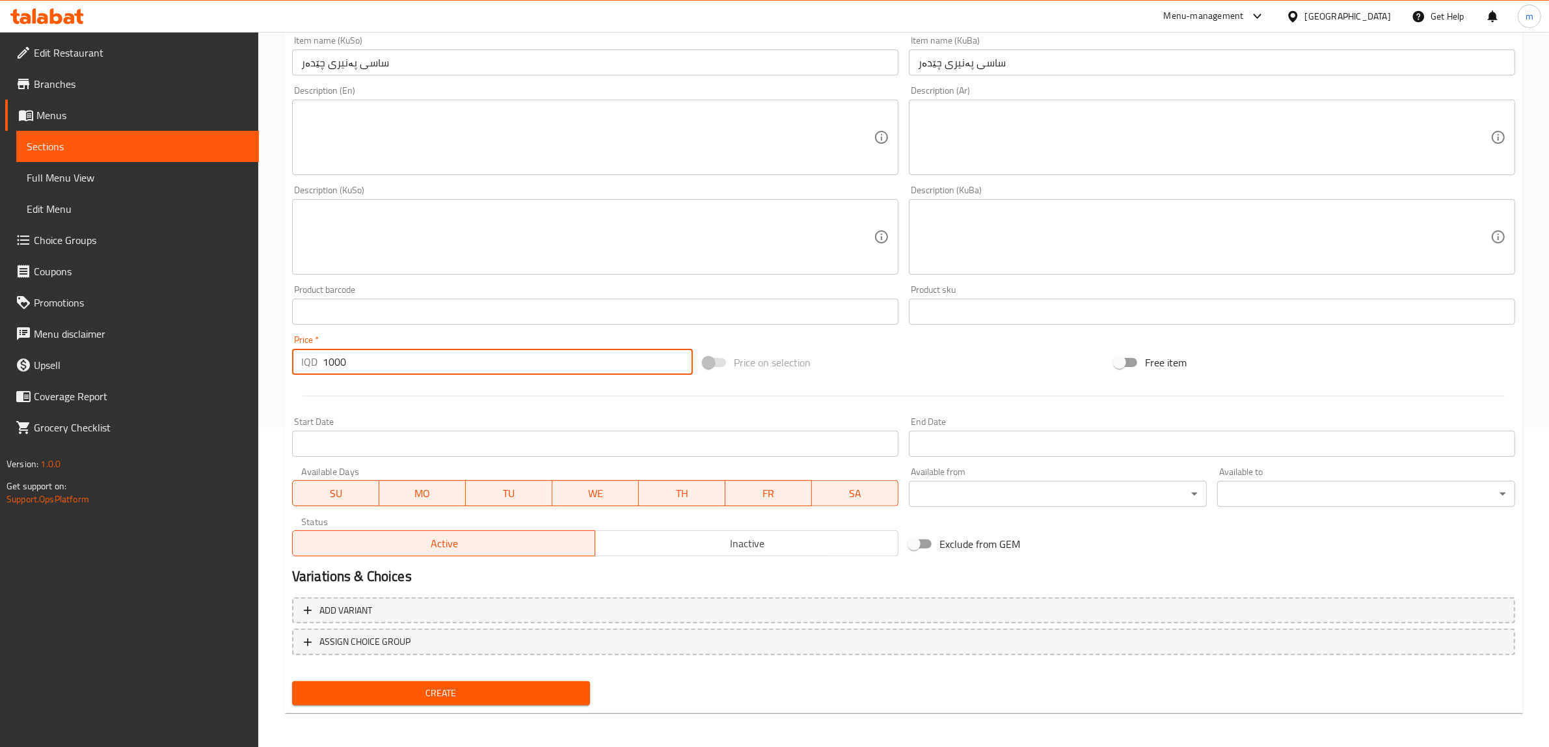
type input "1000"
click at [455, 696] on span "Create" at bounding box center [440, 693] width 277 height 16
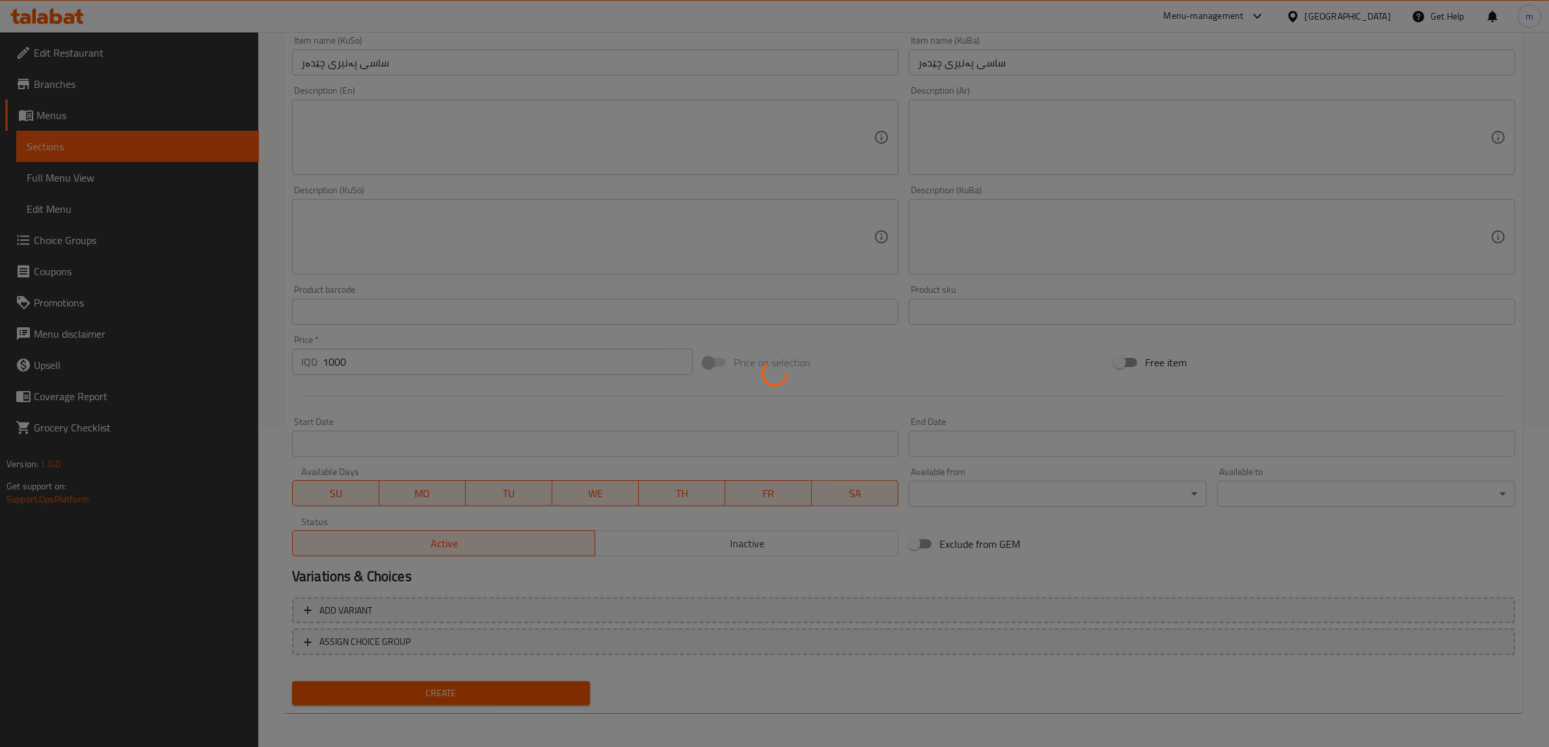
type input "0"
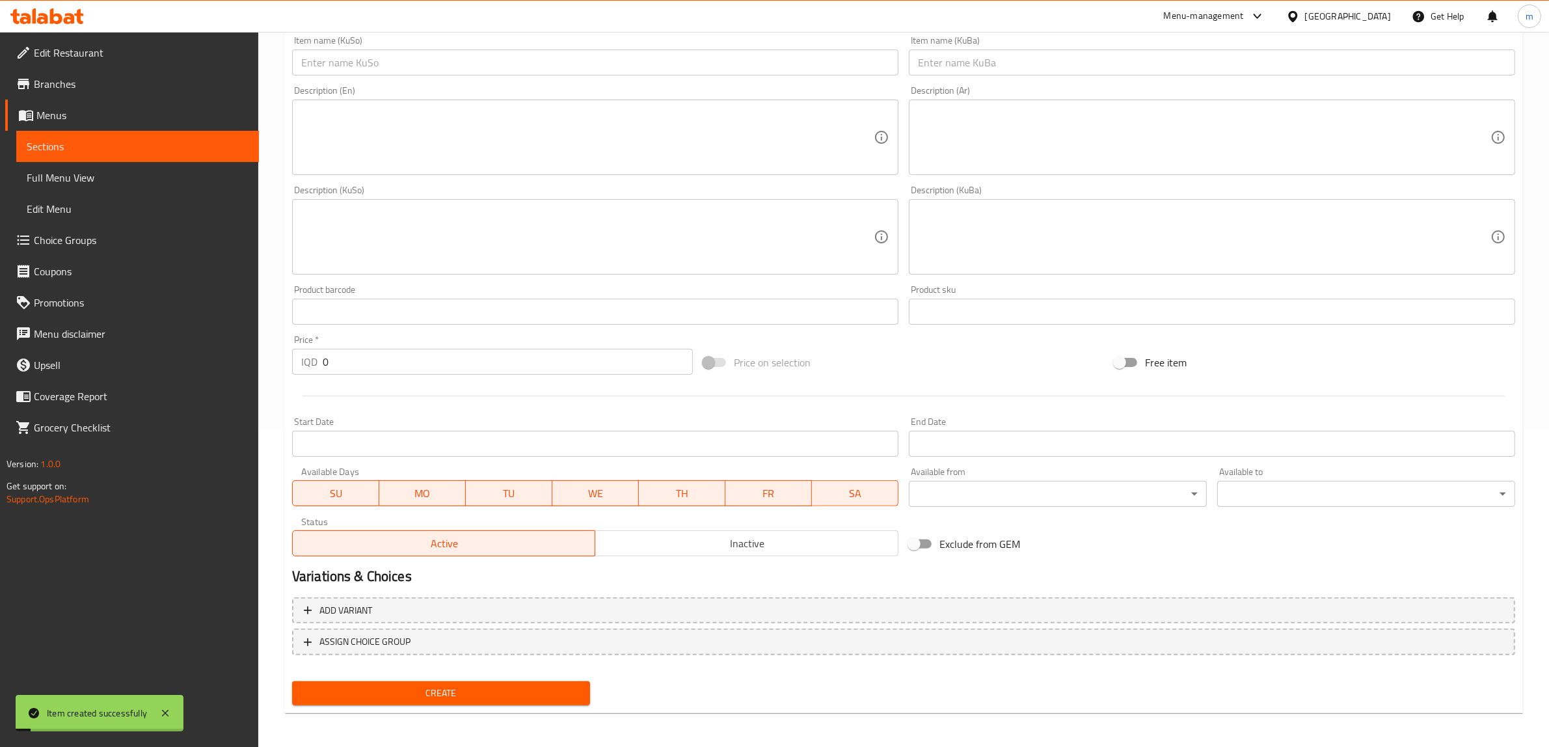
scroll to position [0, 0]
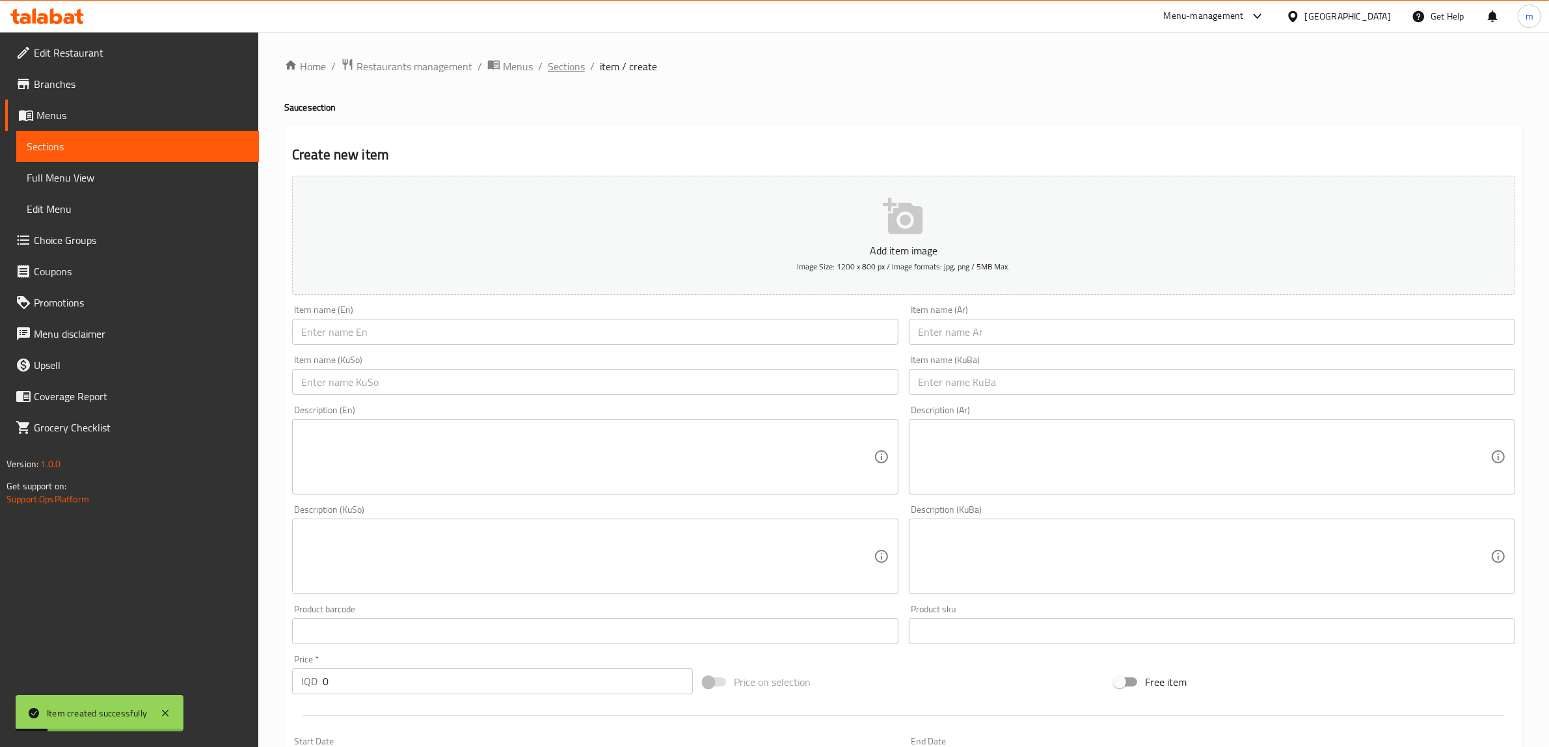
click at [566, 66] on span "Sections" at bounding box center [566, 67] width 37 height 16
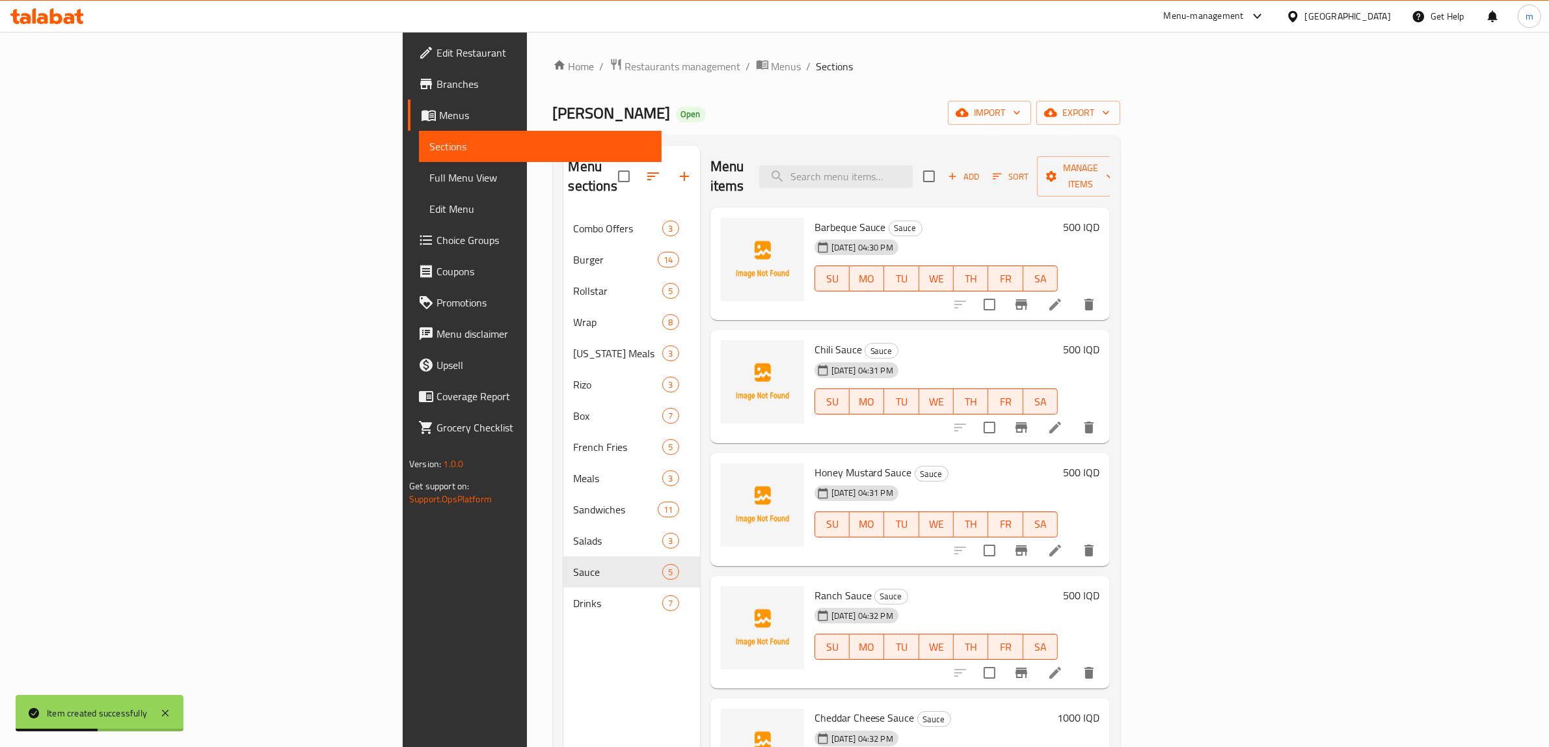
click at [429, 181] on span "Full Menu View" at bounding box center [540, 178] width 222 height 16
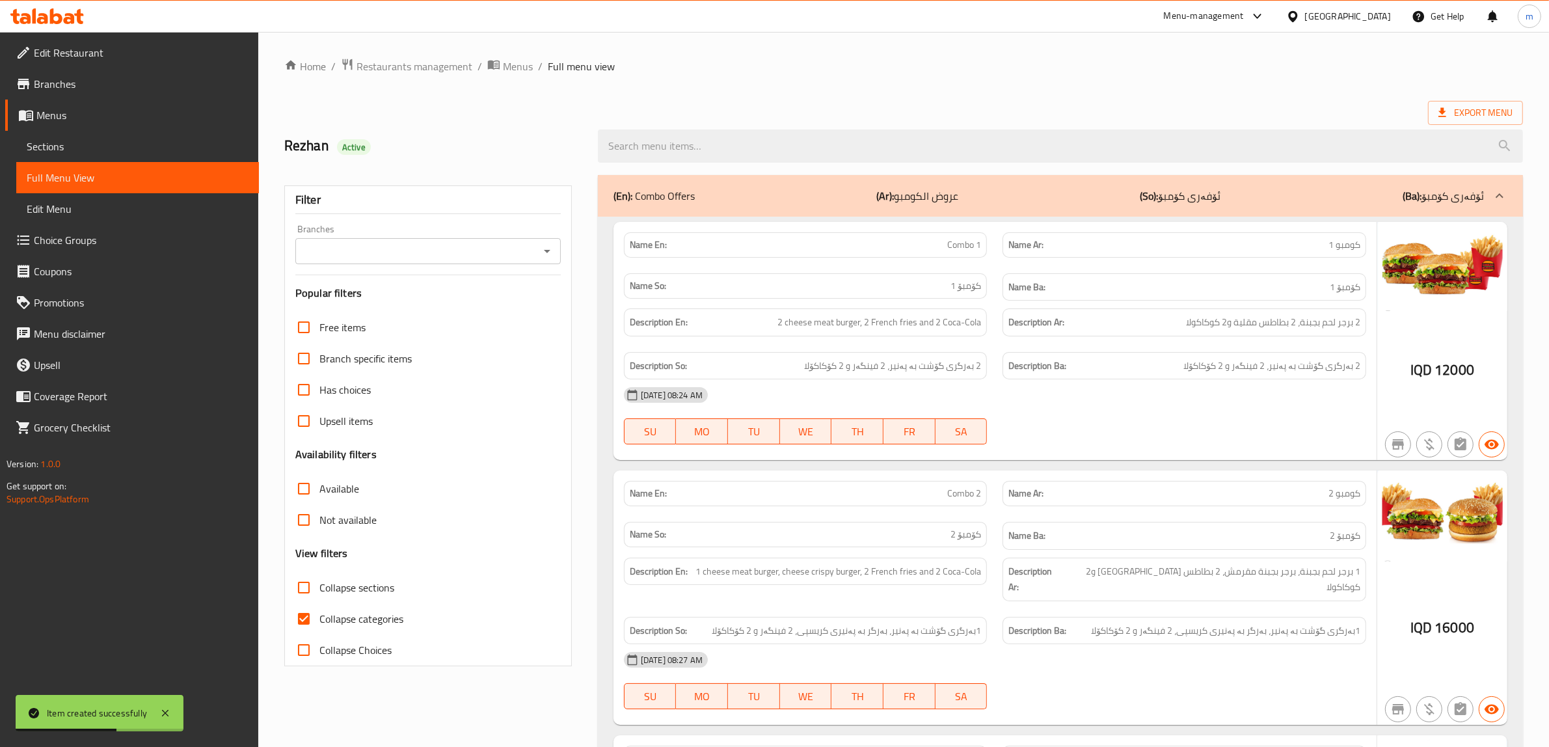
click at [300, 621] on input "Collapse categories" at bounding box center [303, 618] width 31 height 31
checkbox input "false"
click at [542, 247] on icon "Open" at bounding box center [547, 251] width 16 height 16
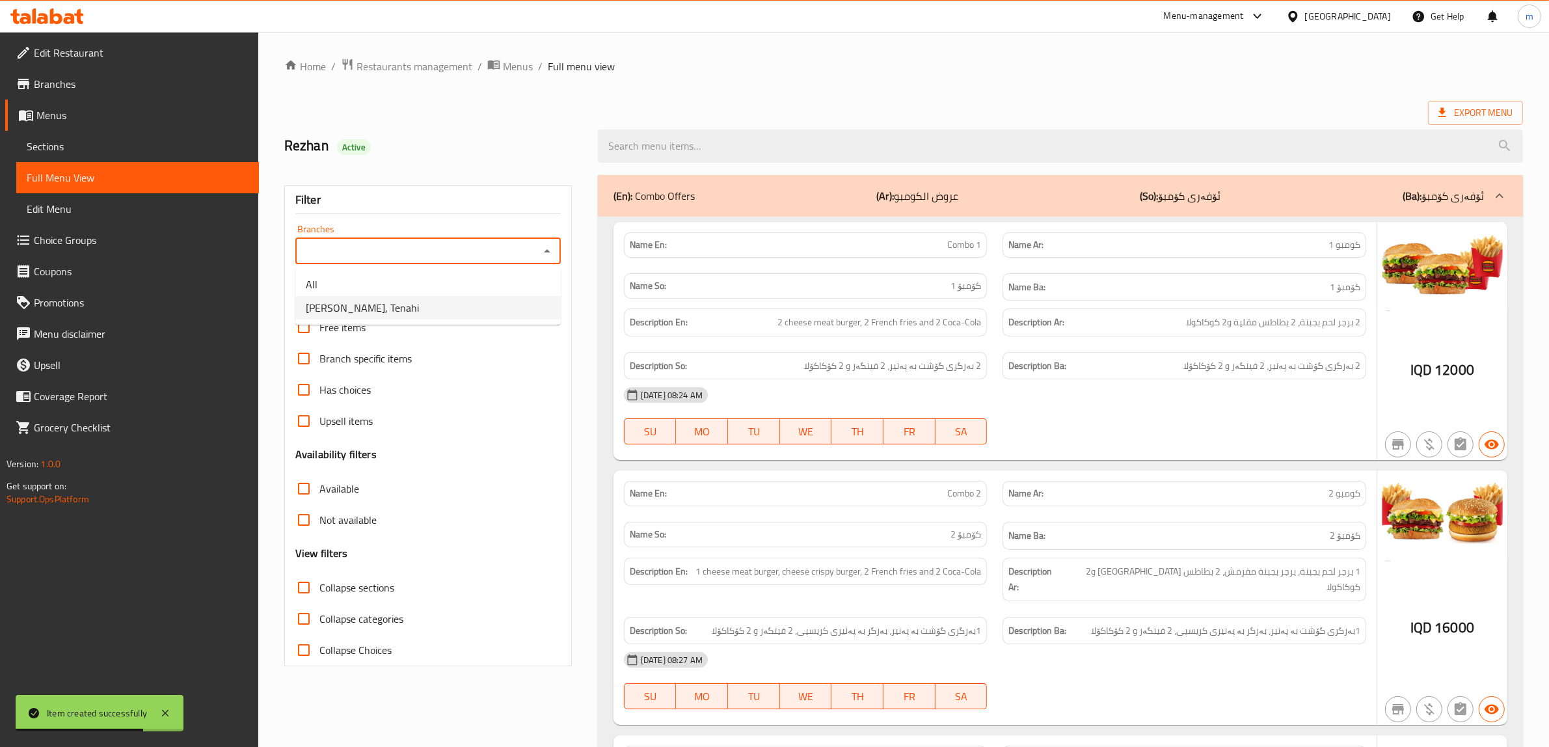
click at [488, 300] on li "[PERSON_NAME], Tenahi" at bounding box center [427, 307] width 265 height 23
type input "[PERSON_NAME], Tenahi"
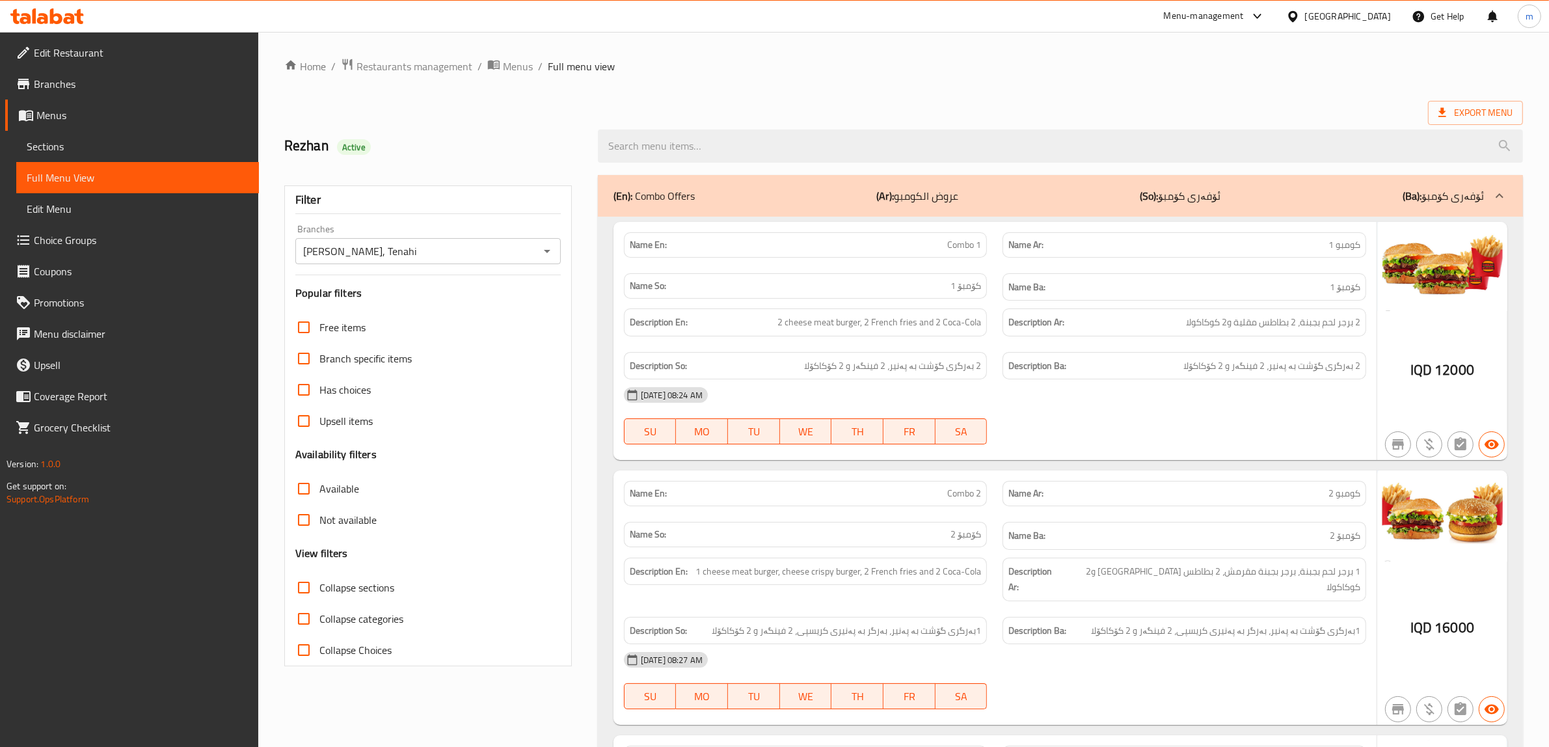
click at [304, 589] on input "Collapse sections" at bounding box center [303, 587] width 31 height 31
checkbox input "true"
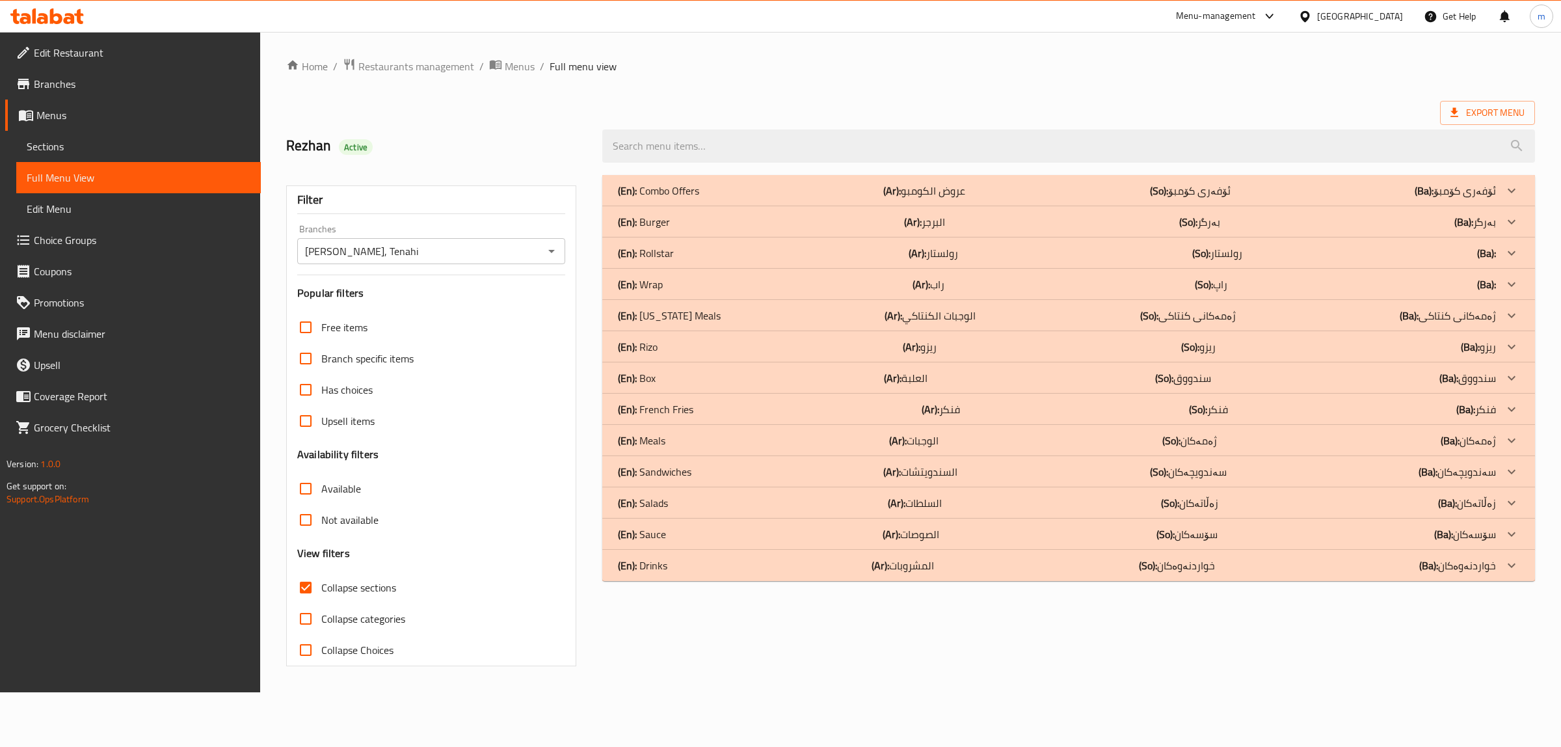
click at [713, 198] on div "(En): Sauce (Ar): الصوصات (So): سۆسەکان (Ba): سۆسەکان" at bounding box center [1057, 191] width 878 height 16
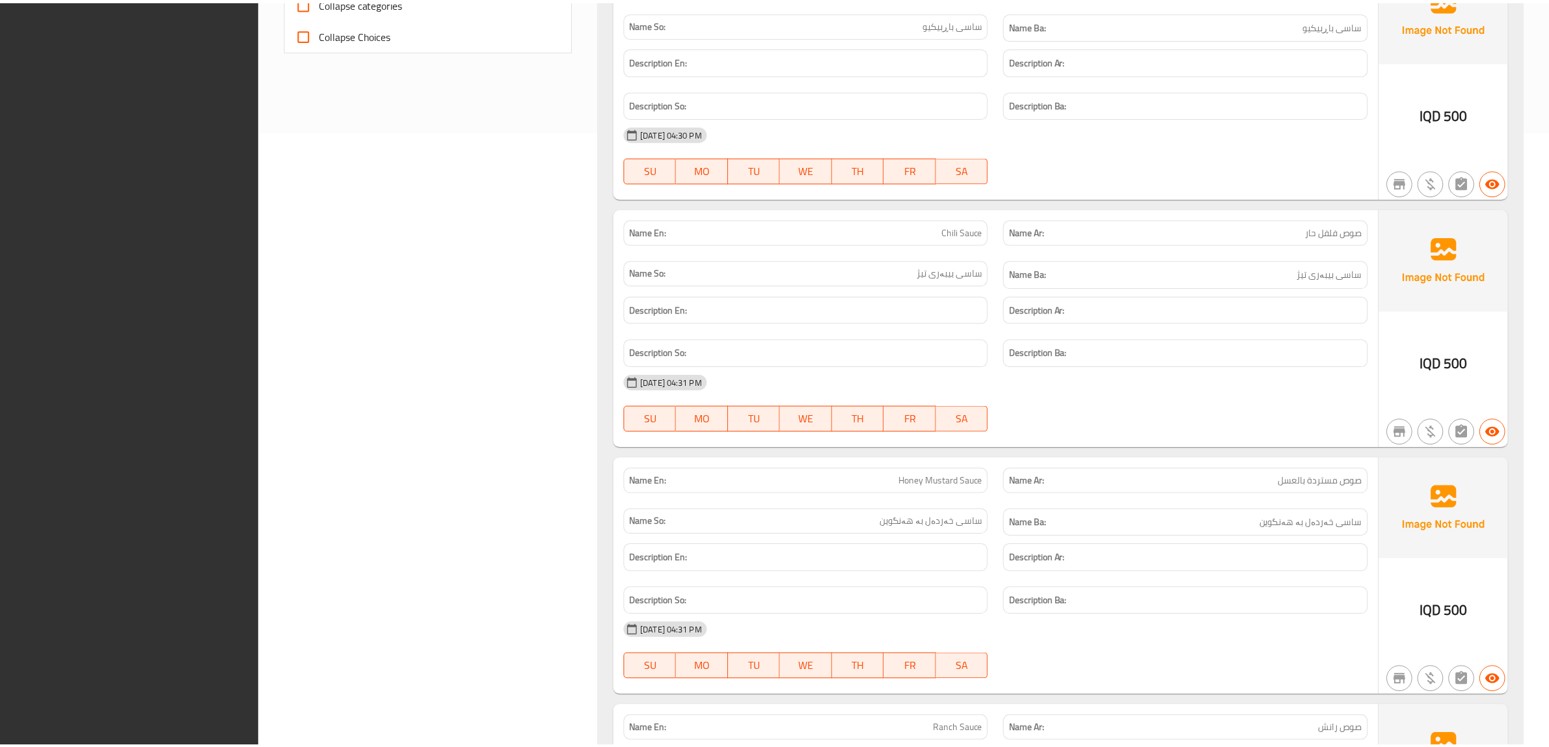
scroll to position [1162, 0]
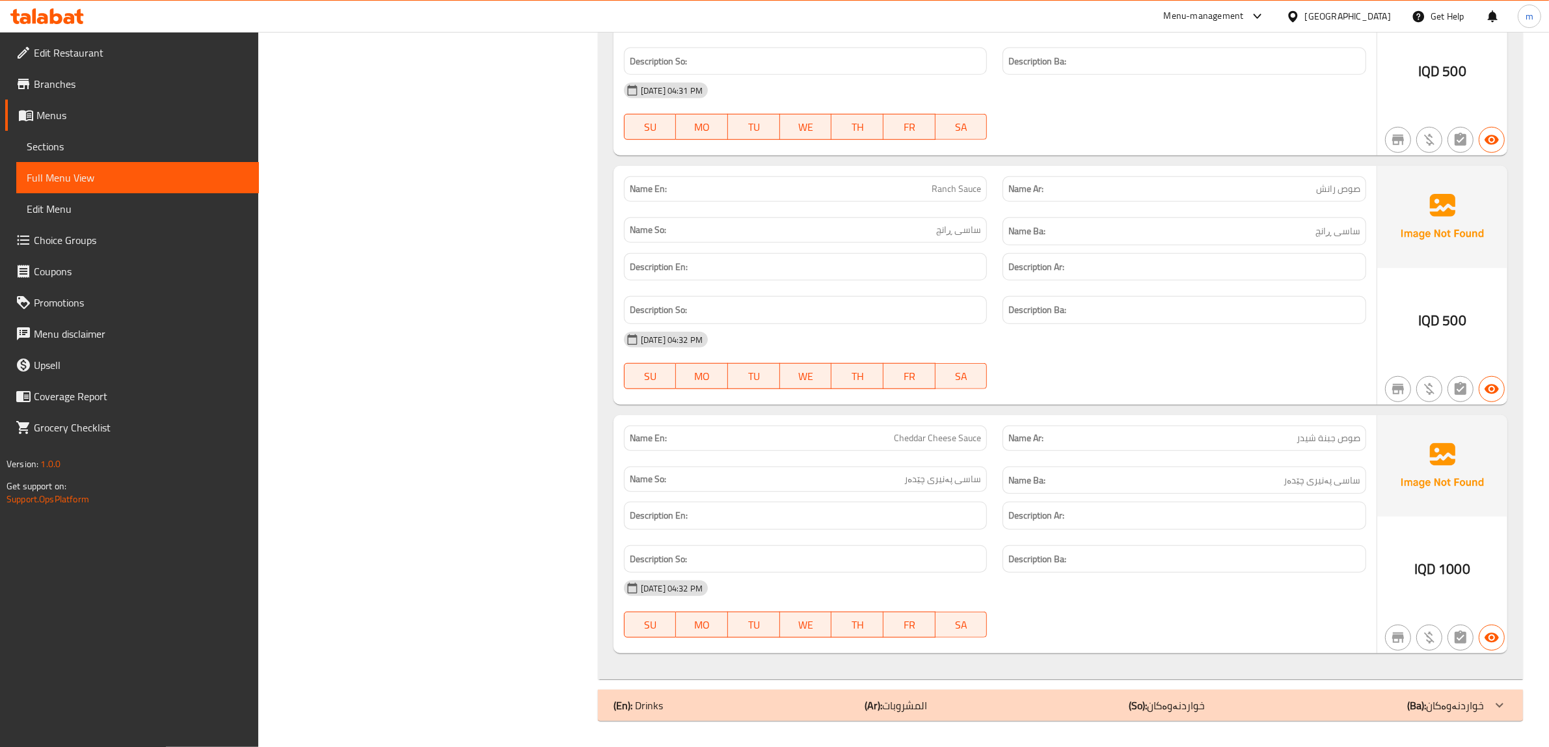
click at [99, 80] on span "Branches" at bounding box center [141, 84] width 215 height 16
